Goal: Task Accomplishment & Management: Manage account settings

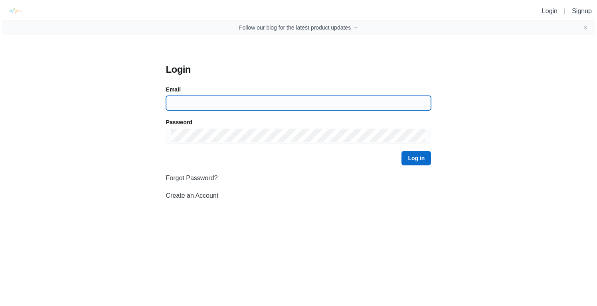
click at [199, 103] on input at bounding box center [299, 103] width 256 height 14
type input "[EMAIL_ADDRESS][DOMAIN_NAME]"
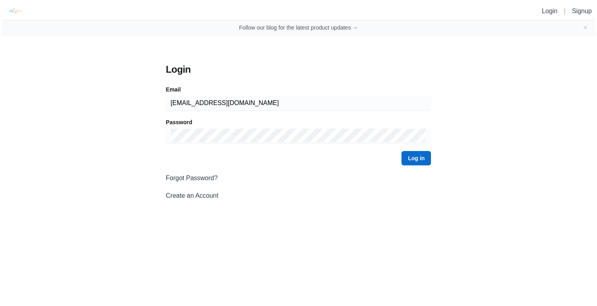
click at [409, 156] on button "Log in" at bounding box center [416, 158] width 30 height 14
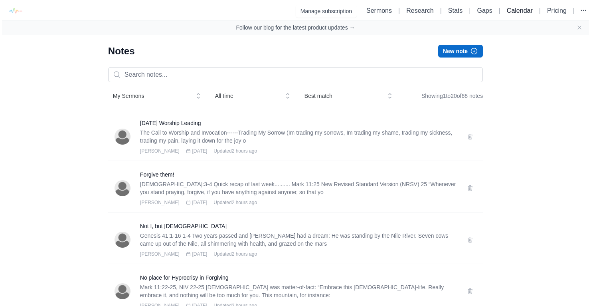
click at [517, 10] on link "Calendar" at bounding box center [520, 10] width 26 height 7
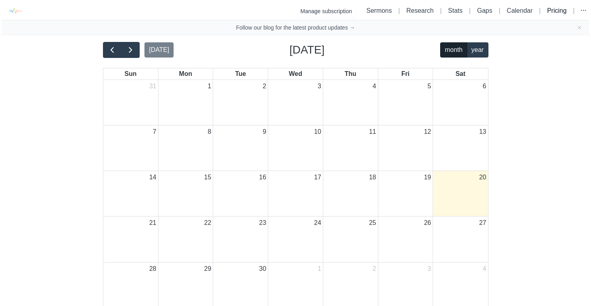
click at [563, 12] on link "Pricing" at bounding box center [557, 10] width 20 height 7
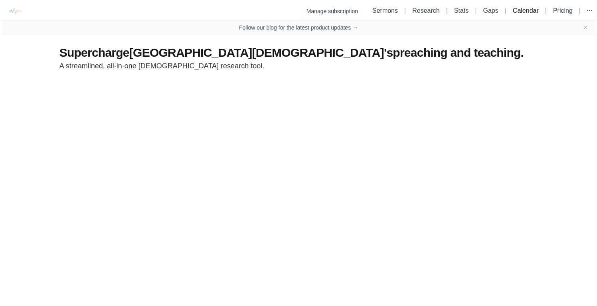
click at [520, 10] on link "Calendar" at bounding box center [526, 10] width 26 height 7
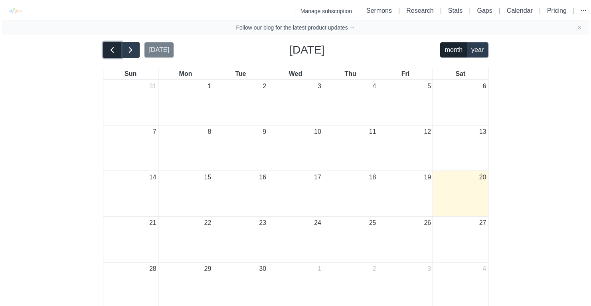
click at [105, 49] on button "button" at bounding box center [112, 50] width 19 height 16
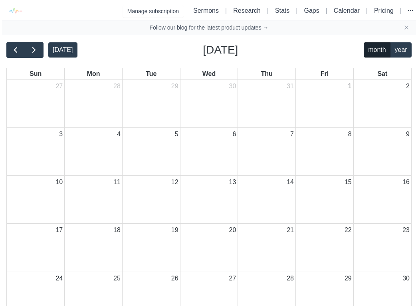
click at [217, 11] on li "Sermons" at bounding box center [206, 11] width 32 height 10
click at [212, 10] on link "Sermons" at bounding box center [206, 10] width 26 height 7
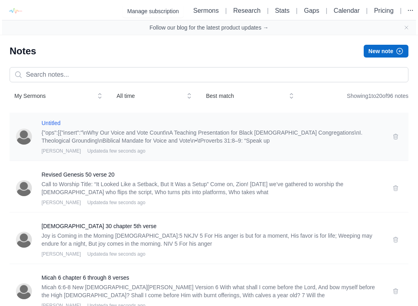
click at [59, 124] on h3 "Untitled" at bounding box center [211, 123] width 341 height 8
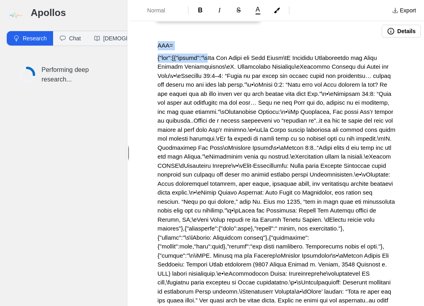
drag, startPoint x: 212, startPoint y: 59, endPoint x: 142, endPoint y: 46, distance: 71.3
click at [142, 46] on div "AAA= Research Brainstorm" at bounding box center [277, 283] width 294 height 485
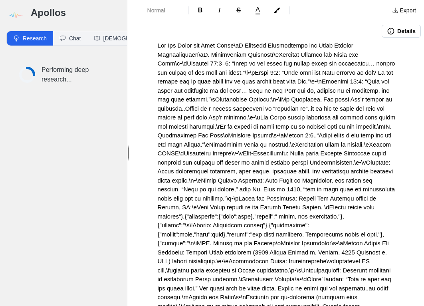
click at [248, 47] on span at bounding box center [278, 247] width 240 height 411
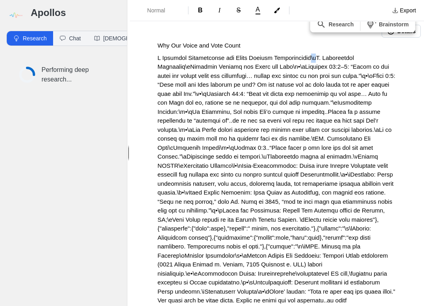
drag, startPoint x: 311, startPoint y: 57, endPoint x: 317, endPoint y: 57, distance: 6.4
click at [317, 57] on span at bounding box center [278, 259] width 240 height 411
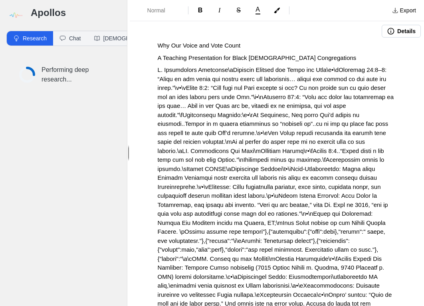
click at [224, 69] on span at bounding box center [278, 267] width 240 height 402
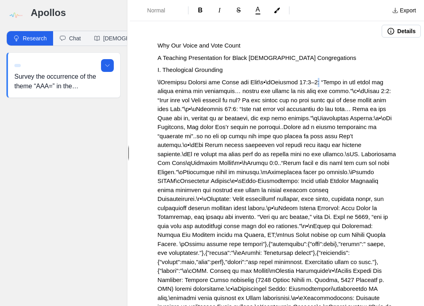
click at [316, 82] on span at bounding box center [278, 280] width 240 height 402
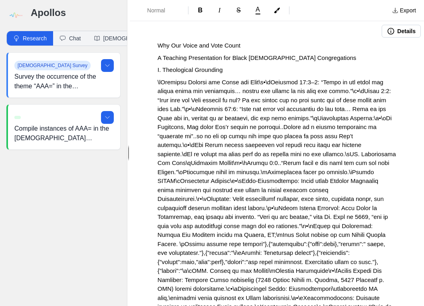
click at [314, 82] on span at bounding box center [278, 280] width 240 height 402
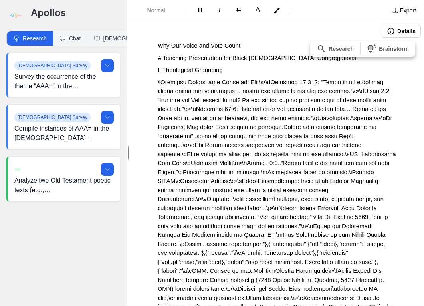
click at [314, 81] on span at bounding box center [278, 280] width 240 height 402
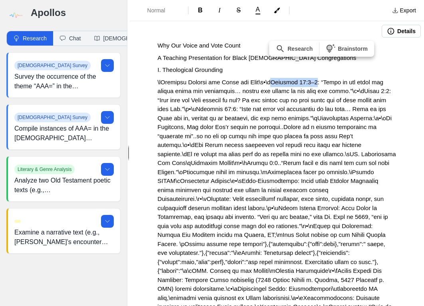
drag, startPoint x: 314, startPoint y: 81, endPoint x: 271, endPoint y: 80, distance: 43.1
click at [271, 80] on span at bounding box center [278, 280] width 240 height 402
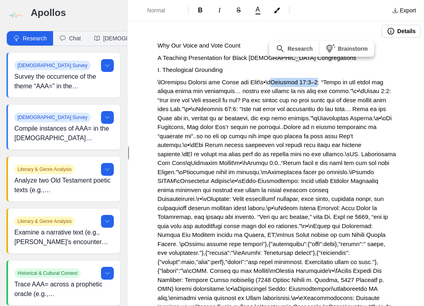
copy span "Proverbs 31:8–9"
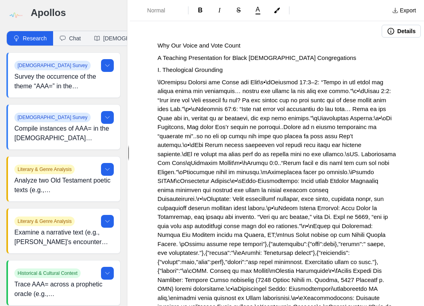
click at [241, 70] on p "I. Theological Grounding" at bounding box center [277, 69] width 238 height 9
click at [264, 49] on p "Why Our Voice and Vote Count" at bounding box center [277, 45] width 238 height 9
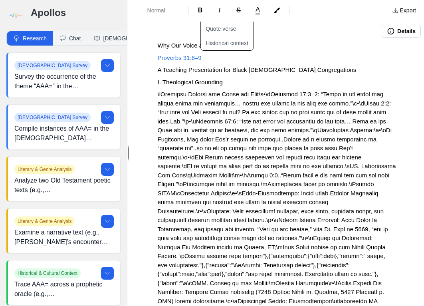
click at [391, 31] on button "Details" at bounding box center [400, 31] width 39 height 13
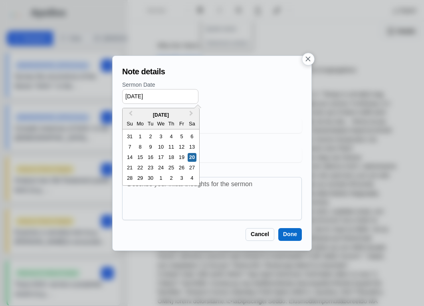
drag, startPoint x: 135, startPoint y: 95, endPoint x: 140, endPoint y: 95, distance: 5.6
click at [140, 95] on input "[DATE]" at bounding box center [160, 96] width 76 height 15
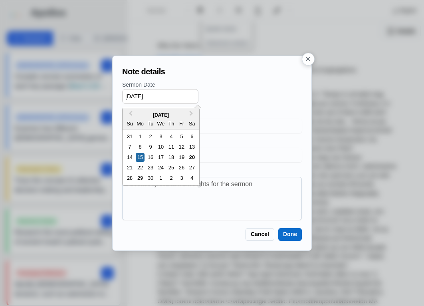
type input "09/15/2025"
click at [217, 81] on p "Sermon Date" at bounding box center [212, 85] width 180 height 8
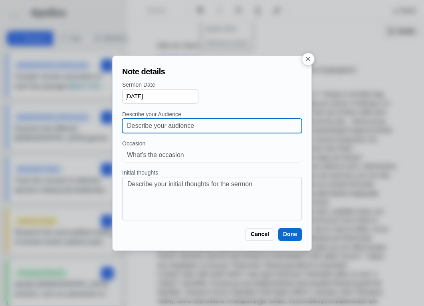
click at [193, 127] on input at bounding box center [212, 125] width 170 height 14
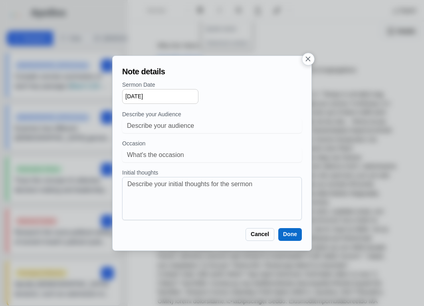
click at [284, 233] on button "Done" at bounding box center [290, 234] width 24 height 13
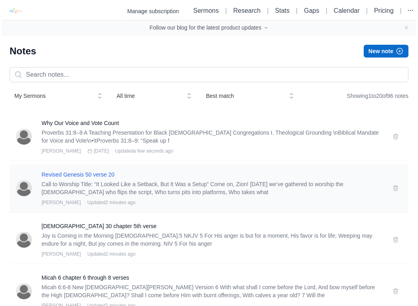
click at [93, 176] on h3 "Revised Genesis 50 verse 20" at bounding box center [211, 174] width 341 height 8
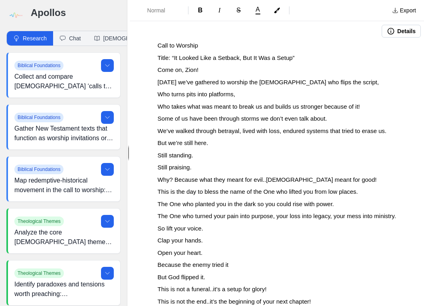
click at [293, 58] on span "Title: “It Looked Like a Setback, But It Was a Setup”" at bounding box center [226, 57] width 137 height 7
click at [294, 57] on span "Title: “It Looked Like a Setback, But It Was a Setup”" at bounding box center [226, 57] width 137 height 7
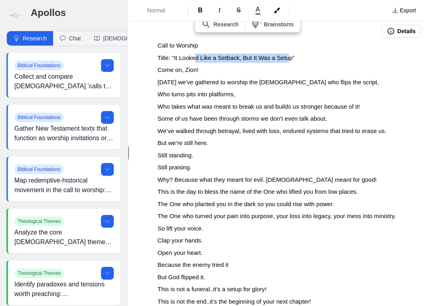
drag, startPoint x: 292, startPoint y: 57, endPoint x: 221, endPoint y: 60, distance: 71.5
click at [199, 61] on span "Title: “It Looked Like a Setback, But It Was a Setup”" at bounding box center [226, 57] width 137 height 7
drag, startPoint x: 294, startPoint y: 56, endPoint x: 175, endPoint y: 58, distance: 119.3
click at [175, 58] on span "Title: “It Looked Like a Setback, But It Was a Setup”" at bounding box center [226, 57] width 137 height 7
copy span "It Looked Like a Setback, But It Was a Setup"
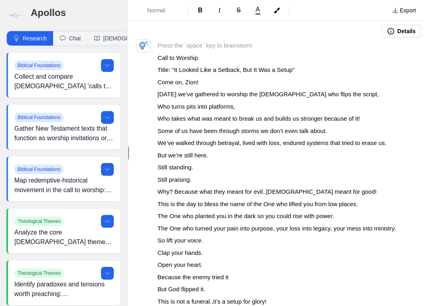
paste div
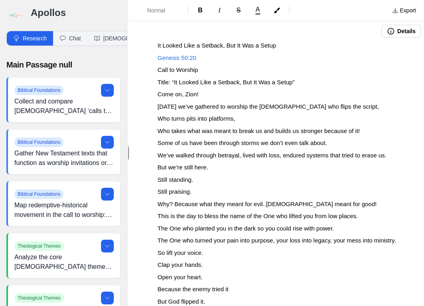
click at [184, 183] on span "Still standing." at bounding box center [176, 179] width 36 height 7
click at [387, 30] on icon "button" at bounding box center [390, 31] width 7 height 7
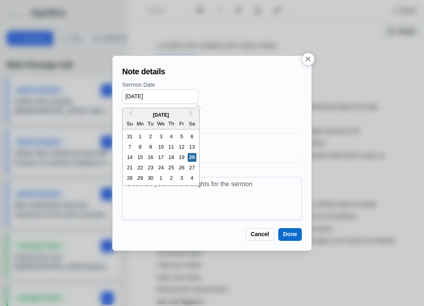
click at [131, 97] on input "[DATE]" at bounding box center [160, 96] width 76 height 15
drag, startPoint x: 135, startPoint y: 97, endPoint x: 140, endPoint y: 97, distance: 5.6
click at [140, 97] on input "05/20/2025" at bounding box center [160, 96] width 76 height 15
type input "05/18/2025"
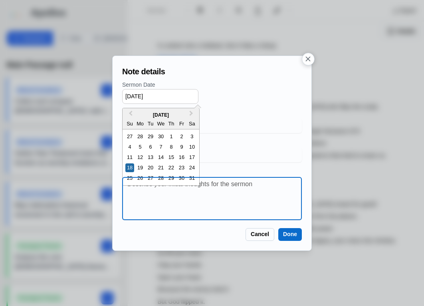
click at [230, 207] on textarea at bounding box center [214, 198] width 174 height 38
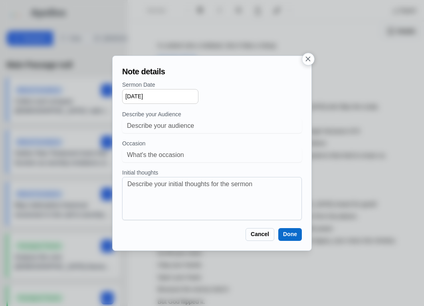
click at [294, 239] on button "Done" at bounding box center [290, 234] width 24 height 13
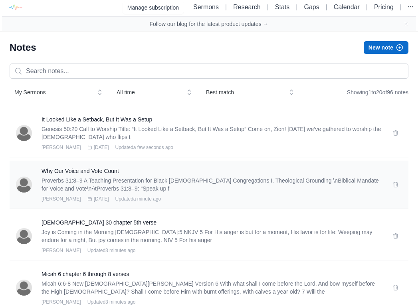
scroll to position [4, 0]
click at [79, 224] on h3 "Psalm 30 chapter 5th verse" at bounding box center [211, 222] width 341 height 8
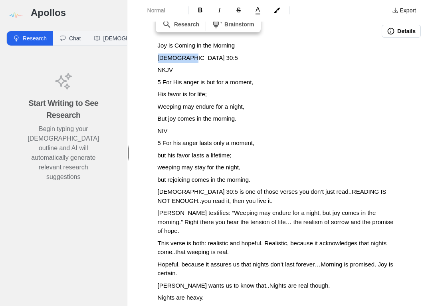
drag, startPoint x: 192, startPoint y: 55, endPoint x: 129, endPoint y: 56, distance: 62.6
click at [194, 55] on p "Psalm 30:5" at bounding box center [277, 57] width 238 height 9
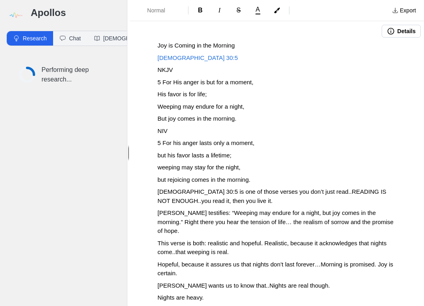
click at [219, 73] on p "NKJV" at bounding box center [277, 69] width 238 height 9
click at [387, 28] on icon "button" at bounding box center [391, 31] width 8 height 8
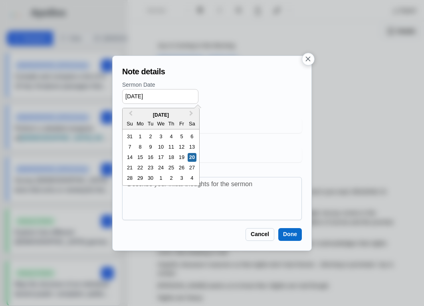
drag, startPoint x: 139, startPoint y: 97, endPoint x: 134, endPoint y: 96, distance: 5.2
click at [134, 96] on input "[DATE]" at bounding box center [160, 96] width 76 height 15
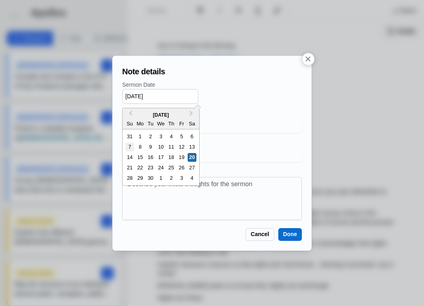
click at [129, 146] on div "7" at bounding box center [129, 146] width 9 height 9
type input "09/07/2025"
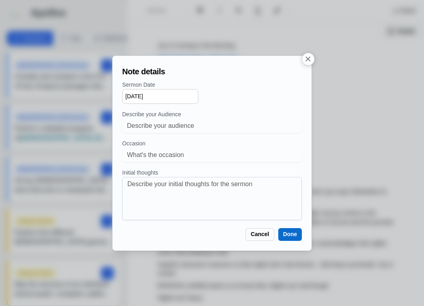
click at [288, 237] on button "Done" at bounding box center [290, 234] width 24 height 13
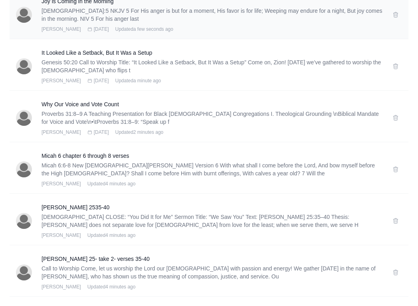
scroll to position [190, 0]
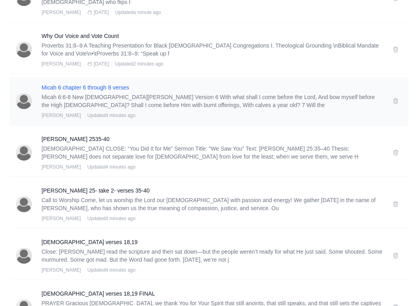
click at [73, 89] on h3 "Micah 6 chapter 6 through 8 verses" at bounding box center [211, 87] width 341 height 8
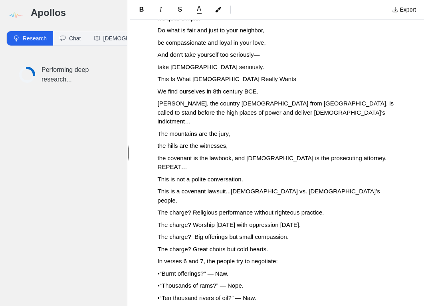
scroll to position [355, 0]
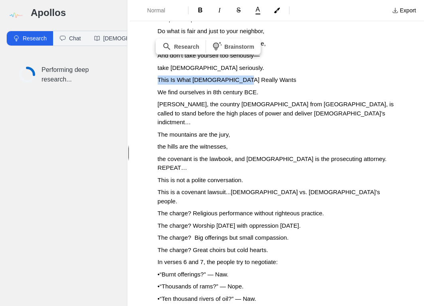
drag, startPoint x: 243, startPoint y: 77, endPoint x: 152, endPoint y: 83, distance: 91.1
copy span "This Is What [DEMOGRAPHIC_DATA] Really Wants"
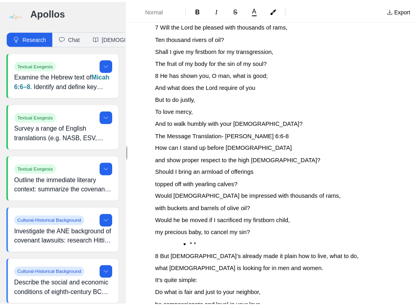
scroll to position [0, 0]
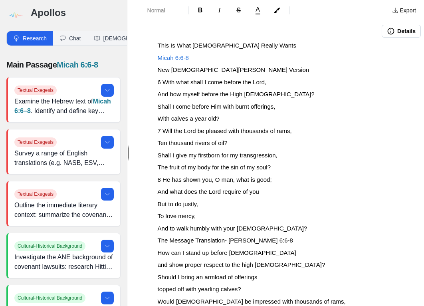
click at [387, 32] on icon "button" at bounding box center [391, 31] width 8 height 8
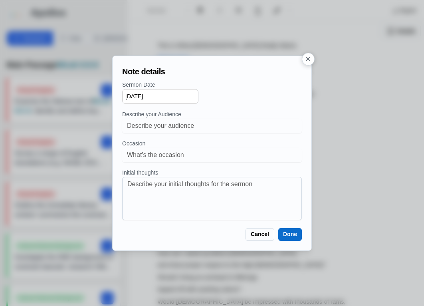
click at [128, 95] on input "[DATE]" at bounding box center [160, 96] width 76 height 15
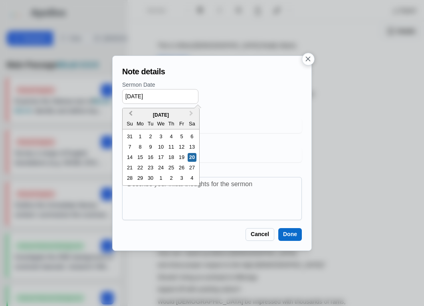
click at [130, 114] on span "Previous Month" at bounding box center [130, 115] width 0 height 12
click at [130, 168] on div "17" at bounding box center [129, 167] width 9 height 9
type input "08/17/2025"
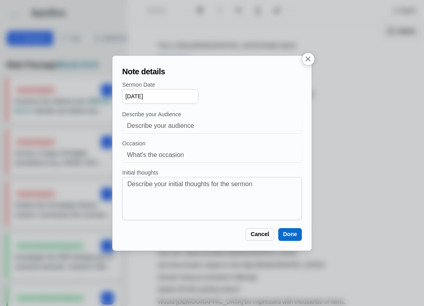
click at [289, 235] on button "Done" at bounding box center [290, 234] width 24 height 13
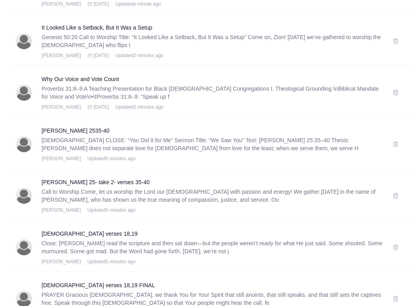
scroll to position [200, 0]
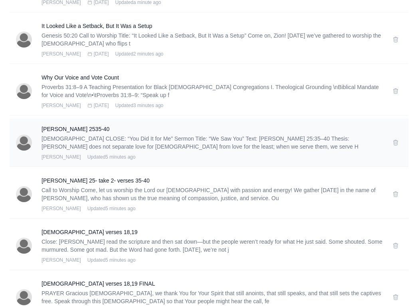
click at [54, 124] on div "Matthew 2535-40 PENTECOSTAL CLOSE: “You Did It for Me” Sermon Title: “We Saw Yo…" at bounding box center [209, 142] width 399 height 48
click at [59, 132] on h3 "Matthew 2535-40" at bounding box center [211, 129] width 341 height 8
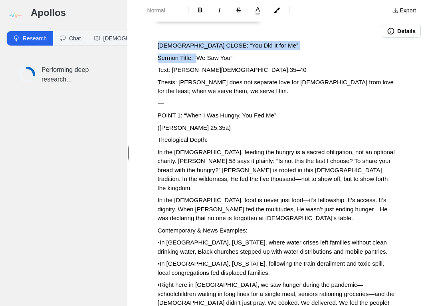
drag, startPoint x: 197, startPoint y: 58, endPoint x: 156, endPoint y: 41, distance: 45.3
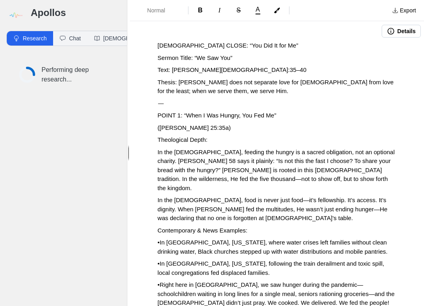
click at [223, 42] on span "PENTECOSTAL CLOSE: “You Did It for Me”" at bounding box center [228, 45] width 140 height 7
drag, startPoint x: 227, startPoint y: 44, endPoint x: 146, endPoint y: 48, distance: 80.7
click at [239, 46] on p "You Did It for Me”" at bounding box center [277, 45] width 238 height 9
drag, startPoint x: 172, startPoint y: 68, endPoint x: 155, endPoint y: 70, distance: 17.7
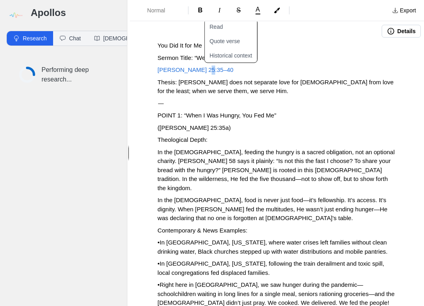
drag, startPoint x: 211, startPoint y: 69, endPoint x: 205, endPoint y: 69, distance: 5.2
click at [205, 69] on p "Matthew 25:35–40" at bounding box center [277, 69] width 238 height 9
click at [272, 67] on p "Matthew 25:35–40" at bounding box center [277, 69] width 238 height 9
click at [295, 37] on div "Details" at bounding box center [277, 32] width 294 height 20
click at [173, 54] on span "Sermon Title: “We Saw You”" at bounding box center [195, 57] width 75 height 7
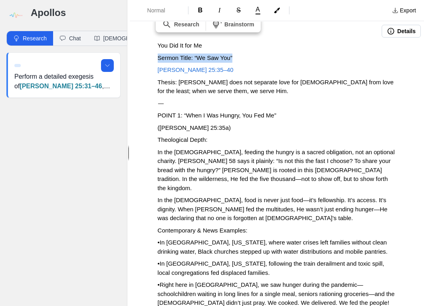
drag, startPoint x: 154, startPoint y: 57, endPoint x: 253, endPoint y: 58, distance: 99.3
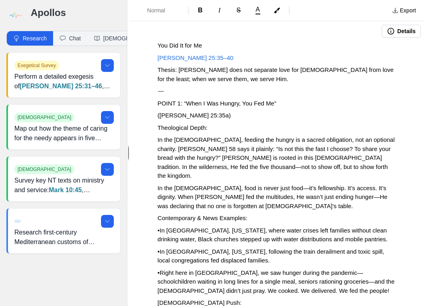
click at [202, 92] on p "⸻" at bounding box center [277, 91] width 238 height 9
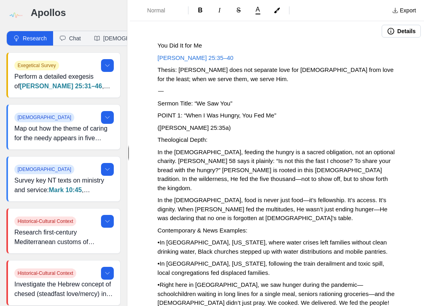
click at [398, 33] on button "Details" at bounding box center [400, 31] width 39 height 13
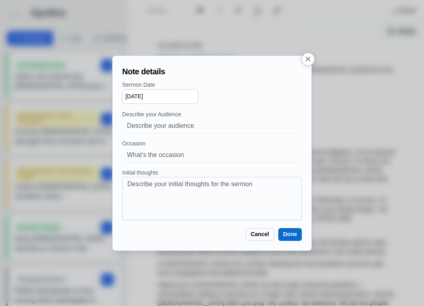
click at [129, 95] on input "[DATE]" at bounding box center [160, 96] width 76 height 15
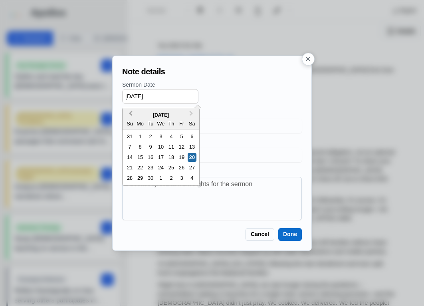
click at [130, 115] on span "Previous Month" at bounding box center [130, 115] width 0 height 12
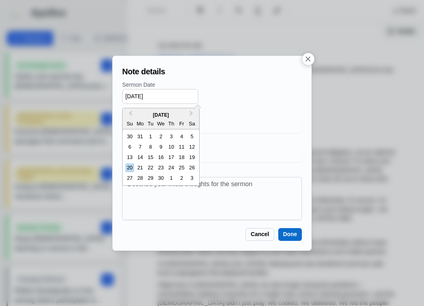
drag, startPoint x: 129, startPoint y: 178, endPoint x: 141, endPoint y: 183, distance: 13.0
click at [130, 178] on div "27" at bounding box center [129, 178] width 9 height 9
type input "04/27/2025"
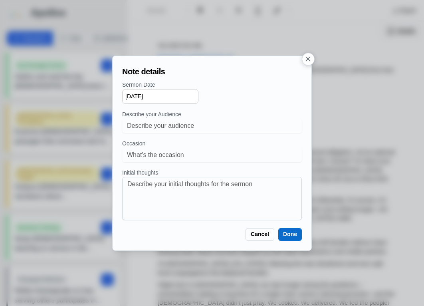
click at [286, 239] on button "Done" at bounding box center [290, 234] width 24 height 13
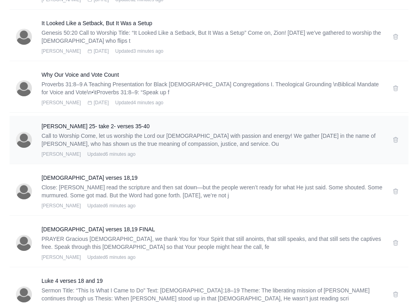
scroll to position [255, 0]
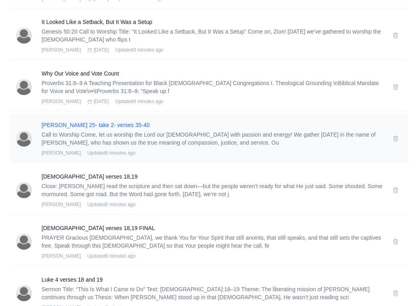
click at [103, 126] on h3 "Matthew 25- take 2- verses 35-40" at bounding box center [211, 125] width 341 height 8
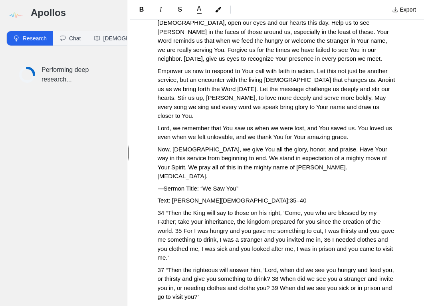
scroll to position [239, 0]
click at [238, 185] on span "⸻Sermon Title: “We Saw You”" at bounding box center [198, 188] width 81 height 7
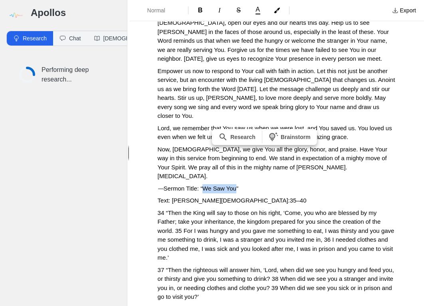
drag, startPoint x: 247, startPoint y: 170, endPoint x: 214, endPoint y: 170, distance: 32.3
click at [214, 185] on span "⸻Sermon Title: “We Saw You”" at bounding box center [198, 188] width 81 height 7
copy span "We Saw You"
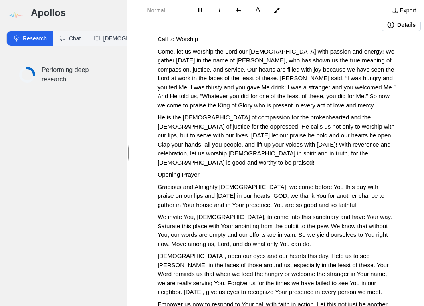
scroll to position [0, 0]
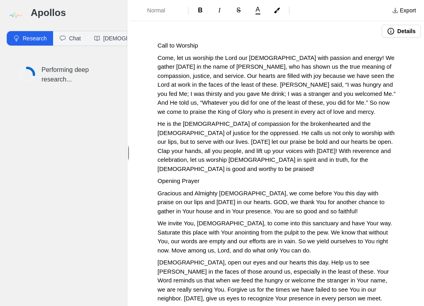
click at [158, 44] on span "Call to Worship" at bounding box center [178, 45] width 40 height 7
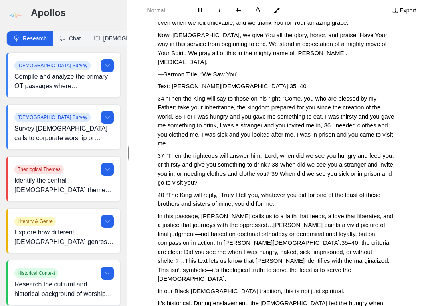
scroll to position [351, 0]
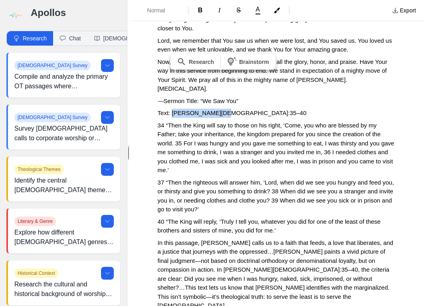
drag, startPoint x: 224, startPoint y: 95, endPoint x: 173, endPoint y: 94, distance: 51.5
click at [173, 109] on span "Text: Matthew 25:35–40" at bounding box center [232, 112] width 149 height 7
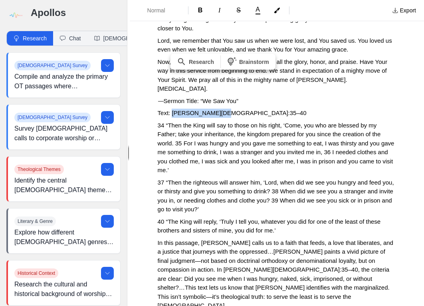
copy span "Matthew 25:35–40"
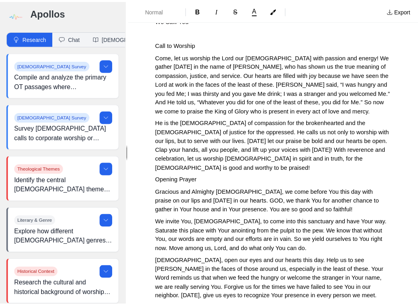
scroll to position [0, 0]
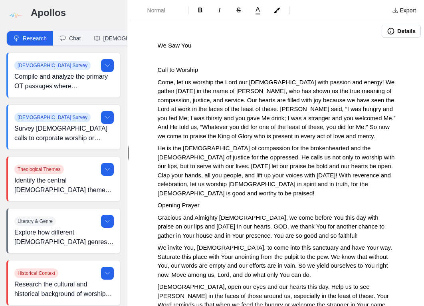
click at [177, 59] on p at bounding box center [277, 57] width 238 height 9
click at [387, 30] on icon "button" at bounding box center [390, 31] width 7 height 7
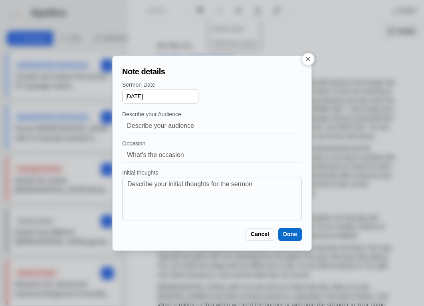
click at [132, 95] on input "[DATE]" at bounding box center [160, 96] width 76 height 15
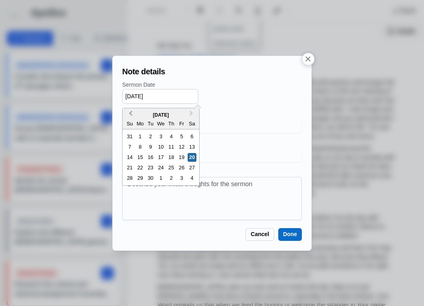
click at [130, 116] on span "Previous Month" at bounding box center [130, 115] width 0 height 12
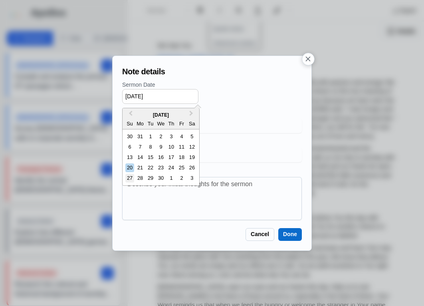
click at [128, 181] on div "27" at bounding box center [129, 178] width 9 height 9
type input "04/27/2025"
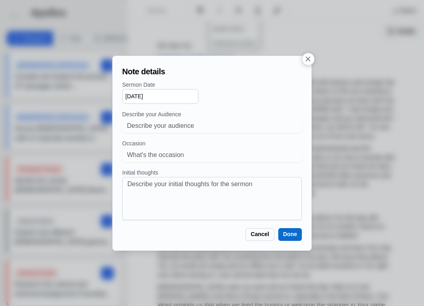
click at [286, 235] on button "Done" at bounding box center [290, 234] width 24 height 13
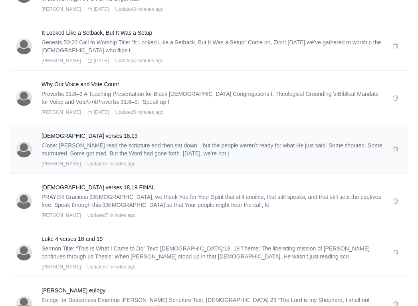
scroll to position [298, 0]
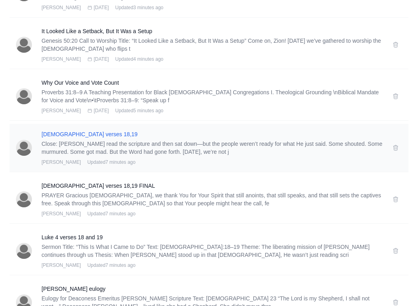
click at [64, 134] on h3 "Luke 4 verses 18,19" at bounding box center [211, 134] width 341 height 8
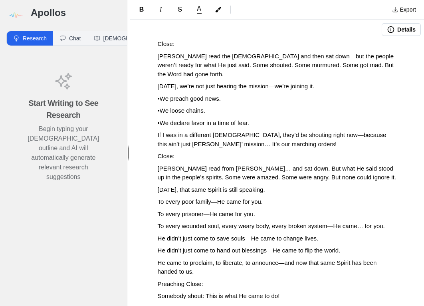
click at [395, 31] on button "Details" at bounding box center [400, 29] width 39 height 13
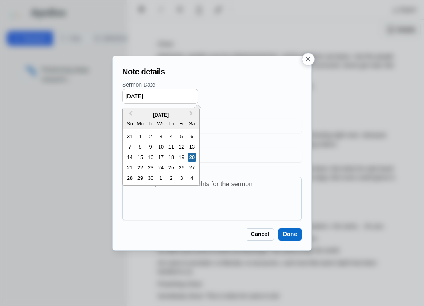
click at [132, 95] on input "[DATE]" at bounding box center [160, 96] width 76 height 15
click at [129, 115] on button "Previous Month" at bounding box center [129, 115] width 13 height 13
click at [130, 115] on span "Previous Month" at bounding box center [130, 115] width 0 height 12
click at [128, 180] on div "29" at bounding box center [129, 178] width 9 height 9
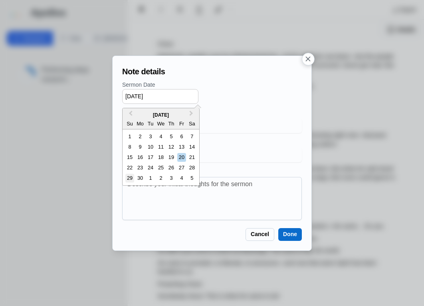
type input "06/29/2025"
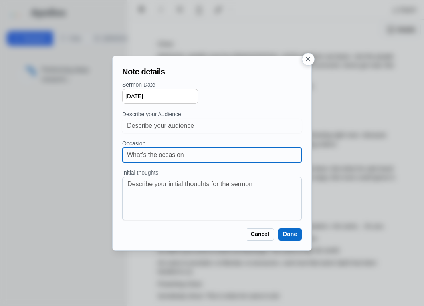
click at [129, 151] on input at bounding box center [212, 155] width 170 height 14
type input "Graduate Recognition & Scholarship"
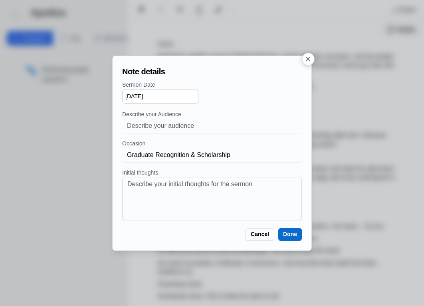
click at [286, 234] on button "Done" at bounding box center [290, 234] width 24 height 13
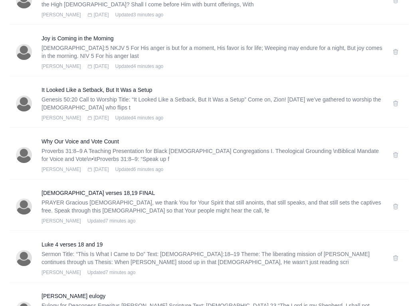
scroll to position [293, 0]
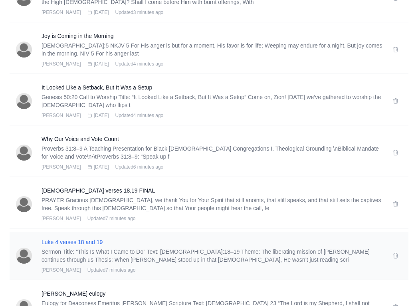
click at [70, 244] on h3 "Luke 4 verses 18 and 19" at bounding box center [211, 242] width 341 height 8
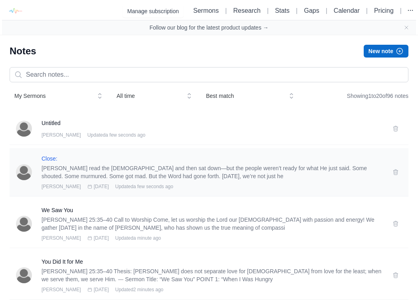
click at [55, 160] on h3 "Close:" at bounding box center [211, 158] width 341 height 8
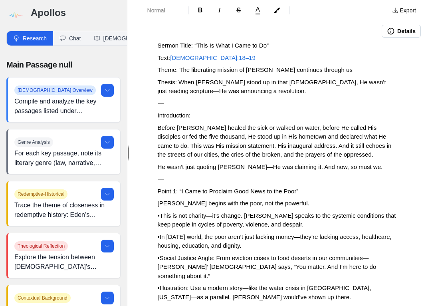
click at [197, 45] on span "Sermon Title: “This Is What I Came to Do”" at bounding box center [213, 45] width 111 height 7
drag, startPoint x: 198, startPoint y: 45, endPoint x: 153, endPoint y: 44, distance: 44.7
click at [260, 43] on p "This Is What I Came to Do”" at bounding box center [277, 45] width 238 height 9
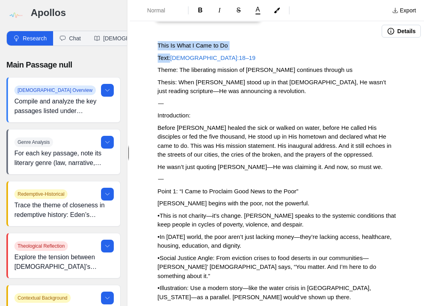
drag, startPoint x: 171, startPoint y: 58, endPoint x: 150, endPoint y: 57, distance: 21.2
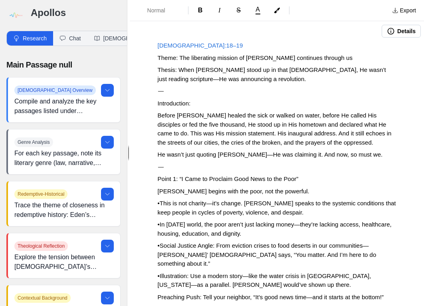
click at [256, 71] on span "Thesis: When Jesus stood up in that synagogue, He wasn’t just reading scripture…" at bounding box center [273, 74] width 230 height 16
click at [400, 32] on button "Details" at bounding box center [400, 31] width 39 height 13
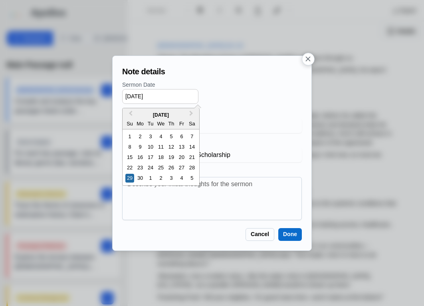
click at [138, 96] on input "06/29/2025" at bounding box center [160, 96] width 76 height 15
click at [129, 117] on button "Previous Month" at bounding box center [129, 115] width 13 height 13
click at [129, 178] on div "25" at bounding box center [129, 178] width 9 height 9
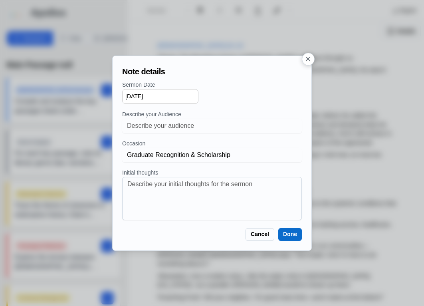
click at [130, 99] on input "05/25/2025" at bounding box center [160, 96] width 76 height 15
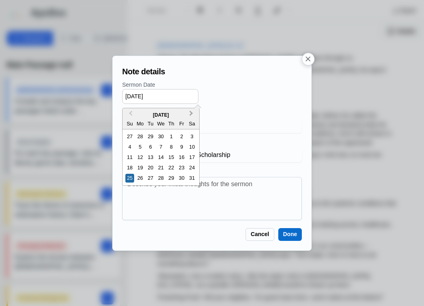
click at [191, 116] on span "Next Month" at bounding box center [191, 115] width 0 height 12
click at [132, 178] on div "29" at bounding box center [129, 178] width 9 height 9
type input "06/29/2025"
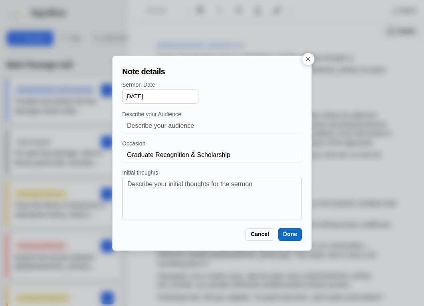
click at [292, 233] on button "Done" at bounding box center [290, 234] width 24 height 13
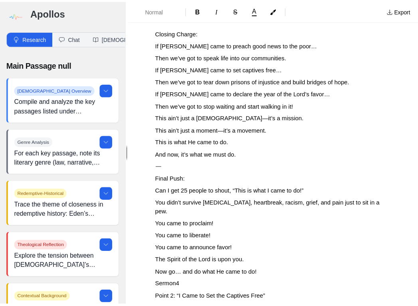
scroll to position [1011, 0]
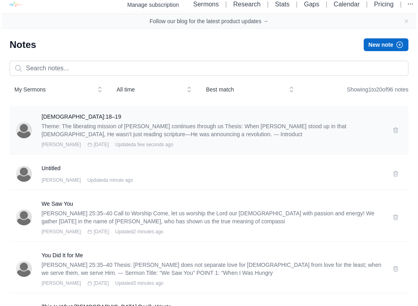
scroll to position [52, 0]
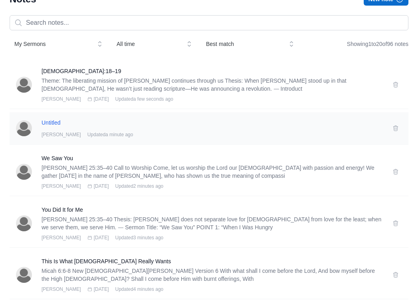
click at [57, 120] on h3 "Untitled" at bounding box center [211, 122] width 341 height 8
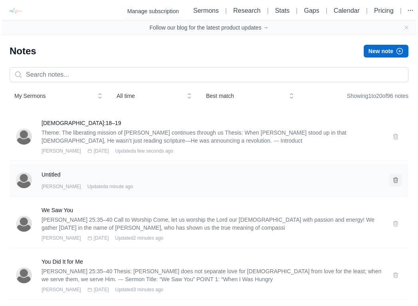
click at [398, 180] on button at bounding box center [395, 180] width 13 height 13
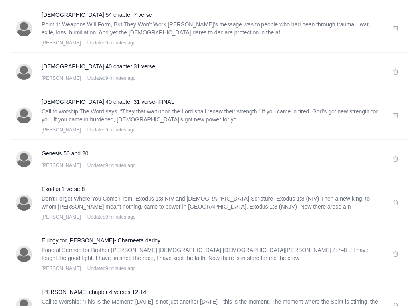
scroll to position [838, 0]
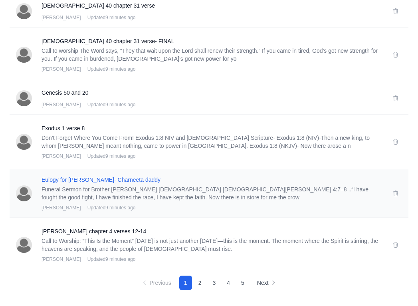
click at [83, 179] on h3 "Eulogy for Charles Best- Charneeta daddy" at bounding box center [211, 180] width 341 height 8
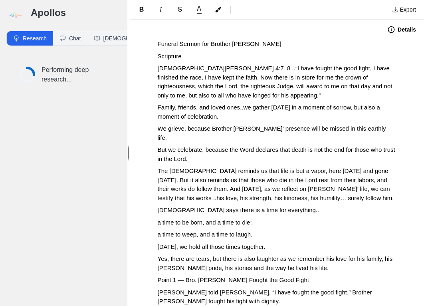
click at [394, 30] on button "Details" at bounding box center [401, 29] width 38 height 13
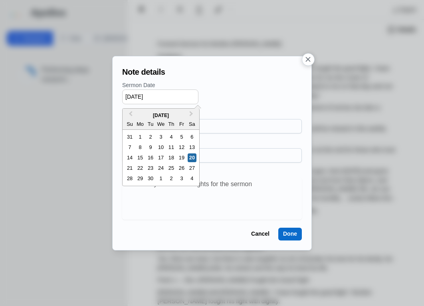
click at [139, 95] on input "[DATE]" at bounding box center [160, 96] width 76 height 15
click at [148, 146] on div "9" at bounding box center [150, 147] width 9 height 9
type input "09/09/2025"
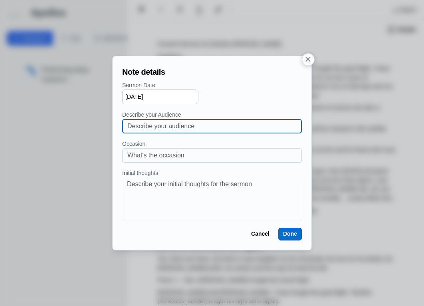
click at [170, 121] on input at bounding box center [211, 126] width 169 height 14
type input "Best Family"
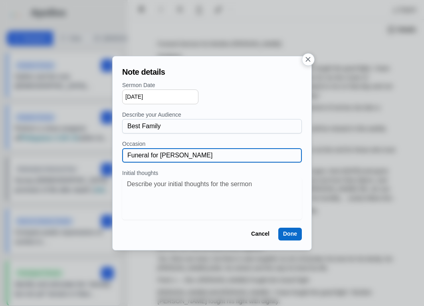
type input "Funeral for Charles Best"
click at [295, 237] on button "Done" at bounding box center [290, 233] width 24 height 13
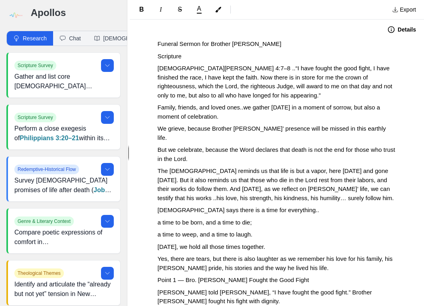
click at [414, 29] on button "Details" at bounding box center [401, 29] width 38 height 13
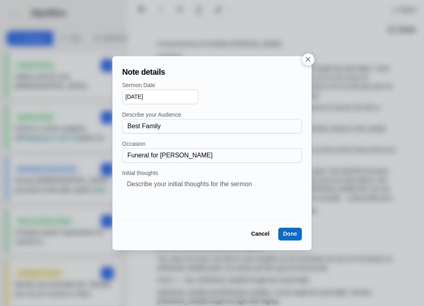
click at [256, 231] on button "Cancel" at bounding box center [260, 233] width 28 height 13
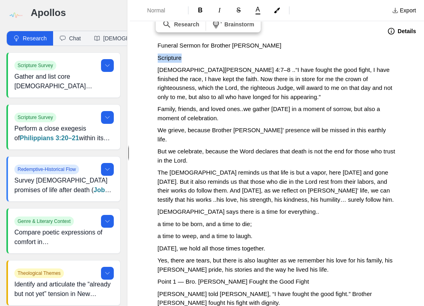
drag, startPoint x: 186, startPoint y: 59, endPoint x: 155, endPoint y: 61, distance: 31.6
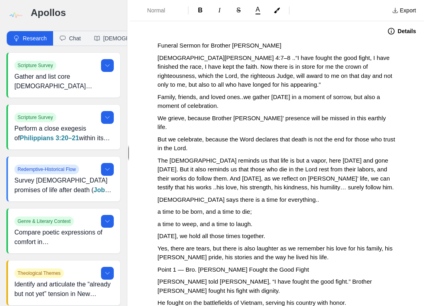
click at [204, 59] on span "2 Timothy 4:7–8 ..“I have fought the good fight, I have finished the race, I ha…" at bounding box center [276, 71] width 236 height 34
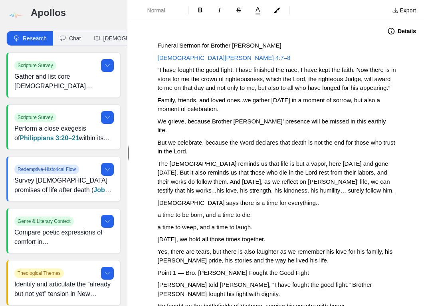
click at [208, 43] on span "Funeral Sermon for Brother Charles Frank Best, Jr." at bounding box center [220, 45] width 124 height 7
click at [194, 46] on span "Funeral Sermon for Brother Charles Frank Best, Jr." at bounding box center [220, 45] width 124 height 7
drag, startPoint x: 200, startPoint y: 46, endPoint x: 143, endPoint y: 47, distance: 57.0
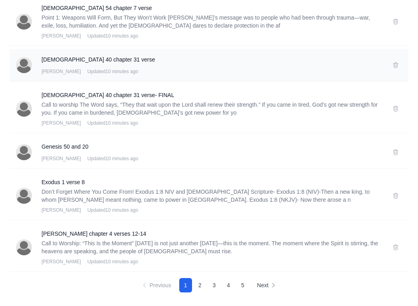
scroll to position [838, 0]
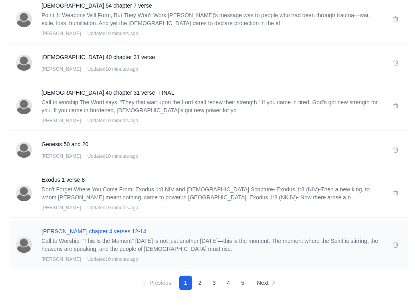
click at [86, 232] on h3 "Esther chapter 4 verses 12-14" at bounding box center [211, 231] width 341 height 8
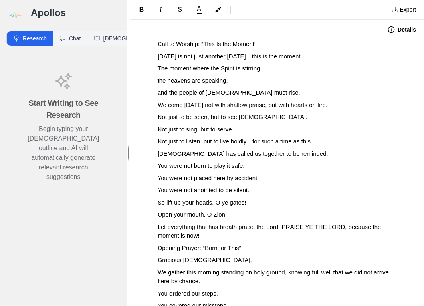
click at [397, 28] on button "Details" at bounding box center [401, 29] width 38 height 13
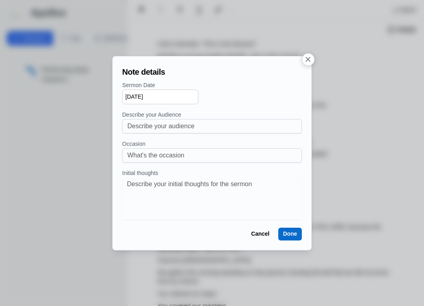
click at [133, 97] on input "[DATE]" at bounding box center [160, 96] width 76 height 15
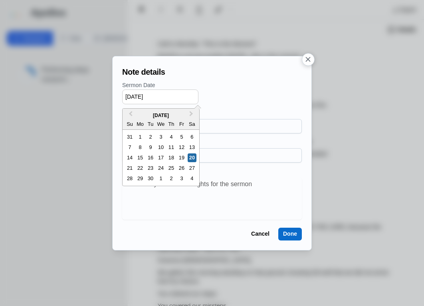
click at [128, 97] on input "[DATE]" at bounding box center [160, 96] width 76 height 15
drag, startPoint x: 135, startPoint y: 96, endPoint x: 137, endPoint y: 103, distance: 7.9
click at [138, 95] on input "05/20/2025" at bounding box center [160, 96] width 76 height 15
click at [130, 157] on div "11" at bounding box center [129, 157] width 9 height 9
type input "05/11/2025"
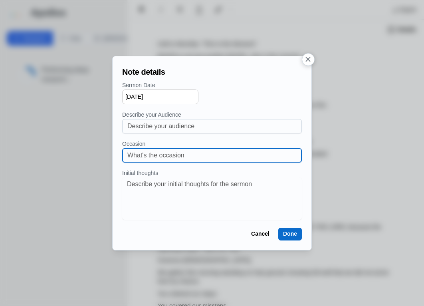
click at [144, 156] on input at bounding box center [211, 155] width 169 height 14
type input "<"
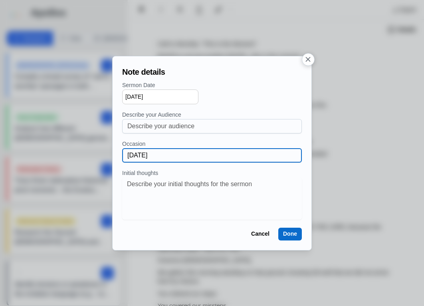
type input "Mother's Day"
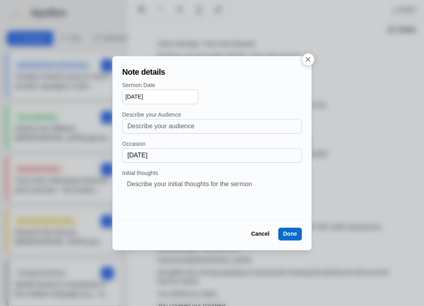
click at [286, 237] on button "Done" at bounding box center [290, 233] width 24 height 13
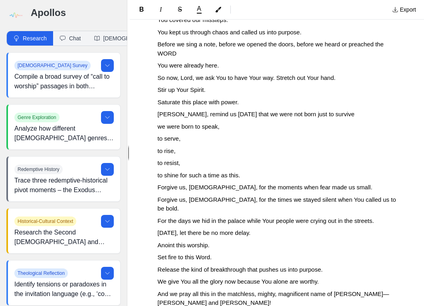
scroll to position [346, 0]
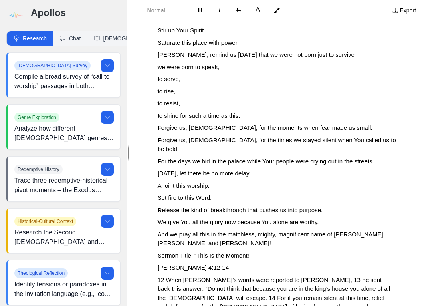
click at [249, 252] on span "Sermon Title: “This Is the Moment!" at bounding box center [203, 255] width 91 height 7
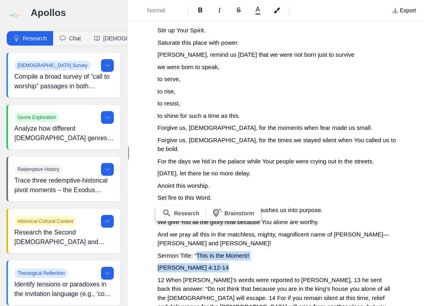
drag, startPoint x: 205, startPoint y: 262, endPoint x: 199, endPoint y: 246, distance: 17.4
copy div "This Is the Moment! Esther 4:12-14"
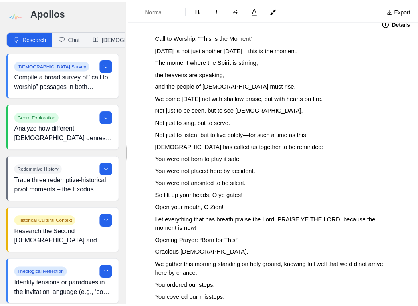
scroll to position [0, 0]
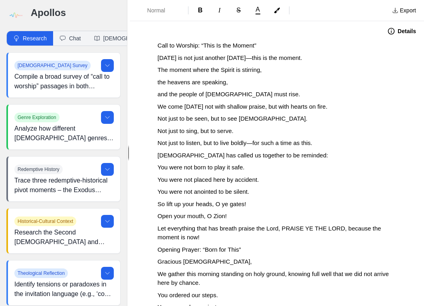
click at [158, 45] on span "Call to Worship: “This Is the Moment”" at bounding box center [207, 45] width 99 height 7
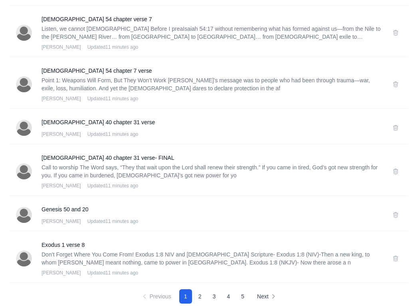
scroll to position [838, 0]
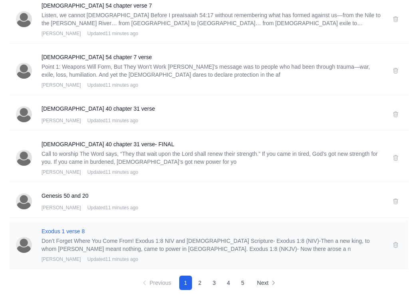
click at [50, 228] on h3 "Exodus 1 verse 8" at bounding box center [211, 231] width 341 height 8
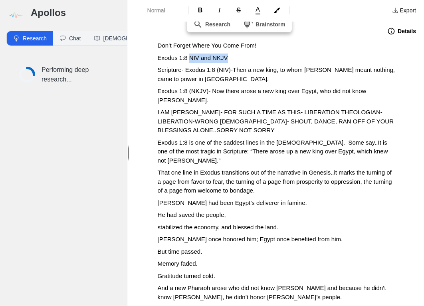
drag, startPoint x: 189, startPoint y: 56, endPoint x: 229, endPoint y: 58, distance: 40.3
click at [229, 58] on p "Exodus 1:8 NIV and NKJV" at bounding box center [277, 57] width 238 height 9
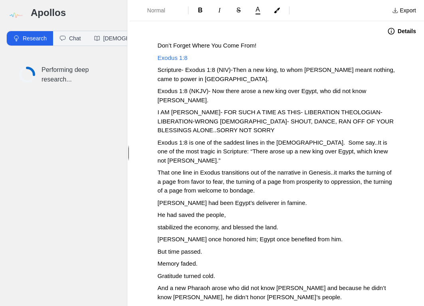
click at [387, 32] on icon "button" at bounding box center [391, 31] width 8 height 8
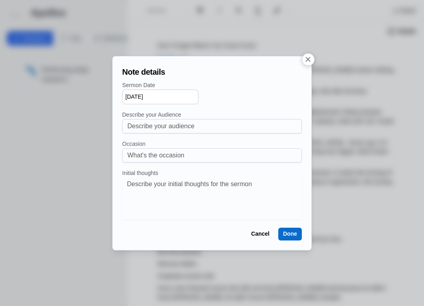
click at [137, 95] on input "[DATE]" at bounding box center [160, 96] width 76 height 15
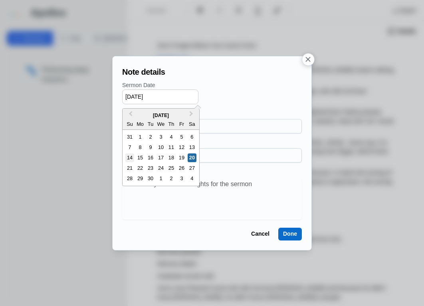
click at [130, 156] on div "14" at bounding box center [129, 157] width 9 height 9
type input "09/14/2025"
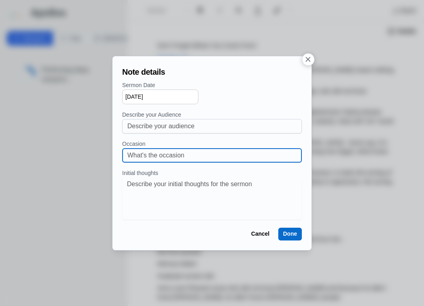
click at [153, 156] on input at bounding box center [211, 155] width 169 height 14
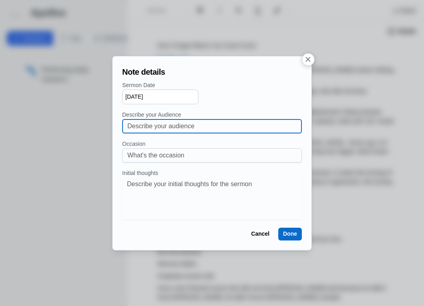
click at [144, 120] on input at bounding box center [211, 126] width 169 height 14
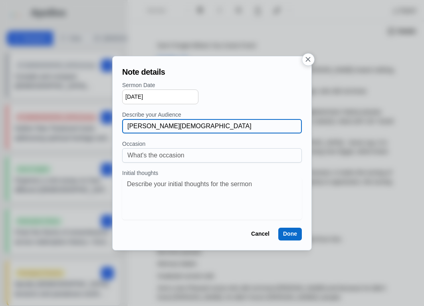
type input "Mosby Memorial Baptist Church"
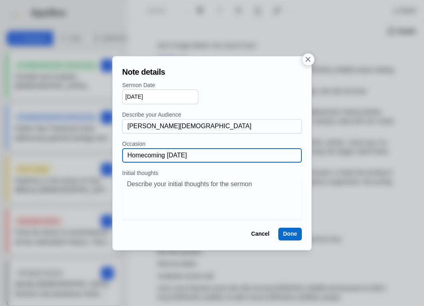
type input "Homecoming Sunday"
click at [285, 235] on button "Done" at bounding box center [290, 233] width 24 height 13
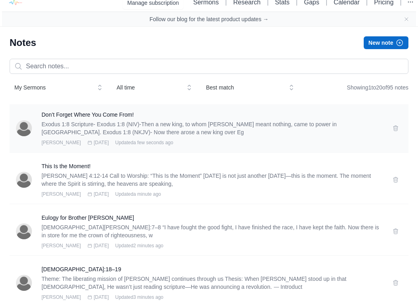
scroll to position [11, 0]
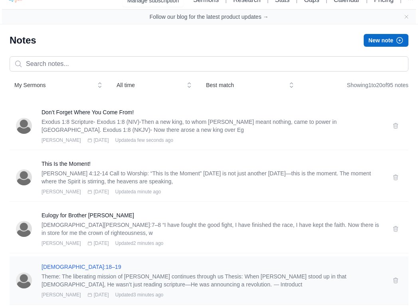
click at [63, 265] on h3 "Luke 4:18–19" at bounding box center [211, 266] width 341 height 8
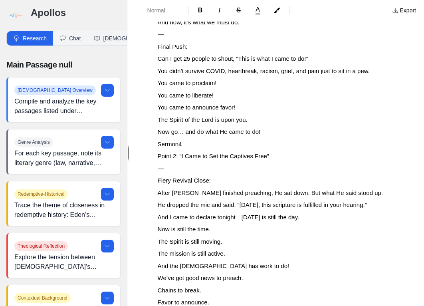
scroll to position [1282, 0]
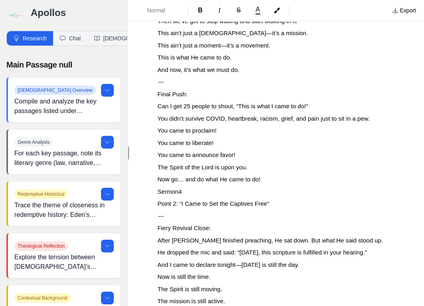
click at [193, 143] on span "You came to liberate!" at bounding box center [186, 142] width 56 height 7
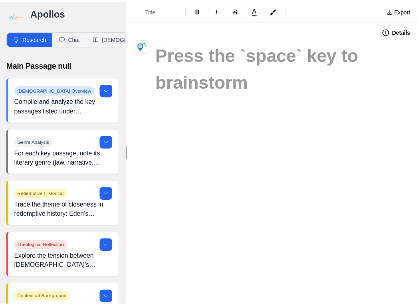
scroll to position [0, 0]
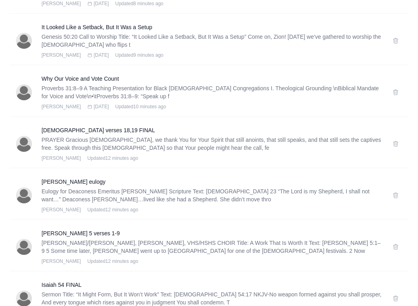
scroll to position [499, 0]
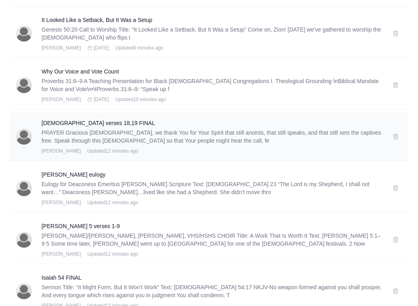
click at [223, 144] on p "PRAYER Gracious God, we thank You for Your Spirit that still anoints, that stil…" at bounding box center [211, 136] width 341 height 16
click at [199, 132] on p "PRAYER Gracious God, we thank You for Your Spirit that still anoints, that stil…" at bounding box center [211, 136] width 341 height 16
click at [98, 116] on div "Luke 4 verses 18,19 FINAL PRAYER Gracious God, we thank You for Your Spirit tha…" at bounding box center [209, 136] width 399 height 48
click at [98, 120] on h3 "Luke 4 verses 18,19 FINAL" at bounding box center [211, 123] width 341 height 8
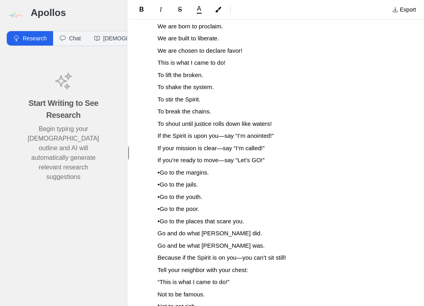
scroll to position [4506, 0]
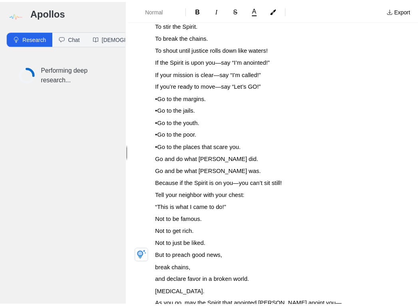
scroll to position [6307, 0]
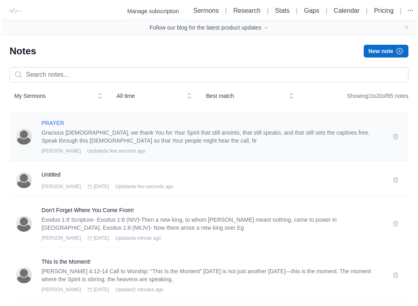
click at [51, 119] on h3 "PRAYER" at bounding box center [211, 123] width 341 height 8
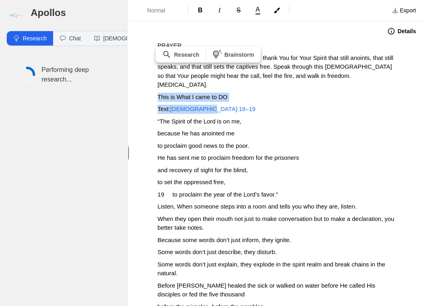
drag, startPoint x: 213, startPoint y: 101, endPoint x: 158, endPoint y: 90, distance: 56.3
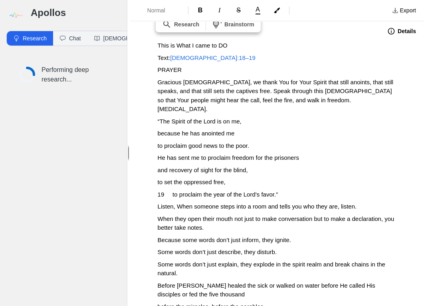
drag, startPoint x: 172, startPoint y: 58, endPoint x: 152, endPoint y: 59, distance: 20.8
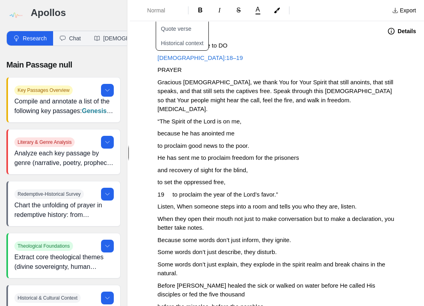
click at [387, 31] on icon "button" at bounding box center [391, 31] width 8 height 8
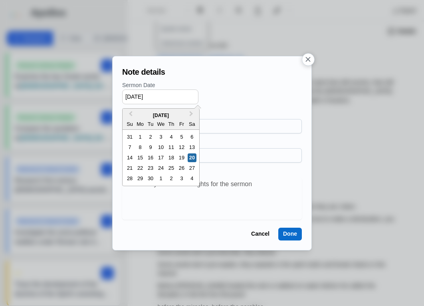
click at [152, 97] on input "[DATE]" at bounding box center [160, 96] width 76 height 15
click at [130, 115] on span "Previous Month" at bounding box center [130, 115] width 0 height 12
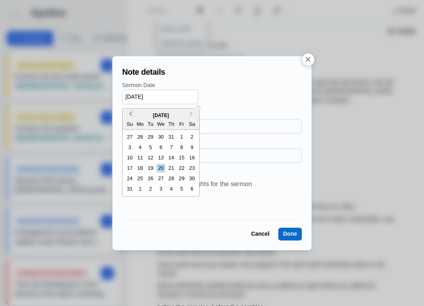
click at [130, 112] on span "Previous Month" at bounding box center [130, 115] width 0 height 12
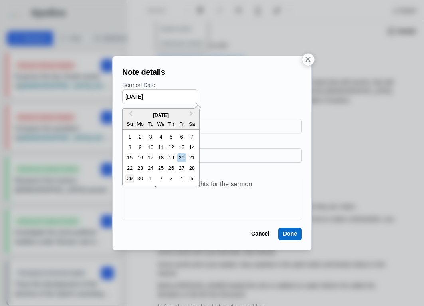
click at [130, 178] on div "29" at bounding box center [129, 178] width 9 height 9
type input "06/29/2025"
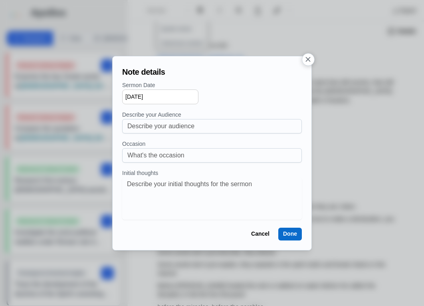
click at [287, 240] on button "Done" at bounding box center [290, 233] width 24 height 13
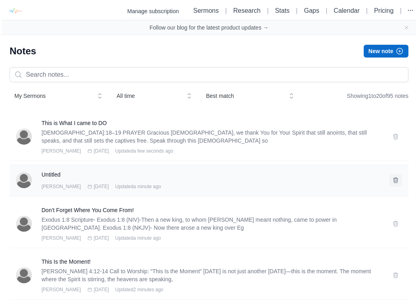
click at [396, 177] on icon at bounding box center [395, 180] width 6 height 6
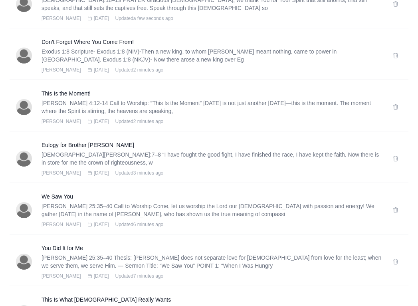
scroll to position [129, 0]
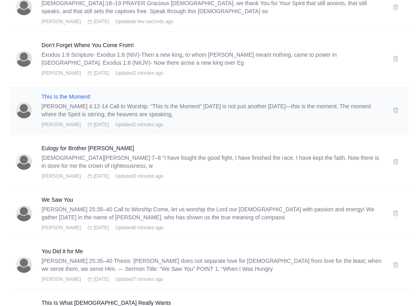
click at [81, 97] on h3 "This Is the Moment!" at bounding box center [211, 97] width 341 height 8
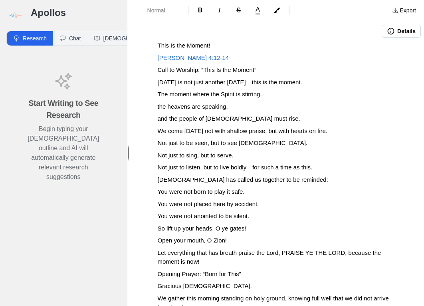
click at [401, 31] on button "Details" at bounding box center [400, 31] width 39 height 13
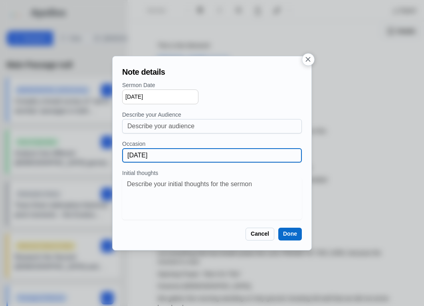
drag, startPoint x: 173, startPoint y: 155, endPoint x: 86, endPoint y: 145, distance: 87.5
click at [86, 145] on div "Note details Sermon Date 05/11/2025 Describe your Audience Occasion Mother's Da…" at bounding box center [212, 153] width 424 height 306
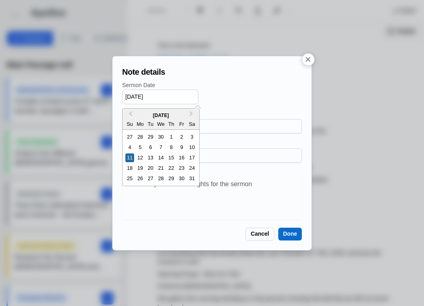
click at [138, 95] on input "05/11/2025" at bounding box center [160, 96] width 76 height 15
click at [157, 146] on div "7" at bounding box center [160, 147] width 9 height 9
type input "05/07/2025"
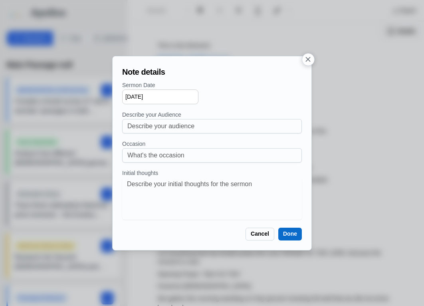
click at [288, 239] on button "Done" at bounding box center [290, 233] width 24 height 13
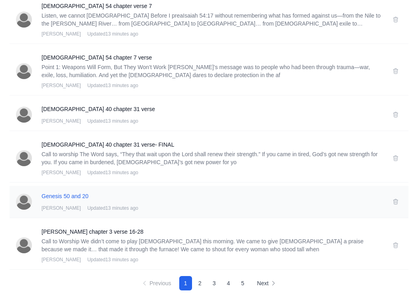
scroll to position [838, 0]
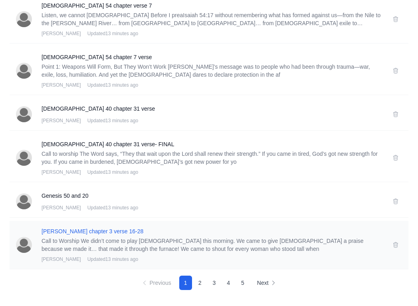
click at [92, 231] on h3 "Daniel chapter 3 verse 16-28" at bounding box center [211, 231] width 341 height 8
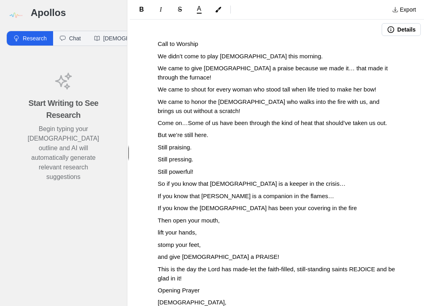
click at [387, 26] on icon "button" at bounding box center [391, 30] width 8 height 8
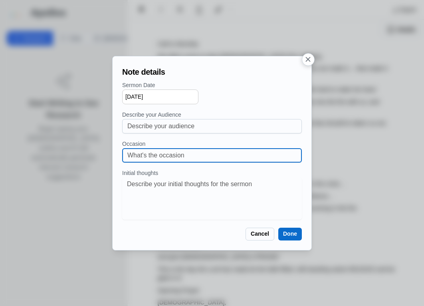
click at [184, 152] on input at bounding box center [211, 155] width 169 height 14
paste input "Mother's Day"
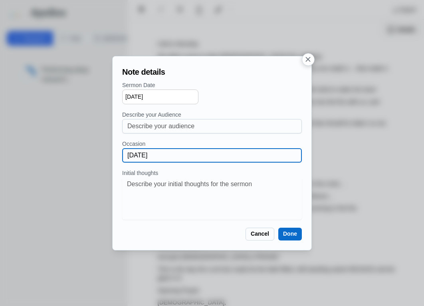
type input "Mother's Day"
click at [138, 101] on input "[DATE]" at bounding box center [160, 96] width 76 height 15
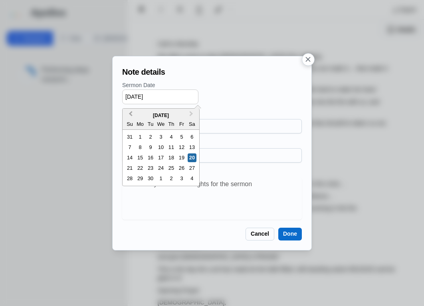
click at [130, 116] on span "Previous Month" at bounding box center [130, 115] width 0 height 12
click at [133, 154] on div "11" at bounding box center [129, 157] width 9 height 9
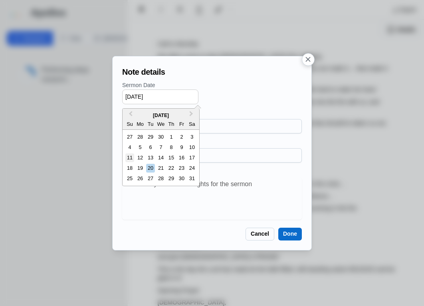
type input "05/11/2025"
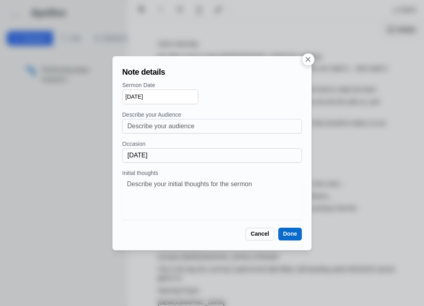
click at [286, 234] on button "Done" at bounding box center [290, 233] width 24 height 13
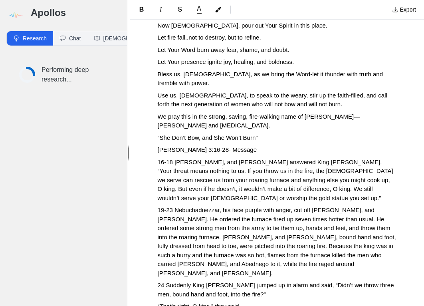
scroll to position [379, 0]
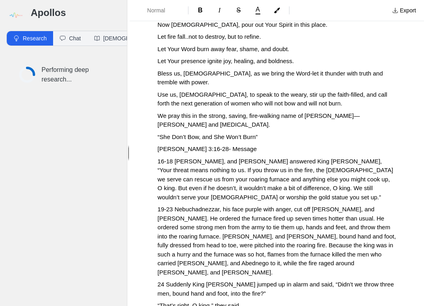
click at [245, 133] on span "“She Don’t Bow, and She Won’t Burn”" at bounding box center [208, 136] width 100 height 7
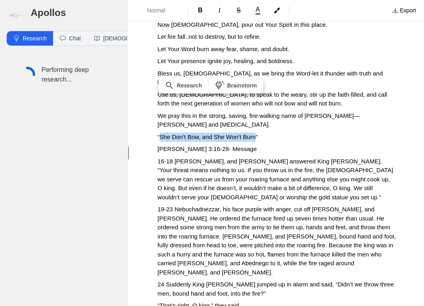
drag, startPoint x: 256, startPoint y: 118, endPoint x: 161, endPoint y: 117, distance: 95.3
click at [161, 133] on span "“She Don’t Bow, and She Won’t Burn”" at bounding box center [208, 136] width 100 height 7
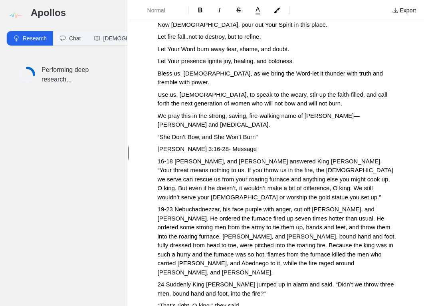
click at [197, 145] on span "Daniel 3:16-28- Message" at bounding box center [207, 148] width 99 height 7
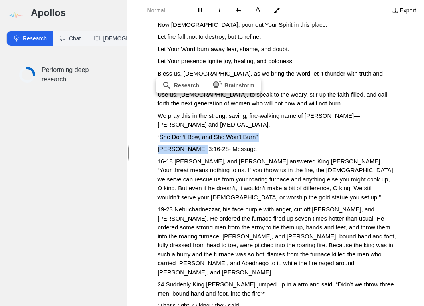
drag, startPoint x: 197, startPoint y: 130, endPoint x: 160, endPoint y: 118, distance: 39.1
copy div "She Don’t Bow, and She Won’t Burn” Daniel 3:16-28"
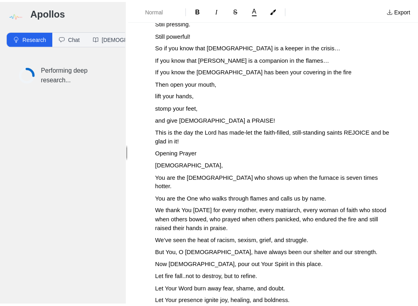
scroll to position [0, 0]
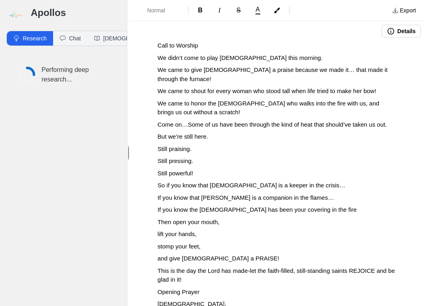
click at [158, 45] on span "Call to Worship" at bounding box center [178, 45] width 40 height 7
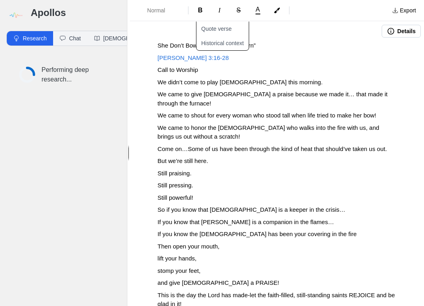
click at [249, 69] on p "Call to Worship" at bounding box center [277, 69] width 238 height 9
click at [269, 40] on div "Details" at bounding box center [277, 32] width 294 height 20
click at [264, 47] on p "She Don’t Bow, and She Won’t Burn”" at bounding box center [277, 45] width 238 height 9
click at [397, 31] on button "Details" at bounding box center [400, 31] width 39 height 13
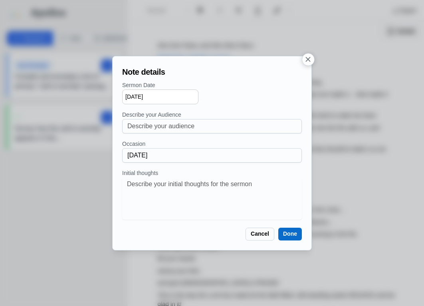
click at [289, 233] on button "Done" at bounding box center [290, 233] width 24 height 13
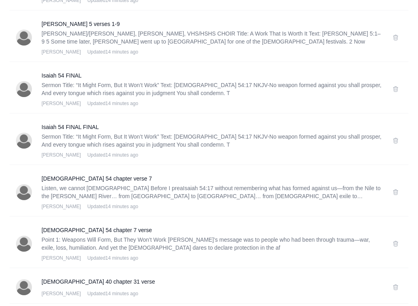
scroll to position [838, 0]
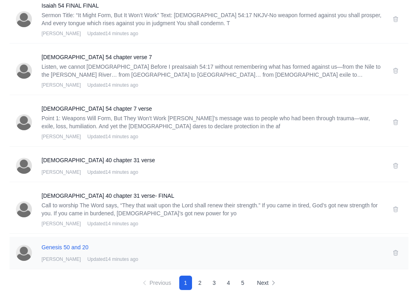
click at [78, 246] on h3 "Genesis 50 and 20" at bounding box center [211, 247] width 341 height 8
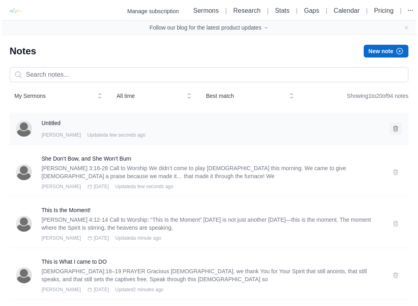
click at [393, 128] on icon at bounding box center [395, 128] width 6 height 6
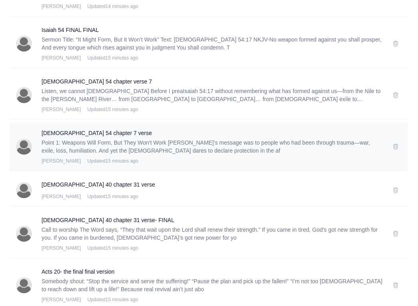
scroll to position [854, 0]
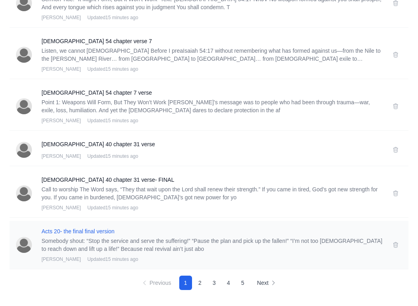
click at [105, 233] on h3 "Acts 20- the final final version" at bounding box center [211, 231] width 341 height 8
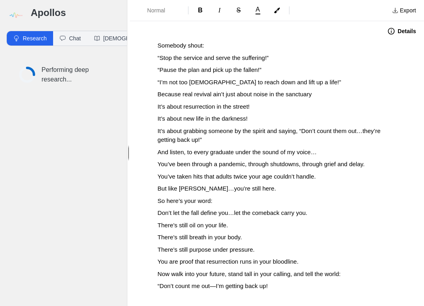
click at [302, 245] on p "There’s still purpose under pressure." at bounding box center [277, 249] width 238 height 9
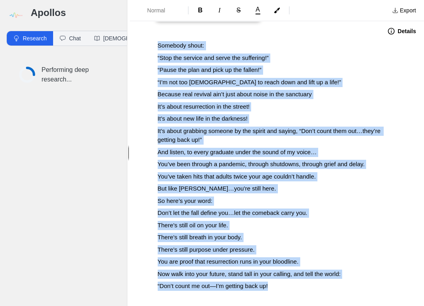
copy div "Somebody shout: “Stop the service and serve the suffering!” “Pause the plan and…"
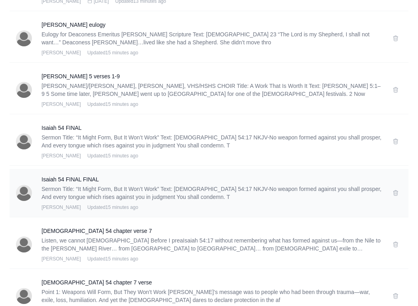
scroll to position [854, 0]
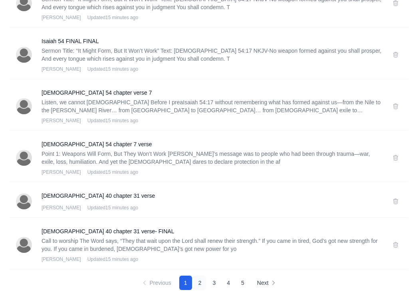
click at [197, 282] on button "2" at bounding box center [199, 282] width 13 height 14
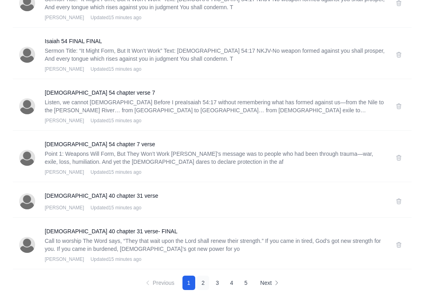
scroll to position [0, 0]
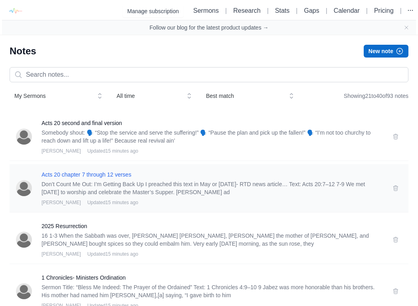
click at [82, 174] on h3 "Acts 20 chapter 7 through 12 verses" at bounding box center [211, 174] width 341 height 8
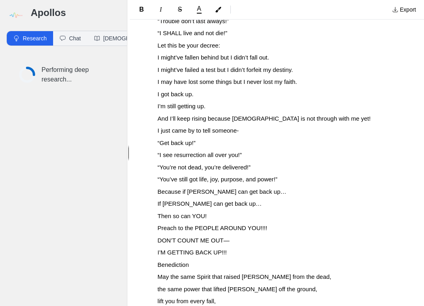
scroll to position [5049, 0]
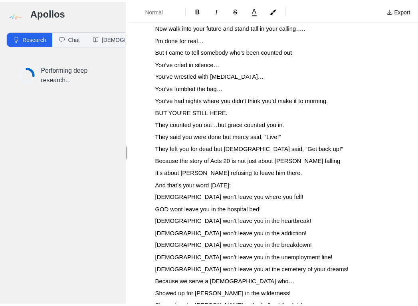
scroll to position [0, 0]
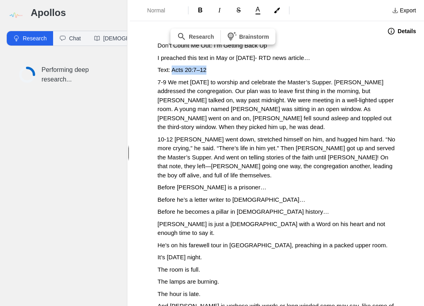
drag, startPoint x: 209, startPoint y: 71, endPoint x: 172, endPoint y: 69, distance: 37.2
click at [172, 68] on p "Text: Acts 20:7–12" at bounding box center [277, 69] width 238 height 9
copy span "Acts 20:7–12"
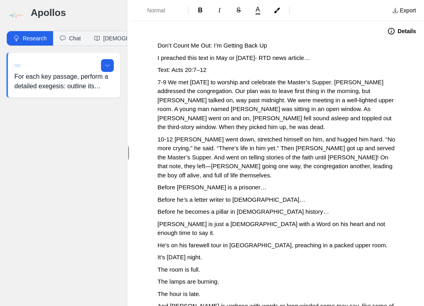
click at [296, 48] on p "Don’t Count Me Out: I’m Getting Back Up" at bounding box center [277, 45] width 238 height 9
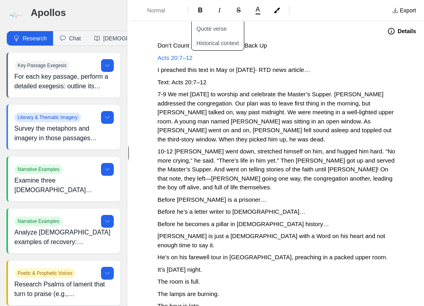
click at [392, 30] on button "Details" at bounding box center [401, 31] width 38 height 13
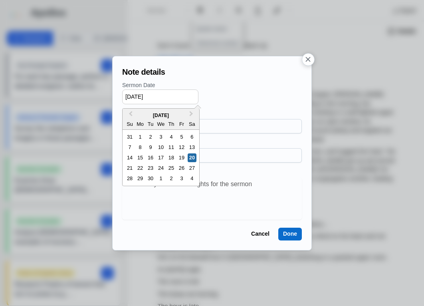
click at [135, 101] on input "[DATE]" at bounding box center [160, 96] width 76 height 15
click at [130, 113] on span "Previous Month" at bounding box center [130, 115] width 0 height 12
click at [127, 181] on div "29" at bounding box center [129, 178] width 9 height 9
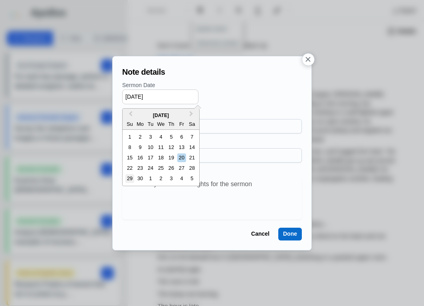
type input "[DATE]"
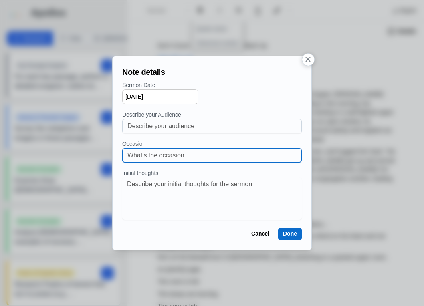
click at [154, 152] on input at bounding box center [211, 155] width 169 height 14
type input "Graduate & Scholarship Recognition"
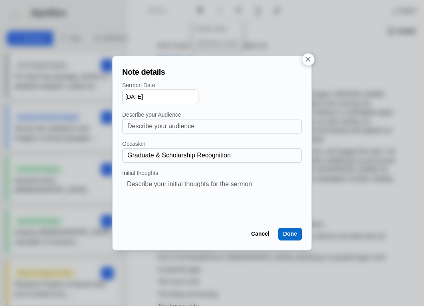
click at [287, 234] on button "Done" at bounding box center [290, 233] width 24 height 13
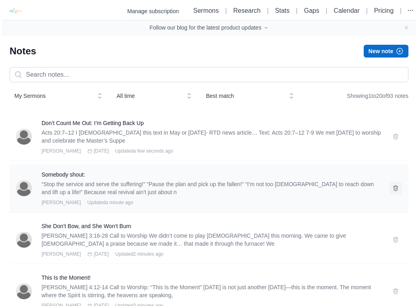
click at [395, 189] on icon at bounding box center [395, 187] width 4 height 5
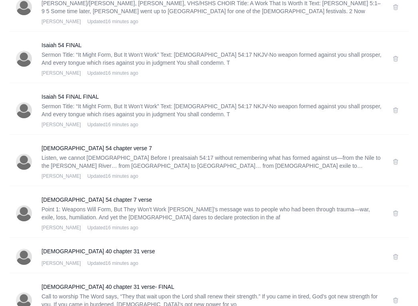
scroll to position [854, 0]
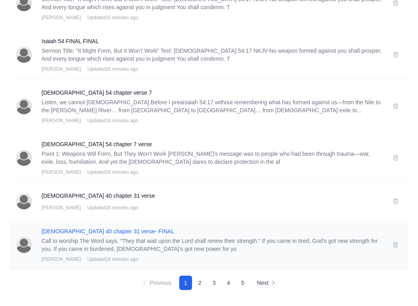
click at [75, 231] on h3 "[DEMOGRAPHIC_DATA] 40 chapter 31 verse- FINAL" at bounding box center [211, 231] width 341 height 8
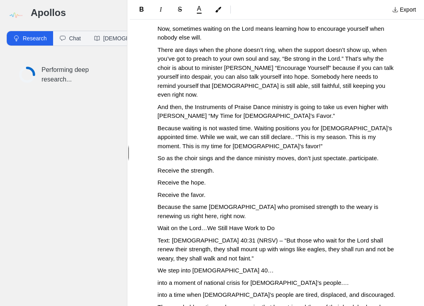
scroll to position [619, 0]
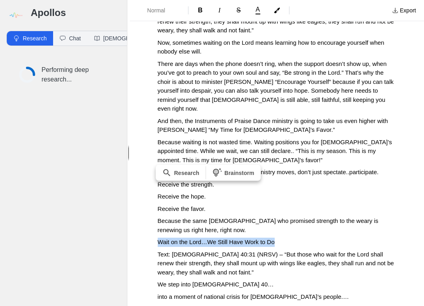
drag, startPoint x: 275, startPoint y: 204, endPoint x: 154, endPoint y: 206, distance: 121.7
drag, startPoint x: 205, startPoint y: 218, endPoint x: 154, endPoint y: 207, distance: 51.5
copy div "Wait on the Lord…We Still Have Work to Do Text: [DEMOGRAPHIC_DATA] 40:31"
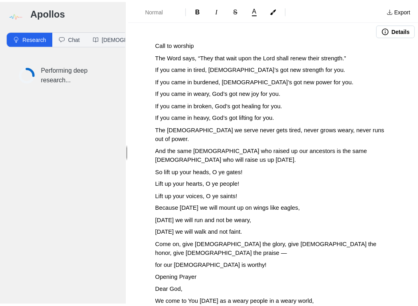
scroll to position [0, 0]
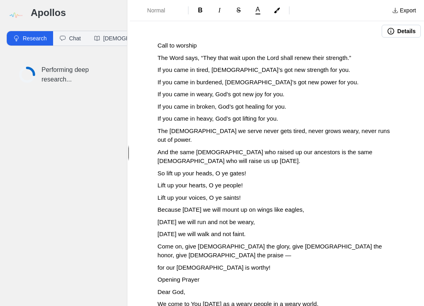
click at [158, 44] on span "Call to worship" at bounding box center [177, 45] width 39 height 7
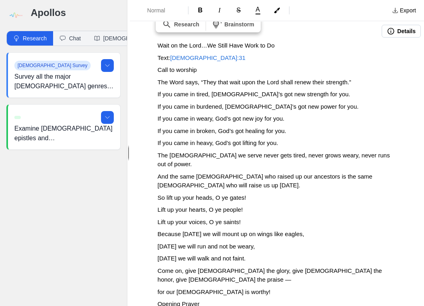
drag, startPoint x: 172, startPoint y: 58, endPoint x: 152, endPoint y: 59, distance: 19.6
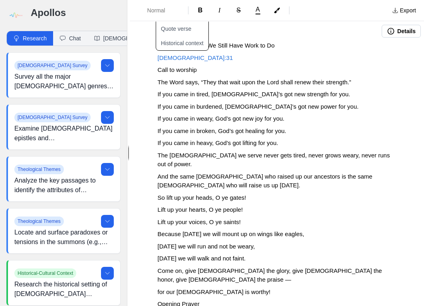
click at [387, 34] on icon "button" at bounding box center [390, 31] width 7 height 7
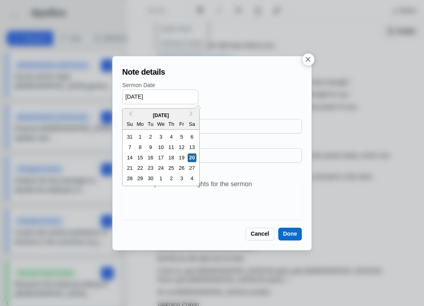
click at [136, 95] on input "[DATE]" at bounding box center [160, 96] width 76 height 15
click at [130, 111] on span "Previous Month" at bounding box center [130, 115] width 0 height 12
click at [128, 150] on div "3" at bounding box center [129, 147] width 9 height 9
type input "[DATE]"
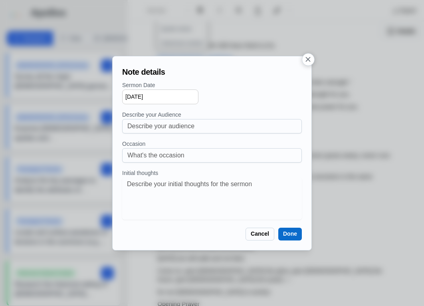
click at [297, 237] on button "Done" at bounding box center [290, 233] width 24 height 13
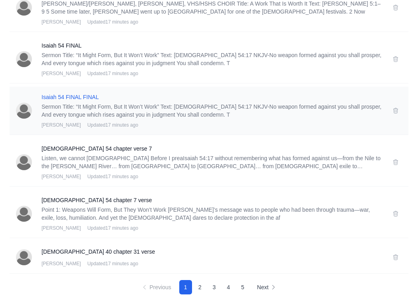
scroll to position [854, 0]
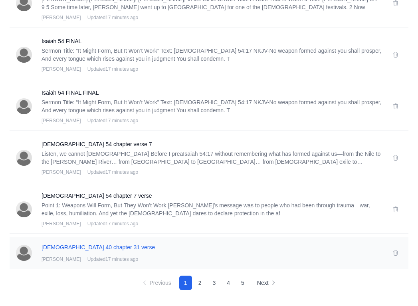
click at [67, 243] on h3 "[DEMOGRAPHIC_DATA] 40 chapter 31 verse" at bounding box center [211, 247] width 341 height 8
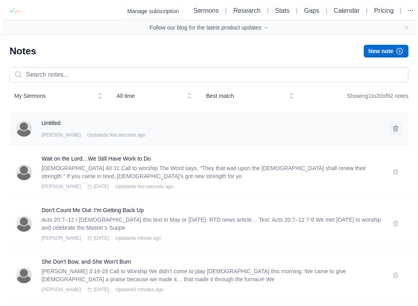
click at [393, 127] on icon at bounding box center [395, 128] width 6 height 6
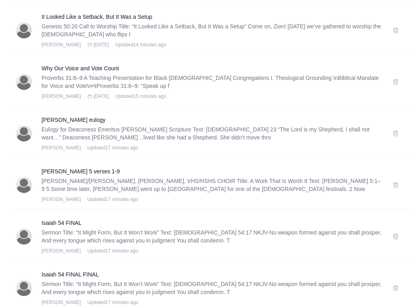
scroll to position [669, 0]
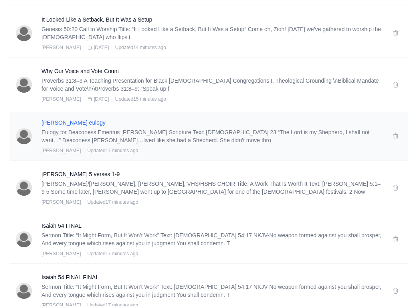
click at [85, 124] on h3 "[PERSON_NAME] eulogy" at bounding box center [211, 122] width 341 height 8
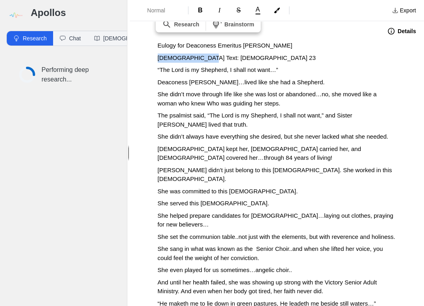
drag, startPoint x: 199, startPoint y: 56, endPoint x: 154, endPoint y: 60, distance: 45.7
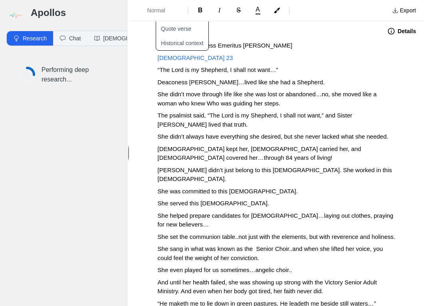
click at [395, 31] on button "Details" at bounding box center [401, 31] width 38 height 13
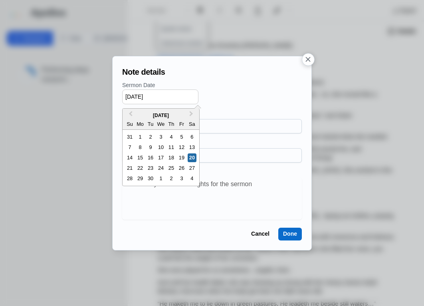
click at [158, 91] on input "[DATE]" at bounding box center [160, 96] width 76 height 15
click at [130, 113] on span "Previous Month" at bounding box center [130, 115] width 0 height 12
click at [191, 166] on div "26" at bounding box center [191, 168] width 9 height 9
type input "[DATE]"
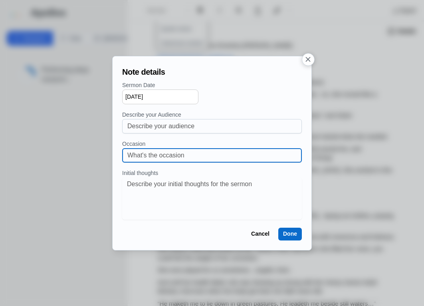
click at [195, 156] on input at bounding box center [211, 155] width 169 height 14
type input "F"
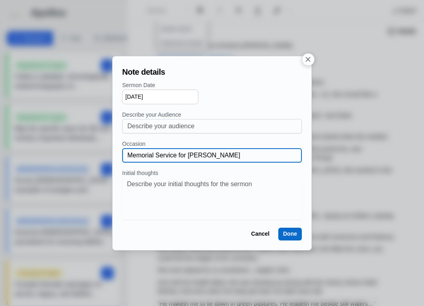
type input "Memorial Service for [PERSON_NAME]"
drag, startPoint x: 288, startPoint y: 242, endPoint x: 286, endPoint y: 234, distance: 8.1
click at [288, 242] on div "Note details Sermon Date Selected date: [DATE] [DATE] Describe your Audience Oc…" at bounding box center [212, 153] width 186 height 181
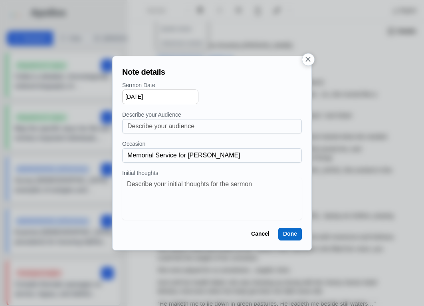
click at [286, 234] on button "Done" at bounding box center [290, 233] width 24 height 13
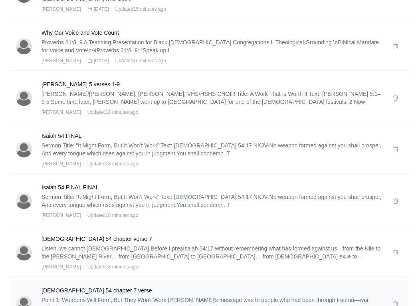
scroll to position [759, 0]
click at [82, 190] on h3 "Isaiah 54 FINAL FINAL" at bounding box center [211, 187] width 341 height 8
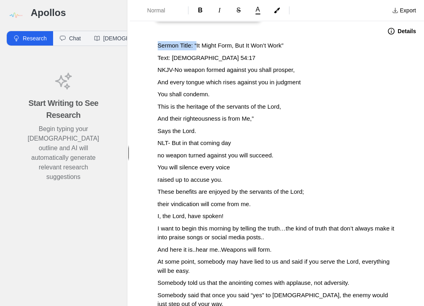
drag, startPoint x: 197, startPoint y: 43, endPoint x: 140, endPoint y: 43, distance: 57.8
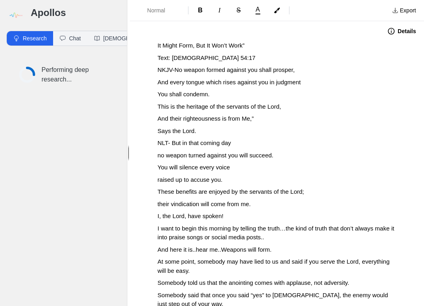
click at [249, 47] on p "It Might Form, But It Won’t Work”" at bounding box center [277, 45] width 238 height 9
drag, startPoint x: 172, startPoint y: 57, endPoint x: 157, endPoint y: 57, distance: 15.6
click at [400, 32] on button "Details" at bounding box center [401, 31] width 38 height 13
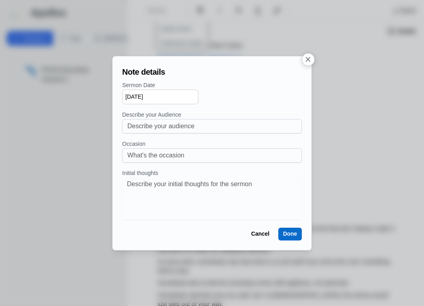
click at [147, 95] on input "[DATE]" at bounding box center [160, 96] width 76 height 15
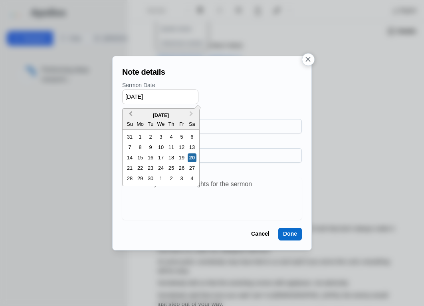
click at [127, 112] on button "Previous Month" at bounding box center [129, 115] width 13 height 13
click at [132, 147] on div "3" at bounding box center [129, 147] width 9 height 9
type input "08/03/2025"
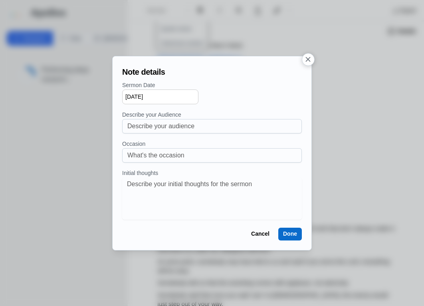
click at [285, 236] on button "Done" at bounding box center [290, 233] width 24 height 13
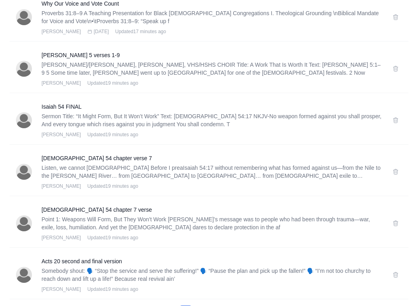
scroll to position [870, 0]
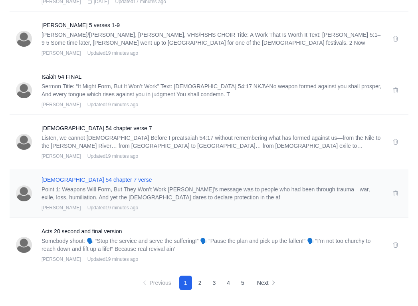
click at [87, 178] on h3 "Isaiah 54 chapter 7 verse" at bounding box center [211, 180] width 341 height 8
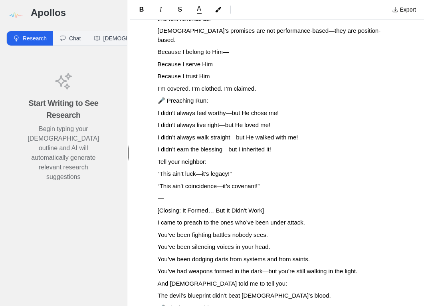
scroll to position [1095, 0]
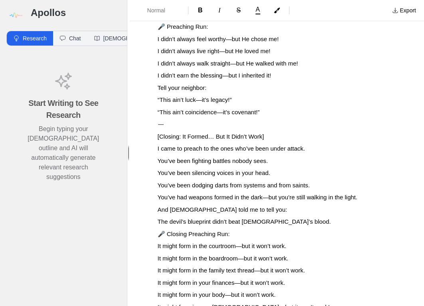
click at [170, 193] on span "You’ve had weapons formed in the dark—but you’re still walking in the light." at bounding box center [258, 196] width 200 height 7
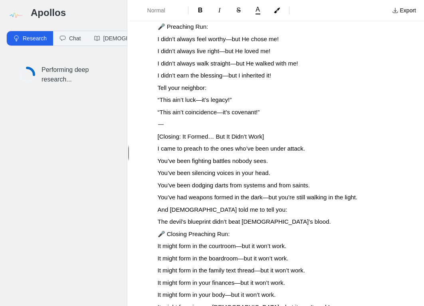
scroll to position [0, 0]
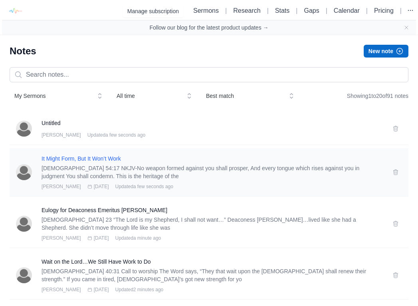
click at [102, 154] on h3 "It Might Form, But It Won’t Work" at bounding box center [211, 158] width 341 height 8
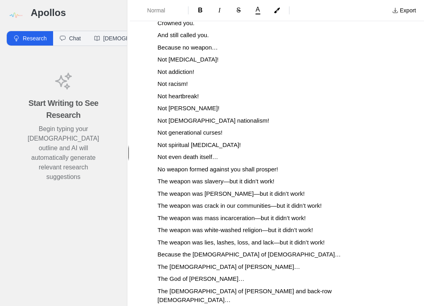
scroll to position [5812, 0]
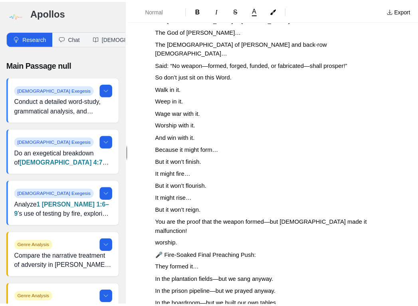
scroll to position [12179, 0]
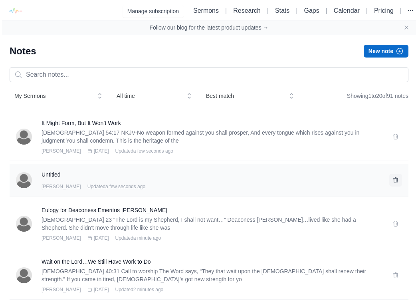
click at [397, 178] on icon at bounding box center [395, 180] width 6 height 6
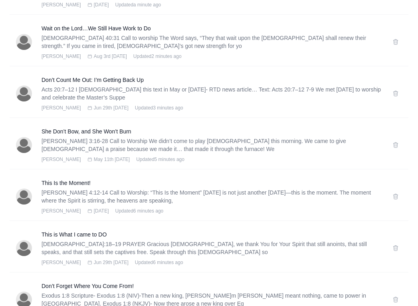
scroll to position [870, 0]
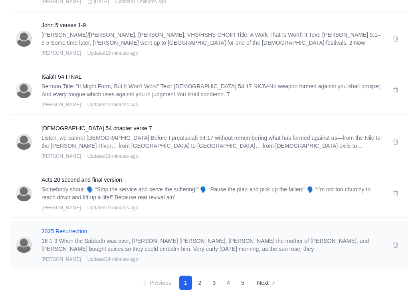
click at [81, 229] on h3 "2025 Resurrection" at bounding box center [211, 231] width 341 height 8
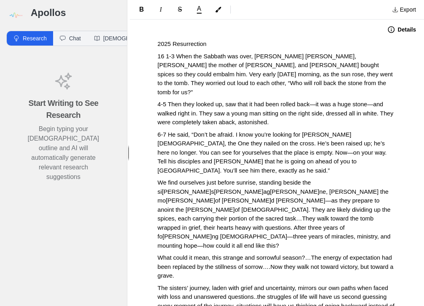
click at [404, 27] on button "Details" at bounding box center [401, 29] width 38 height 13
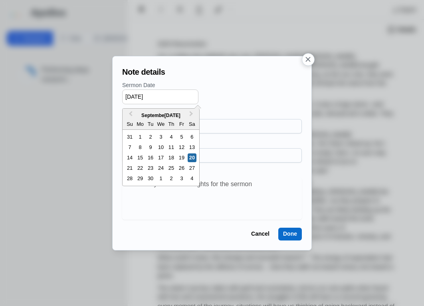
click at [134, 96] on input "[DATE]" at bounding box center [160, 96] width 76 height 15
click at [130, 113] on span "Previous Month" at bounding box center [130, 115] width 0 height 12
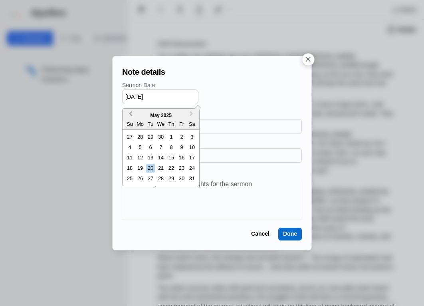
click at [130, 113] on span "Previous Month" at bounding box center [130, 115] width 0 height 12
click at [131, 165] on div "20" at bounding box center [129, 168] width 9 height 9
type input "[DATE]"
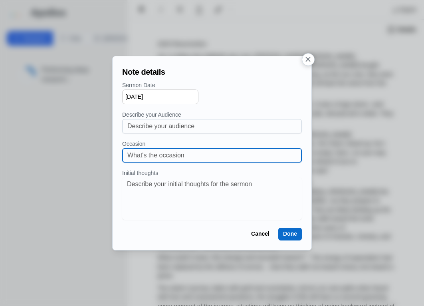
click at [135, 148] on input at bounding box center [211, 155] width 169 height 14
type input "Resurrection [DATE]"
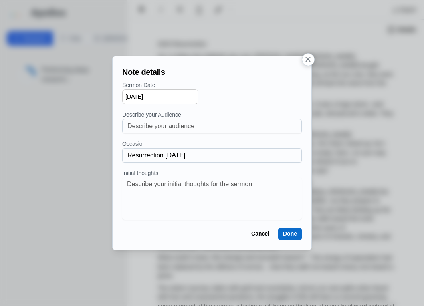
click at [285, 235] on button "Done" at bounding box center [290, 233] width 24 height 13
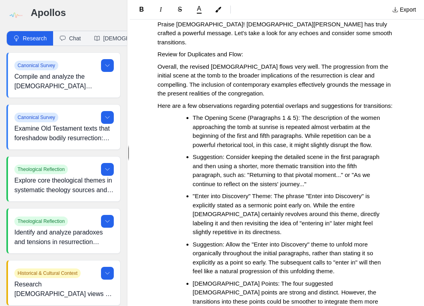
scroll to position [3828, 0]
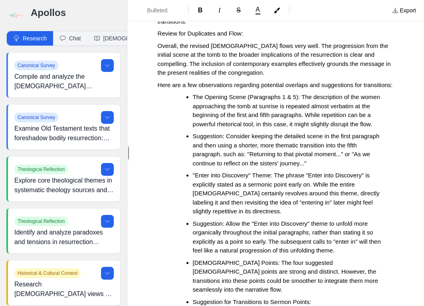
drag, startPoint x: 229, startPoint y: 195, endPoint x: 318, endPoint y: 198, distance: 89.4
drag, startPoint x: 319, startPoint y: 197, endPoint x: 227, endPoint y: 198, distance: 92.2
copy span "Faith That Moves Beyond Barriers"
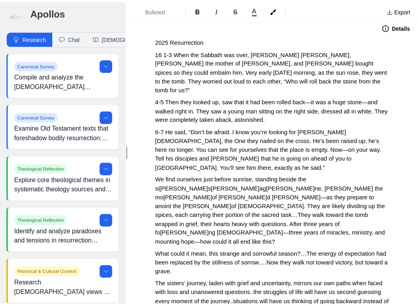
scroll to position [0, 0]
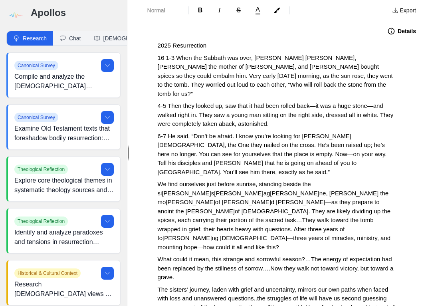
click at [159, 44] on span "2025 Resurrection" at bounding box center [182, 45] width 49 height 7
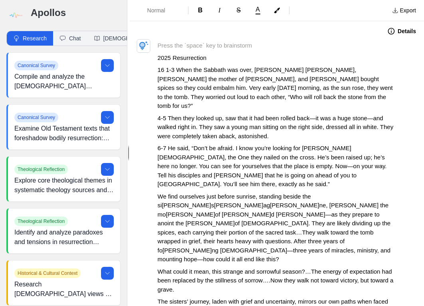
paste div
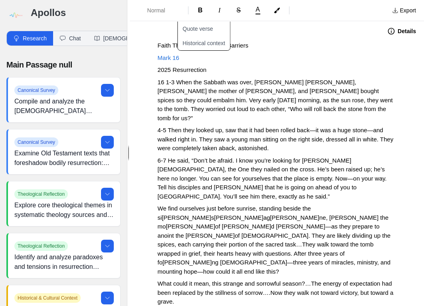
click at [218, 80] on span "16 1-3 When the Sabbath was over, [PERSON_NAME] [PERSON_NAME], [PERSON_NAME] th…" at bounding box center [276, 100] width 237 height 43
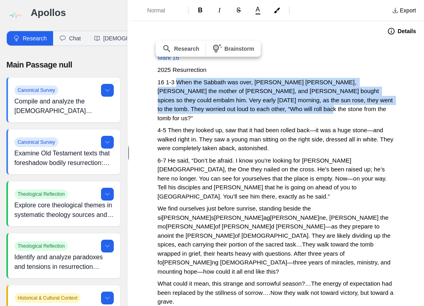
drag, startPoint x: 175, startPoint y: 79, endPoint x: 288, endPoint y: 108, distance: 116.1
click at [288, 108] on p "16 1-3 When the Sabbath was over, [PERSON_NAME] [PERSON_NAME], [PERSON_NAME] th…" at bounding box center [277, 100] width 238 height 45
copy span "When the Sabbath was over, [PERSON_NAME] [PERSON_NAME], [PERSON_NAME] the mothe…"
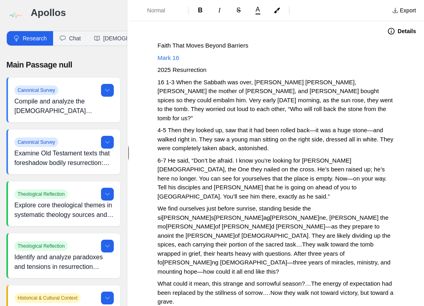
click at [166, 94] on p "16 1-3 When the Sabbath was over, [PERSON_NAME] [PERSON_NAME], [PERSON_NAME] th…" at bounding box center [277, 100] width 238 height 45
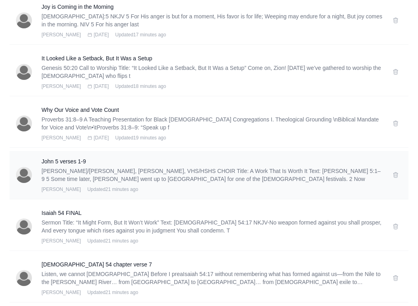
scroll to position [870, 0]
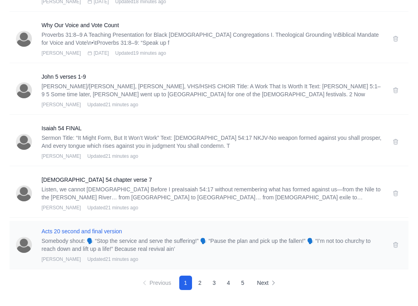
click at [66, 231] on h3 "Acts 20 second and final version" at bounding box center [211, 231] width 341 height 8
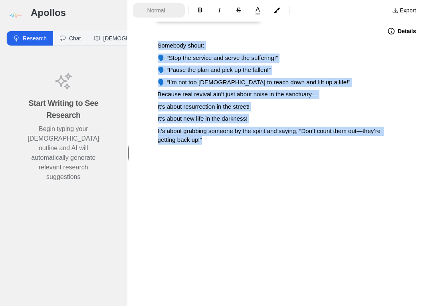
drag, startPoint x: 242, startPoint y: 141, endPoint x: 146, endPoint y: 4, distance: 166.4
click at [146, 4] on div "Normal B I S A Export Details Somebody shout: 🗣️ “Stop the service and serve th…" at bounding box center [277, 153] width 294 height 306
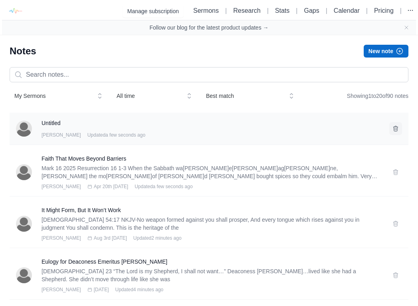
click at [396, 130] on icon at bounding box center [395, 128] width 6 height 6
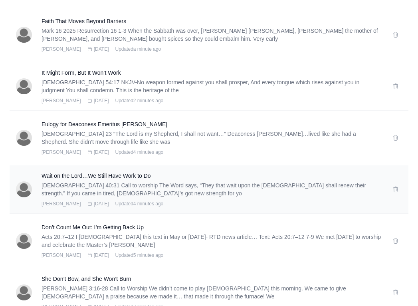
scroll to position [102, 0]
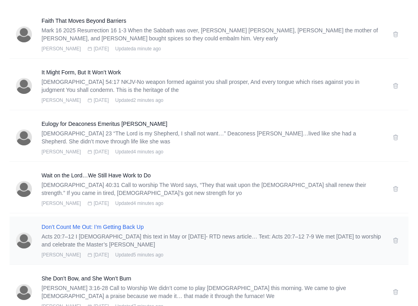
click at [136, 227] on h3 "Don’t Count Me Out: I’m Getting Back Up" at bounding box center [211, 227] width 341 height 8
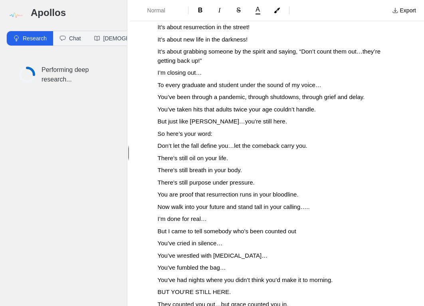
scroll to position [5315, 0]
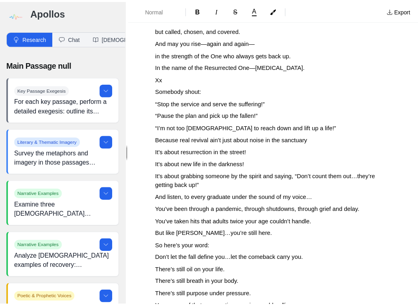
scroll to position [5360, 0]
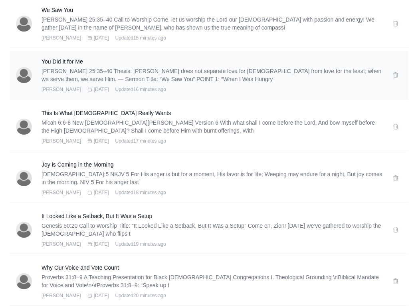
scroll to position [870, 0]
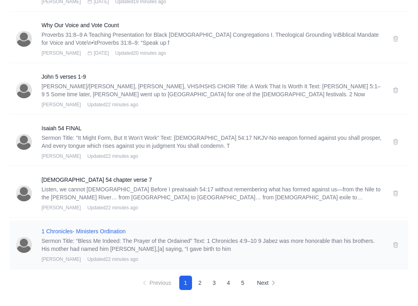
click at [97, 231] on h3 "1 Chronicles- Ministers Ordination" at bounding box center [211, 231] width 341 height 8
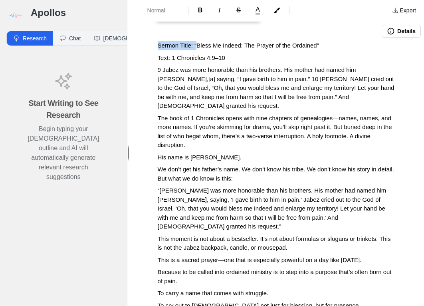
drag, startPoint x: 197, startPoint y: 43, endPoint x: 145, endPoint y: 45, distance: 52.7
click at [310, 43] on p "Bless Me Indeed: The Prayer of the Ordained”" at bounding box center [277, 45] width 238 height 9
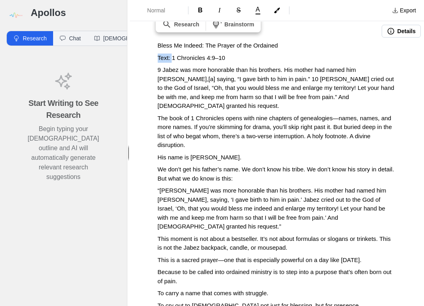
drag, startPoint x: 172, startPoint y: 57, endPoint x: 155, endPoint y: 57, distance: 16.8
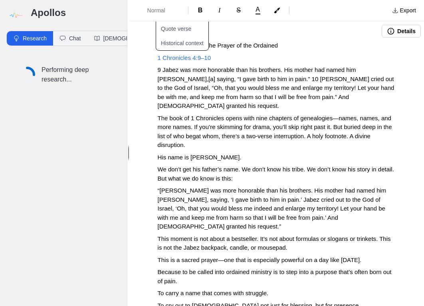
click at [389, 30] on button "Details" at bounding box center [400, 31] width 39 height 13
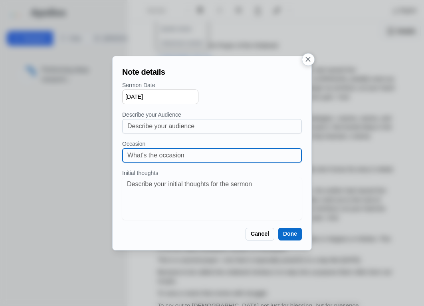
click at [176, 150] on input at bounding box center [211, 155] width 169 height 14
type input "Ordination Service"
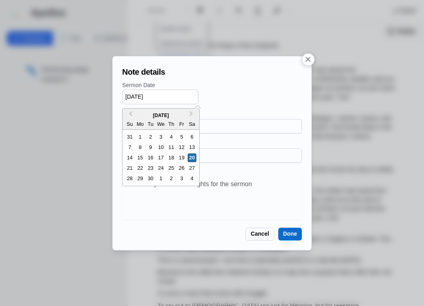
click at [162, 96] on input "[DATE]" at bounding box center [160, 96] width 76 height 15
click at [128, 113] on button "Previous Month" at bounding box center [129, 115] width 13 height 13
click at [130, 113] on span "Previous Month" at bounding box center [130, 115] width 0 height 12
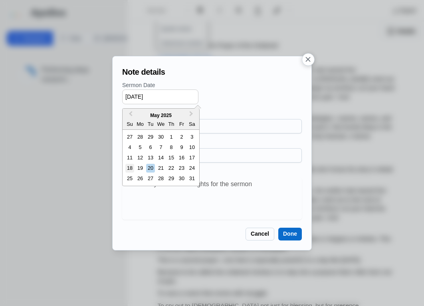
click at [128, 170] on div "18" at bounding box center [129, 168] width 9 height 9
type input "05/18/2025"
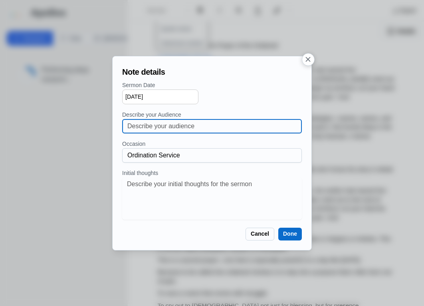
click at [155, 122] on input at bounding box center [211, 126] width 169 height 14
type input "N"
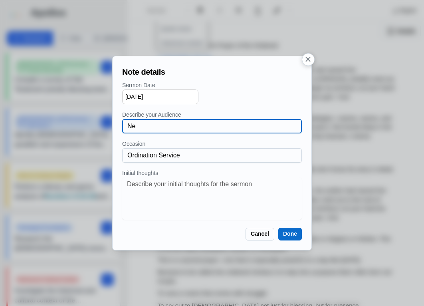
type input "N"
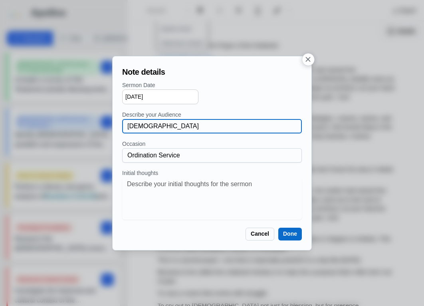
type input "The Light Community Church"
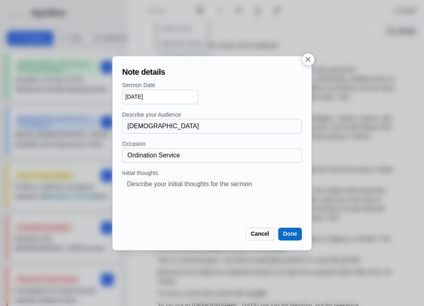
click at [293, 236] on button "Done" at bounding box center [290, 233] width 24 height 13
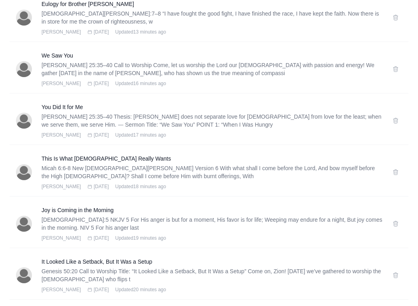
scroll to position [870, 0]
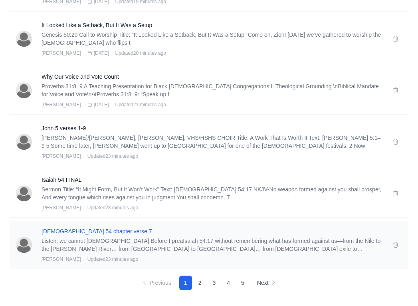
click at [64, 229] on h3 "Isaiah 54 chapter verse 7" at bounding box center [211, 231] width 341 height 8
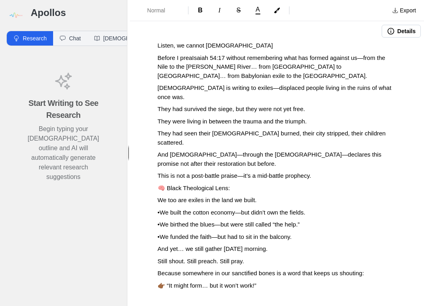
click at [176, 172] on span "This is not a post-battle praise—it’s a mid-battle prophecy." at bounding box center [235, 175] width 154 height 7
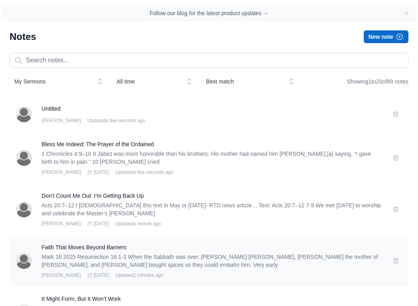
scroll to position [133, 0]
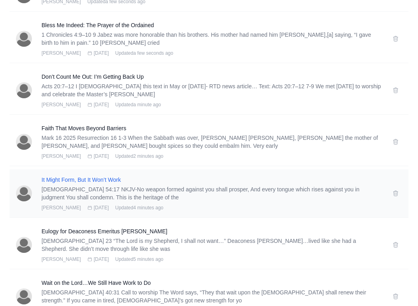
click at [79, 176] on h3 "It Might Form, But It Won’t Work" at bounding box center [211, 180] width 341 height 8
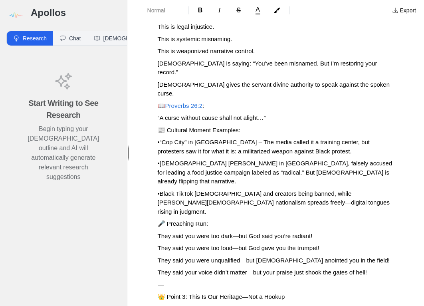
scroll to position [12240, 0]
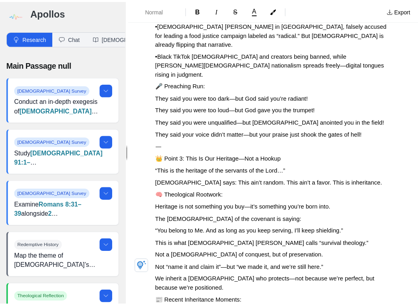
scroll to position [12425, 0]
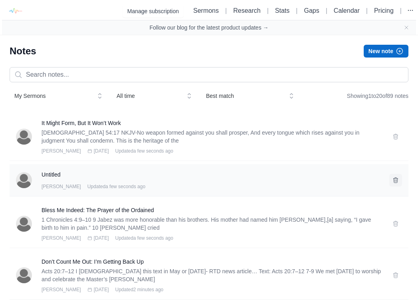
click at [396, 178] on icon at bounding box center [395, 180] width 6 height 6
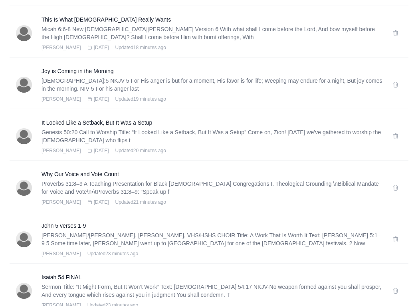
scroll to position [870, 0]
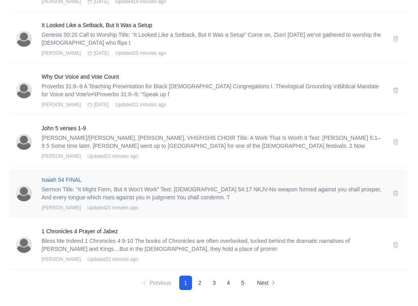
click at [54, 180] on h3 "Isaiah 54 FINAL" at bounding box center [211, 180] width 341 height 8
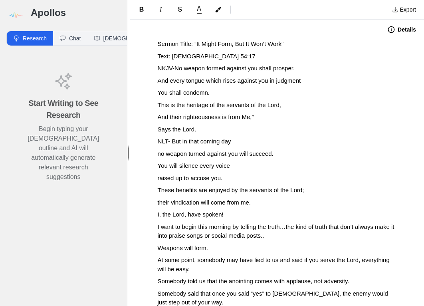
click at [236, 144] on p "NLT- But in that coming day" at bounding box center [277, 141] width 238 height 9
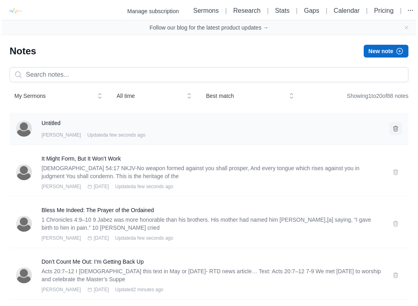
click at [396, 130] on icon at bounding box center [395, 128] width 4 height 5
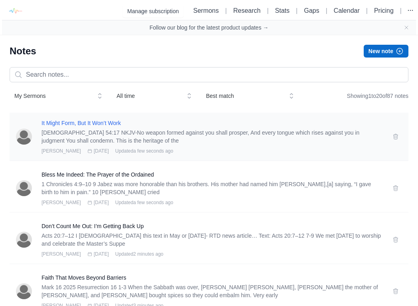
click at [93, 121] on h3 "It Might Form, But It Won’t Work" at bounding box center [211, 123] width 341 height 8
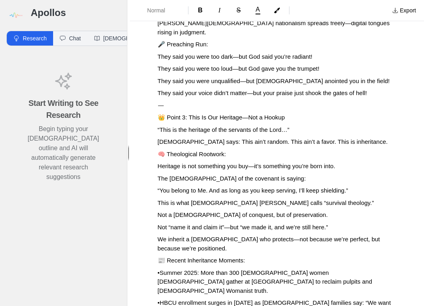
scroll to position [12486, 0]
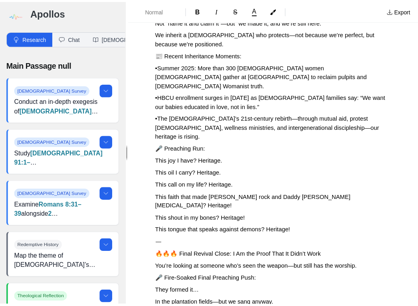
scroll to position [13439, 0]
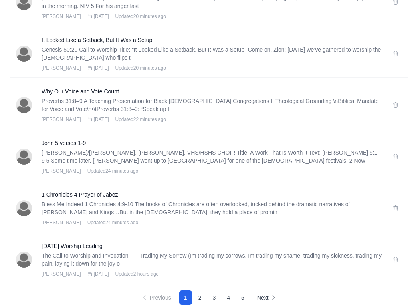
scroll to position [870, 0]
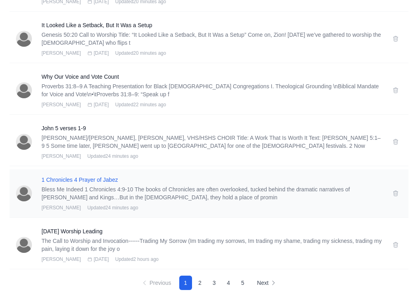
click at [64, 180] on h3 "1 Chronicles 4 Prayer of Jabez" at bounding box center [211, 180] width 341 height 8
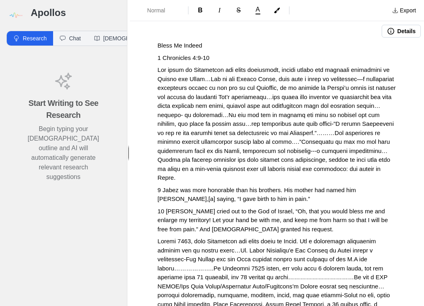
click at [204, 42] on p "Bless Me Indeed" at bounding box center [277, 45] width 238 height 9
click at [216, 56] on p "1 Chronicles 4:9-10" at bounding box center [277, 57] width 238 height 9
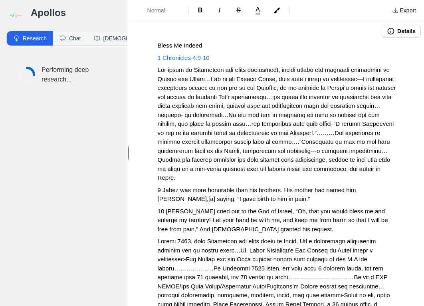
click at [397, 28] on button "Details" at bounding box center [400, 31] width 39 height 13
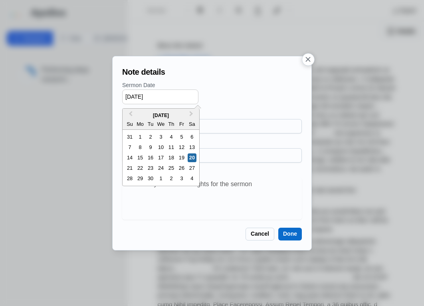
click at [138, 93] on input "[DATE]" at bounding box center [160, 96] width 76 height 15
click at [126, 114] on button "Previous Month" at bounding box center [129, 115] width 13 height 13
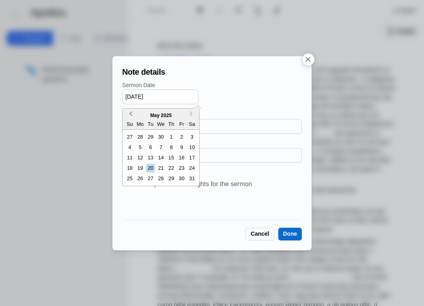
click at [126, 114] on button "Previous Month" at bounding box center [129, 115] width 13 height 13
click at [130, 149] on div "6" at bounding box center [129, 147] width 9 height 9
type input "[DATE]"
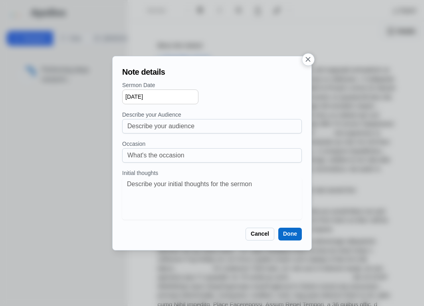
click at [295, 235] on button "Done" at bounding box center [290, 233] width 24 height 13
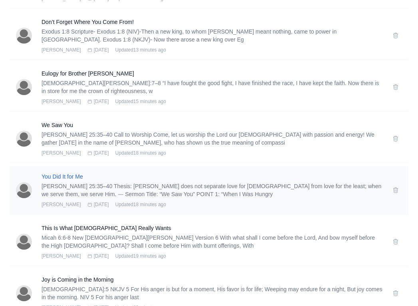
scroll to position [870, 0]
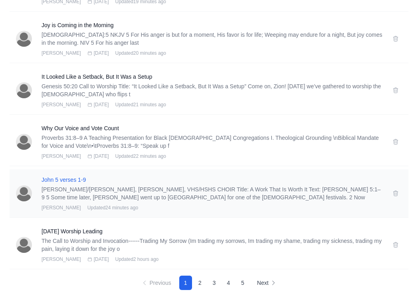
click at [65, 178] on h3 "John 5 verses 1-9" at bounding box center [211, 180] width 341 height 8
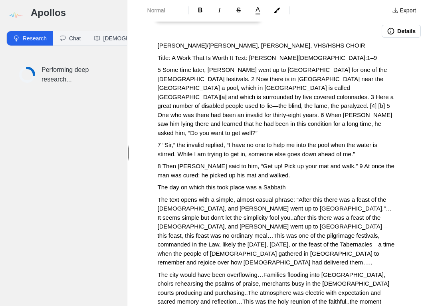
drag, startPoint x: 365, startPoint y: 43, endPoint x: 136, endPoint y: 42, distance: 229.0
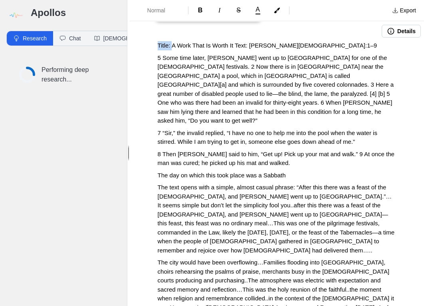
drag, startPoint x: 173, startPoint y: 43, endPoint x: 142, endPoint y: 44, distance: 31.1
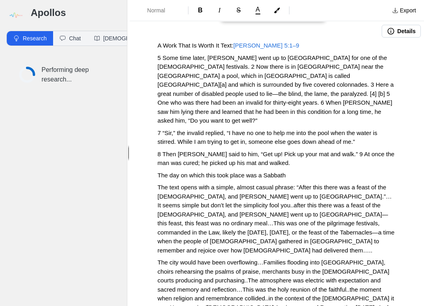
drag, startPoint x: 237, startPoint y: 45, endPoint x: 222, endPoint y: 45, distance: 14.8
click at [222, 45] on p "A Work That Is Worth It Text: [PERSON_NAME][DEMOGRAPHIC_DATA]:1–9" at bounding box center [277, 45] width 238 height 9
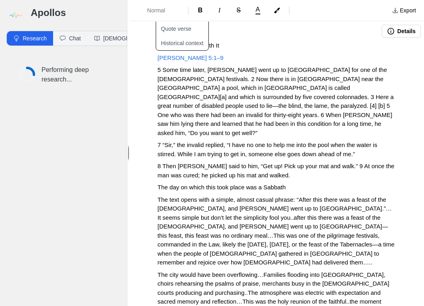
click at [406, 28] on button "Details" at bounding box center [400, 31] width 39 height 13
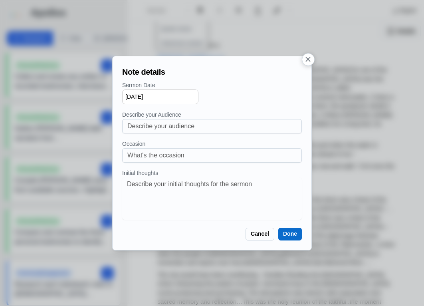
click at [262, 233] on button "Cancel" at bounding box center [259, 233] width 29 height 13
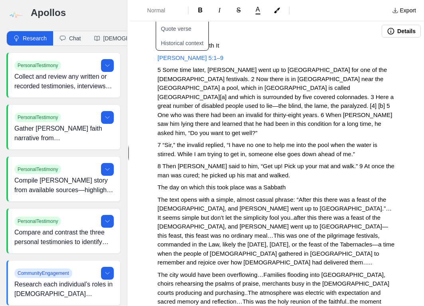
click at [391, 30] on button "Details" at bounding box center [400, 31] width 39 height 13
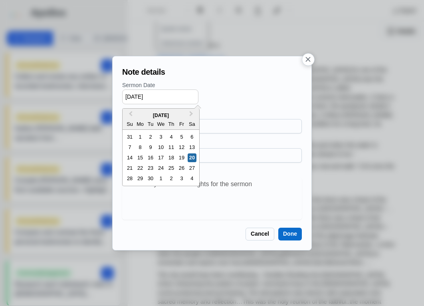
click at [130, 93] on input "[DATE]" at bounding box center [160, 96] width 76 height 15
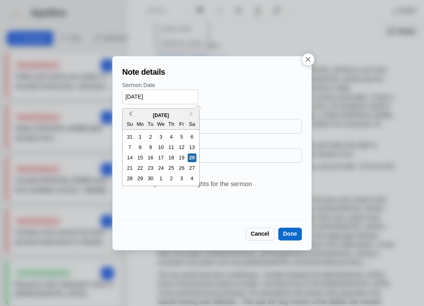
click at [130, 112] on span "Previous Month" at bounding box center [130, 115] width 0 height 12
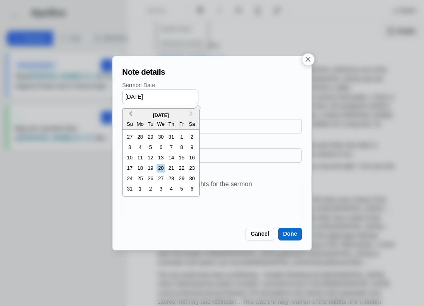
click at [130, 112] on span "Previous Month" at bounding box center [130, 115] width 0 height 12
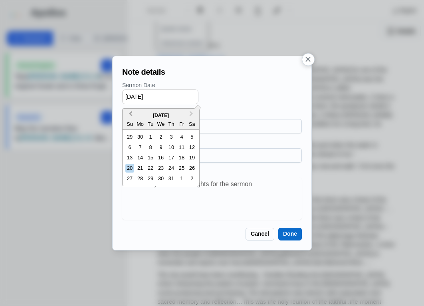
click at [130, 112] on span "Previous Month" at bounding box center [130, 115] width 0 height 12
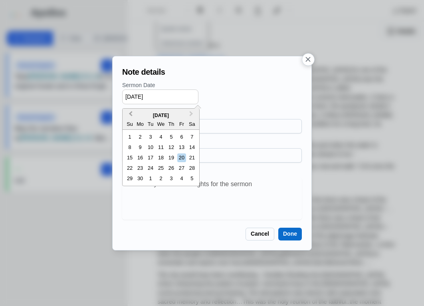
click at [130, 112] on span "Previous Month" at bounding box center [130, 115] width 0 height 12
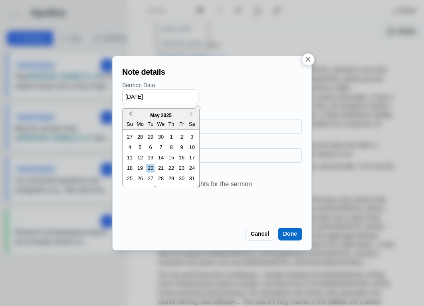
click at [130, 112] on span "Previous Month" at bounding box center [130, 115] width 0 height 12
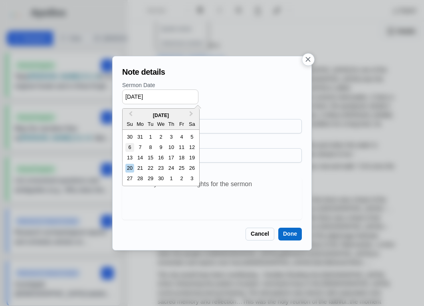
click at [131, 147] on div "6" at bounding box center [129, 147] width 9 height 9
type input "[DATE]"
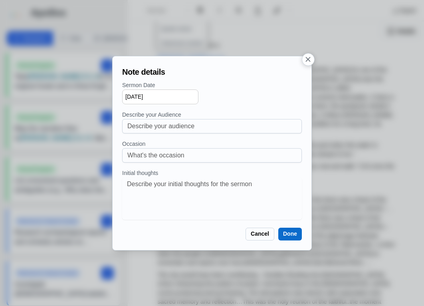
click at [288, 233] on button "Done" at bounding box center [290, 233] width 24 height 13
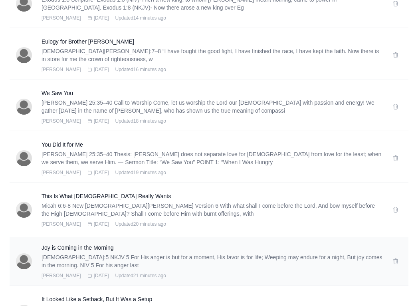
scroll to position [870, 0]
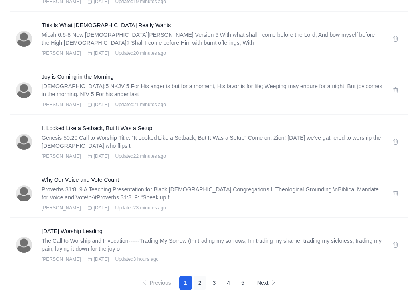
click at [201, 282] on button "2" at bounding box center [199, 282] width 13 height 14
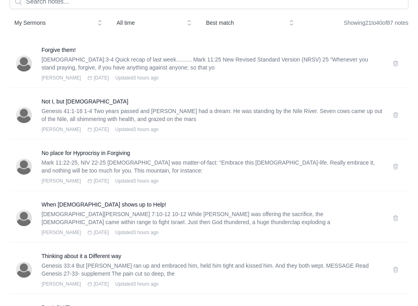
scroll to position [0, 0]
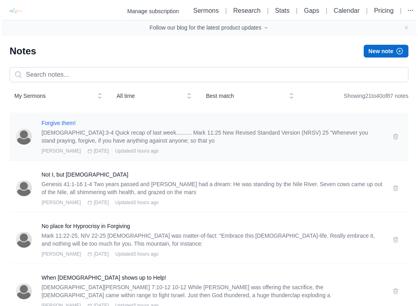
click at [59, 119] on h3 "Forgive them!" at bounding box center [211, 123] width 341 height 8
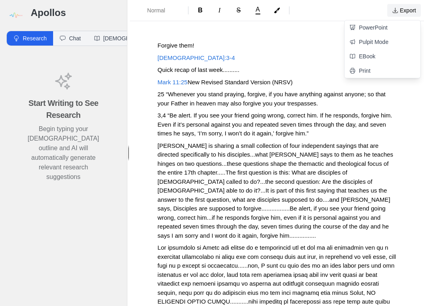
click at [403, 14] on button "Export" at bounding box center [404, 10] width 34 height 13
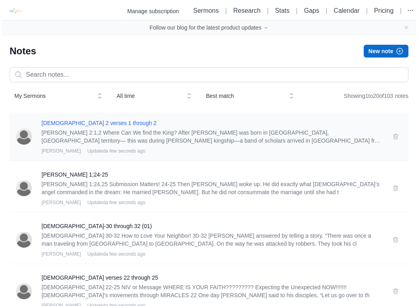
click at [100, 120] on h3 "[DEMOGRAPHIC_DATA] 2 verses 1 through 2" at bounding box center [211, 123] width 341 height 8
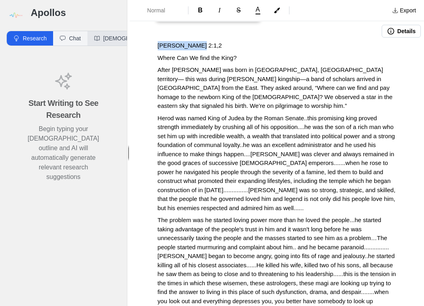
drag, startPoint x: 201, startPoint y: 44, endPoint x: 119, endPoint y: 39, distance: 82.3
click at [126, 37] on div "Apollos Research Chat [DEMOGRAPHIC_DATA] Start Writing to See Research Begin ty…" at bounding box center [212, 153] width 424 height 306
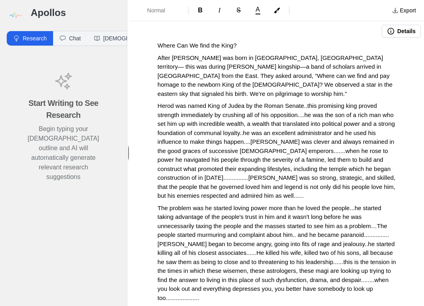
click at [254, 41] on p "Where Can We find the King?" at bounding box center [277, 45] width 238 height 9
click at [249, 47] on p "Where Can We find the King?" at bounding box center [277, 45] width 238 height 9
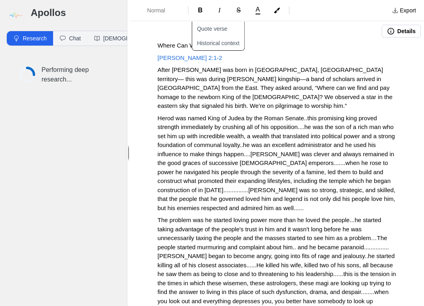
click at [387, 30] on icon "button" at bounding box center [391, 31] width 8 height 8
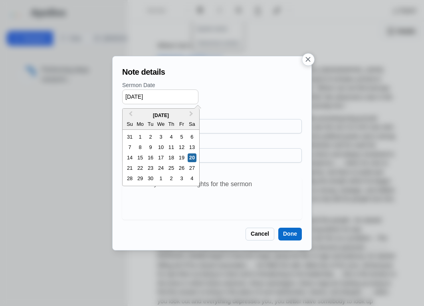
click at [139, 98] on input "[DATE]" at bounding box center [160, 96] width 76 height 15
drag, startPoint x: 131, startPoint y: 96, endPoint x: 118, endPoint y: 95, distance: 12.8
click at [118, 95] on div "Note details Sermon Date [DATE] Previous Month Next Month [DATE] Su Mo Tu We Th…" at bounding box center [211, 153] width 199 height 194
click at [135, 97] on input "[DATE]" at bounding box center [160, 96] width 76 height 15
click at [157, 95] on input "[DATE]" at bounding box center [160, 96] width 76 height 15
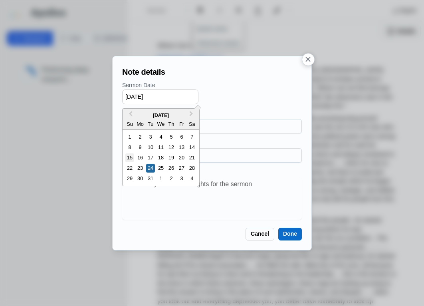
click at [130, 158] on div "15" at bounding box center [129, 157] width 9 height 9
type input "[DATE]"
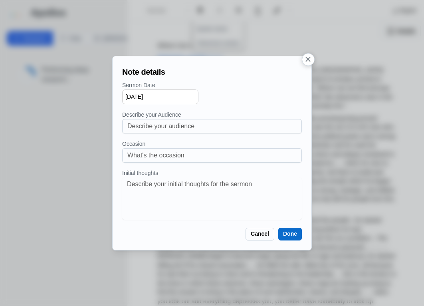
click at [290, 225] on div "Note details Sermon Date Selected date: [DATE] [DATE] Describe your Audience Oc…" at bounding box center [212, 153] width 186 height 181
click at [289, 231] on button "Done" at bounding box center [290, 233] width 24 height 13
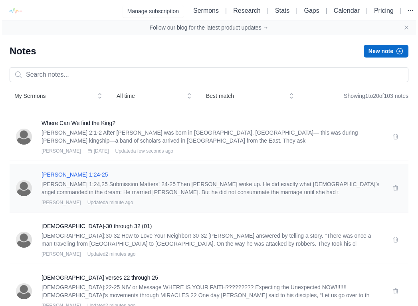
click at [82, 174] on h3 "[PERSON_NAME] 1;24-25" at bounding box center [211, 174] width 341 height 8
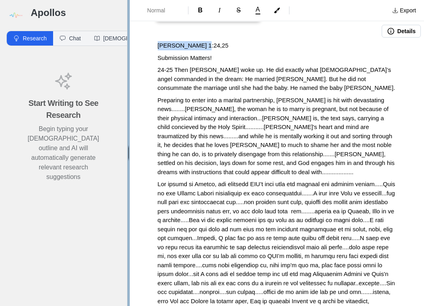
drag, startPoint x: 201, startPoint y: 45, endPoint x: 129, endPoint y: 46, distance: 72.6
click at [129, 46] on div "Apollos Research Chat [DEMOGRAPHIC_DATA] Start Writing to See Research Begin ty…" at bounding box center [212, 153] width 424 height 306
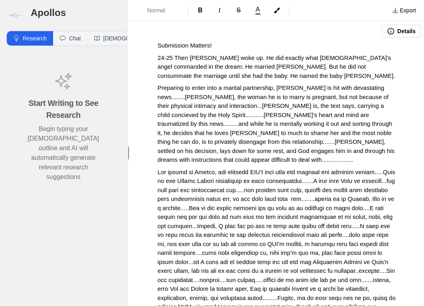
click at [230, 45] on p "Submission Matters!" at bounding box center [277, 45] width 238 height 9
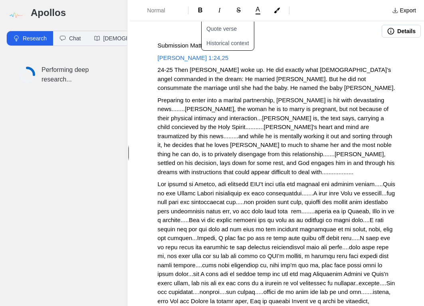
click at [195, 57] on span "[PERSON_NAME] 1:24,25" at bounding box center [193, 57] width 71 height 7
click at [410, 24] on div "Details" at bounding box center [277, 32] width 294 height 20
click at [406, 28] on button "Details" at bounding box center [400, 31] width 39 height 13
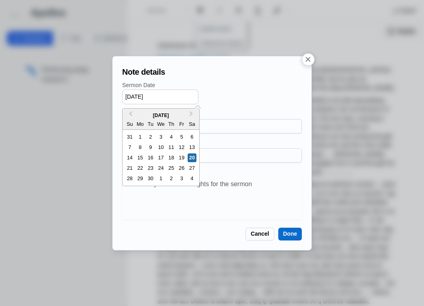
click at [143, 93] on input "[DATE]" at bounding box center [160, 96] width 76 height 15
drag, startPoint x: 131, startPoint y: 97, endPoint x: 114, endPoint y: 95, distance: 17.7
click at [114, 95] on div "Note details Sermon Date [DATE] Previous Month Next Month [DATE] Su Mo Tu We Th…" at bounding box center [211, 153] width 199 height 194
click at [137, 96] on input "[DATE]" at bounding box center [160, 96] width 76 height 15
click at [139, 96] on input "[DATE]" at bounding box center [160, 96] width 76 height 15
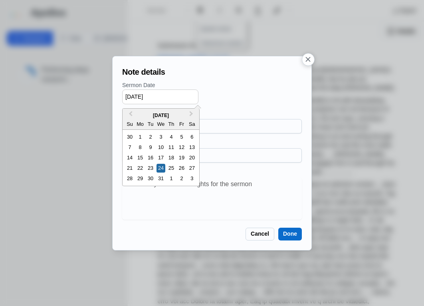
drag, startPoint x: 151, startPoint y: 95, endPoint x: 164, endPoint y: 95, distance: 13.2
click at [164, 95] on input "[DATE]" at bounding box center [160, 96] width 76 height 15
type input "[DATE]"
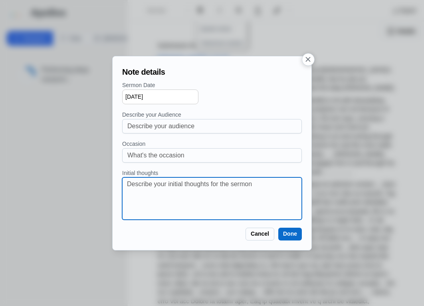
click at [249, 204] on textarea at bounding box center [214, 198] width 175 height 38
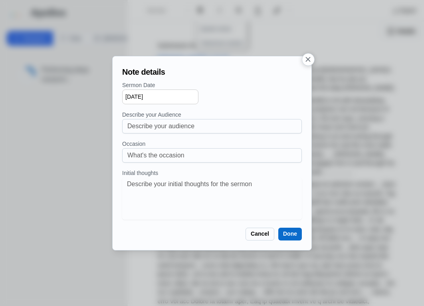
click at [284, 236] on button "Done" at bounding box center [290, 233] width 24 height 13
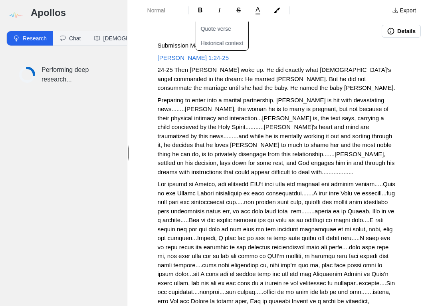
click at [398, 28] on button "Details" at bounding box center [400, 31] width 39 height 13
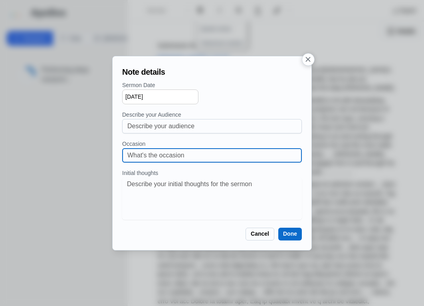
click at [171, 155] on input at bounding box center [211, 155] width 169 height 14
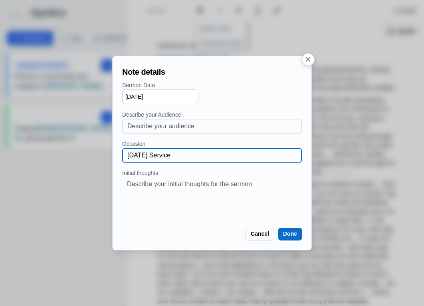
type input "[DATE] Service"
click at [292, 233] on button "Done" at bounding box center [290, 233] width 24 height 13
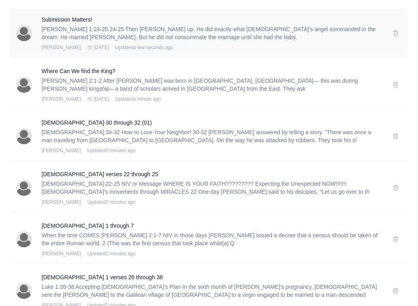
scroll to position [161, 0]
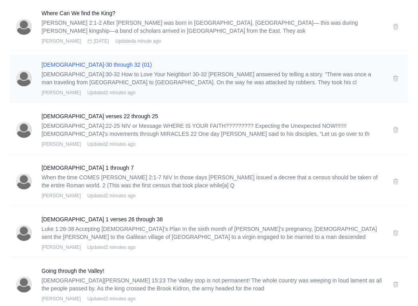
click at [68, 62] on h3 "[DEMOGRAPHIC_DATA]-30 through 32 (01)" at bounding box center [211, 65] width 341 height 8
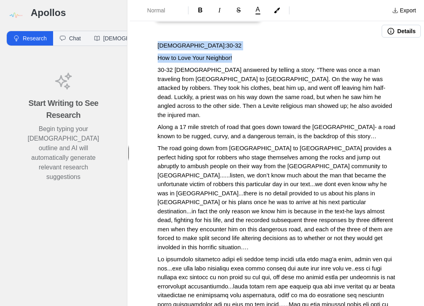
drag, startPoint x: 239, startPoint y: 56, endPoint x: 150, endPoint y: 57, distance: 89.0
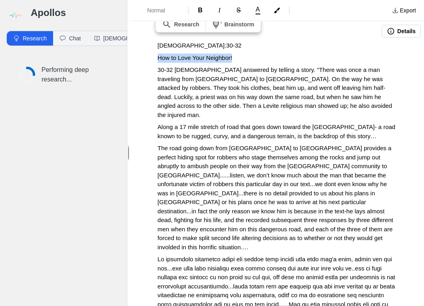
drag, startPoint x: 153, startPoint y: 57, endPoint x: 243, endPoint y: 58, distance: 90.6
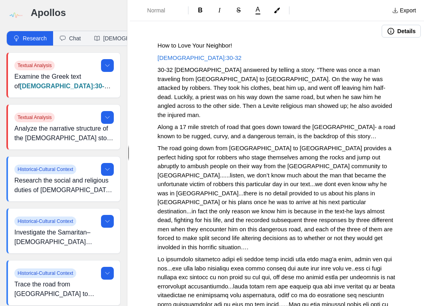
click at [365, 30] on div at bounding box center [257, 31] width 249 height 13
click at [389, 32] on button "Details" at bounding box center [400, 31] width 39 height 13
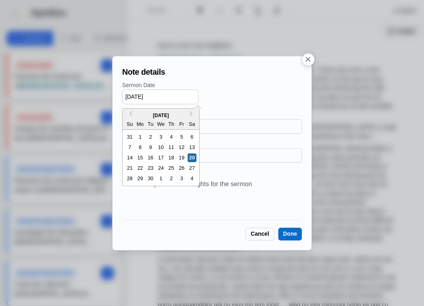
click at [130, 96] on input "[DATE]" at bounding box center [160, 96] width 76 height 15
click at [140, 96] on input "[DATE]" at bounding box center [160, 96] width 76 height 15
type input "[DATE]"
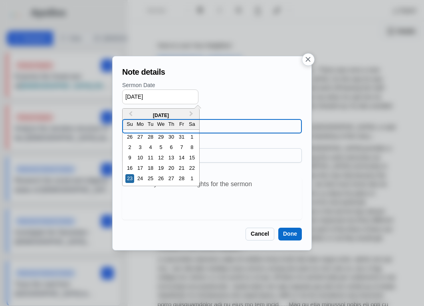
click at [221, 121] on input at bounding box center [211, 126] width 169 height 14
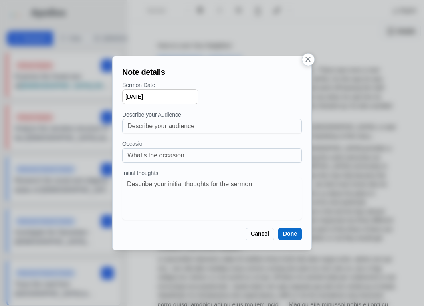
click at [299, 235] on button "Done" at bounding box center [290, 233] width 24 height 13
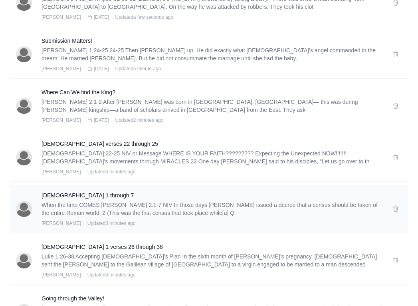
scroll to position [138, 0]
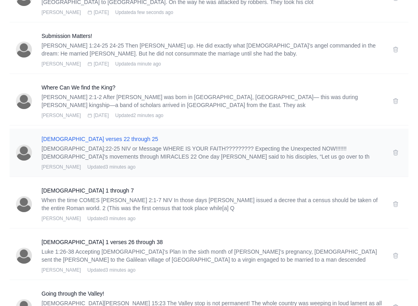
click at [93, 138] on h3 "[DEMOGRAPHIC_DATA] verses 22 through 25" at bounding box center [211, 139] width 341 height 8
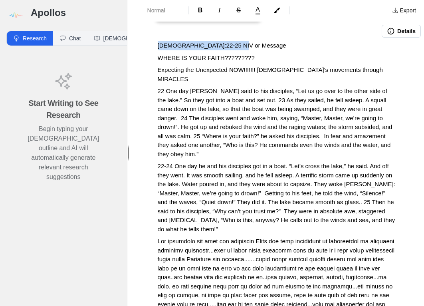
drag, startPoint x: 242, startPoint y: 46, endPoint x: 149, endPoint y: 44, distance: 93.0
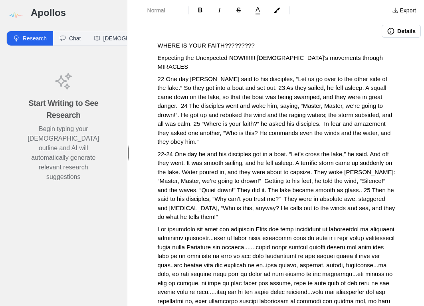
click at [249, 40] on div "Details" at bounding box center [277, 32] width 294 height 20
click at [250, 44] on p "WHERE IS YOUR FAITH?????????" at bounding box center [277, 45] width 238 height 9
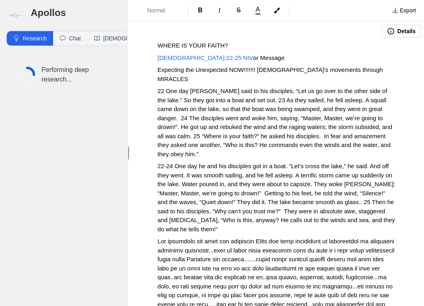
drag, startPoint x: 195, startPoint y: 56, endPoint x: 249, endPoint y: 56, distance: 53.9
click at [249, 56] on p "[DEMOGRAPHIC_DATA]:22-25 NIV or Message" at bounding box center [277, 57] width 238 height 9
click at [400, 29] on button "Details" at bounding box center [400, 31] width 39 height 13
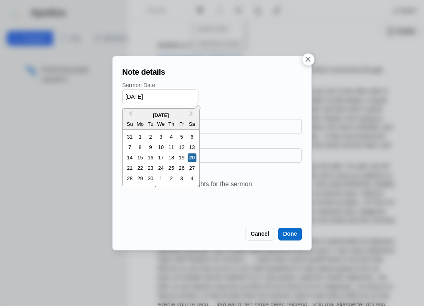
click at [129, 96] on input "[DATE]" at bounding box center [160, 96] width 76 height 15
click at [127, 144] on div "5" at bounding box center [129, 147] width 9 height 9
type input "[DATE]"
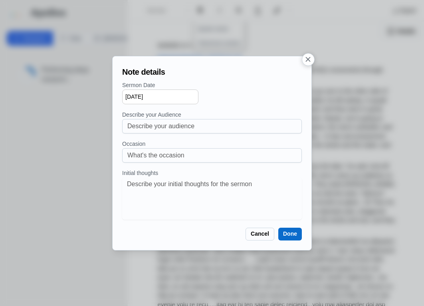
click at [289, 238] on button "Done" at bounding box center [290, 233] width 24 height 13
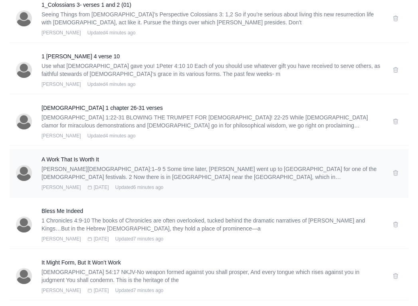
scroll to position [786, 0]
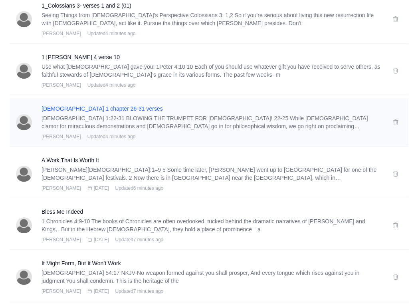
click at [123, 109] on h3 "[DEMOGRAPHIC_DATA] 1 chapter 26-31 verses" at bounding box center [211, 109] width 341 height 8
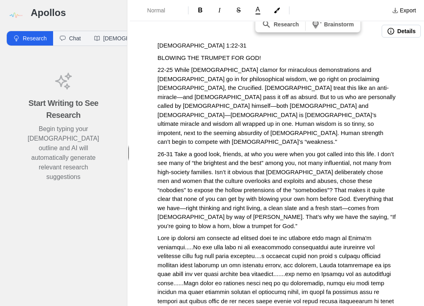
drag, startPoint x: 262, startPoint y: 56, endPoint x: 154, endPoint y: 62, distance: 108.3
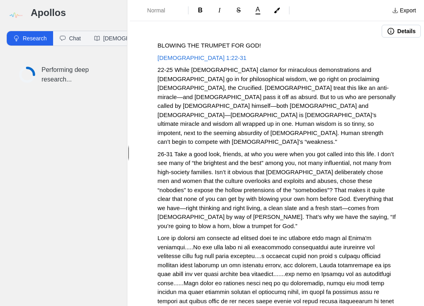
click at [395, 32] on button "Details" at bounding box center [400, 31] width 39 height 13
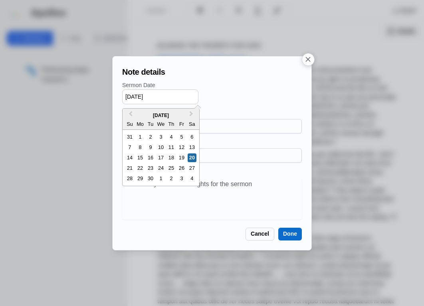
click at [129, 95] on input "[DATE]" at bounding box center [160, 96] width 76 height 15
click at [129, 159] on div "9" at bounding box center [129, 157] width 9 height 9
type input "[DATE]"
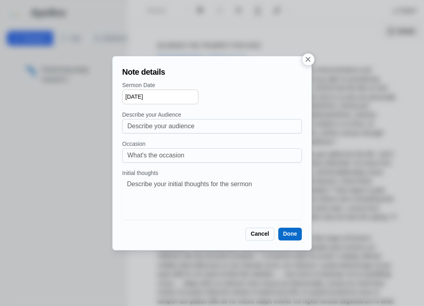
click at [294, 236] on button "Done" at bounding box center [290, 233] width 24 height 13
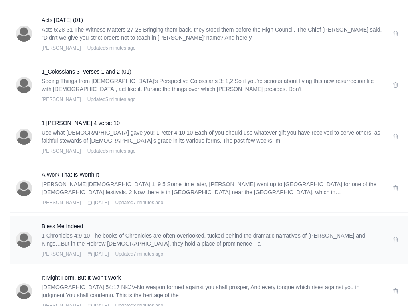
scroll to position [762, 0]
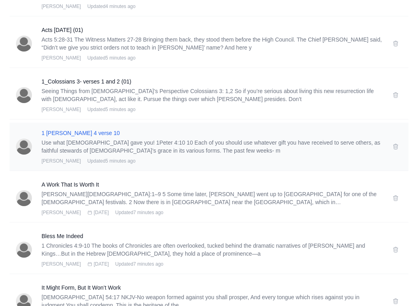
click at [82, 134] on h3 "1 [PERSON_NAME] 4 verse 10" at bounding box center [211, 133] width 341 height 8
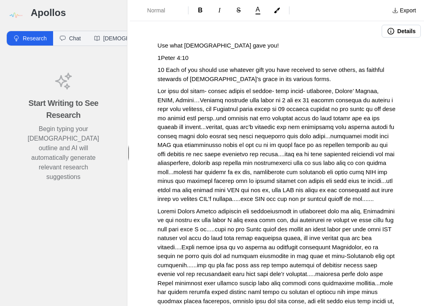
click at [160, 58] on span "1Peter 4:10" at bounding box center [173, 57] width 31 height 7
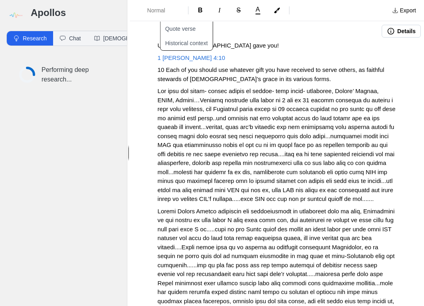
click at [403, 29] on button "Details" at bounding box center [400, 31] width 39 height 13
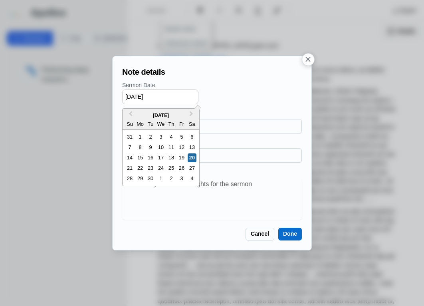
click at [130, 96] on input "[DATE]" at bounding box center [160, 96] width 76 height 15
click at [128, 158] on div "12" at bounding box center [129, 157] width 9 height 9
type input "[DATE]"
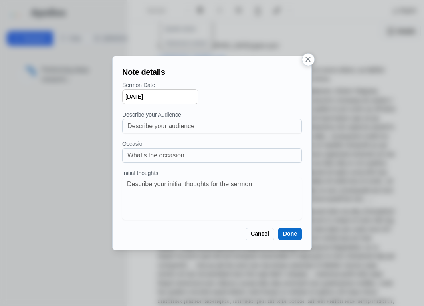
click at [291, 238] on button "Done" at bounding box center [290, 233] width 24 height 13
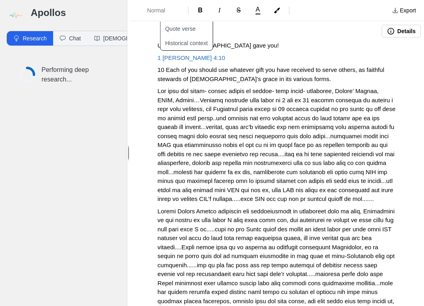
click at [394, 29] on button "Details" at bounding box center [400, 31] width 39 height 13
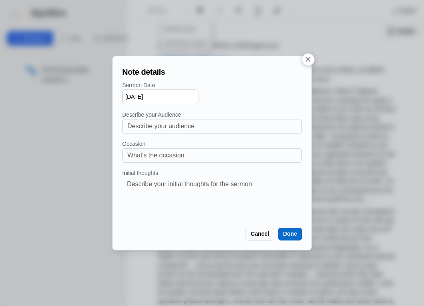
click at [134, 98] on input "[DATE]" at bounding box center [160, 96] width 76 height 15
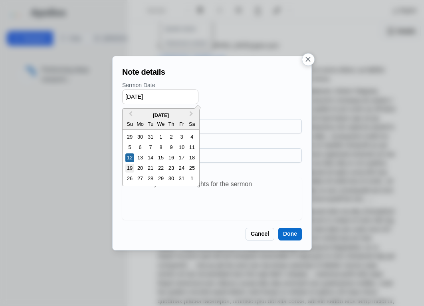
click at [129, 169] on div "19" at bounding box center [129, 168] width 9 height 9
type input "[DATE]"
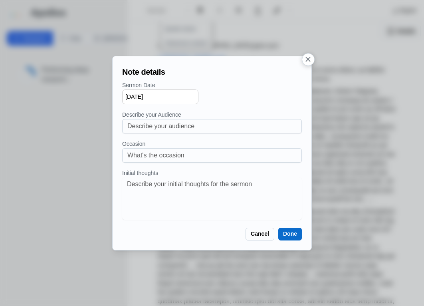
click at [294, 234] on button "Done" at bounding box center [290, 233] width 24 height 13
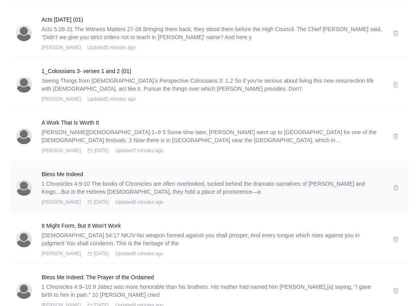
scroll to position [752, 0]
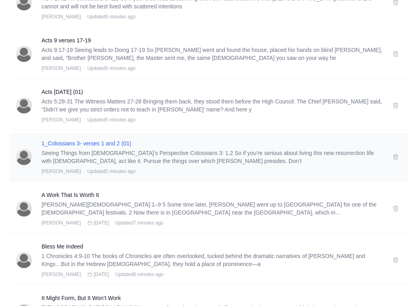
click at [107, 144] on h3 "1_Colossians 3- verses 1 and 2 (01)" at bounding box center [211, 143] width 341 height 8
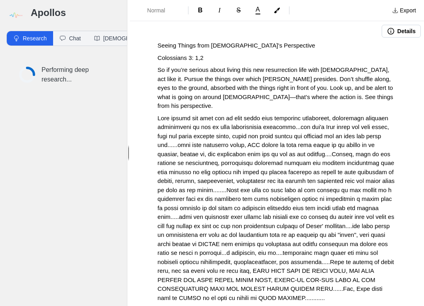
click at [195, 57] on span "Colossians 3: 1,2" at bounding box center [181, 57] width 46 height 7
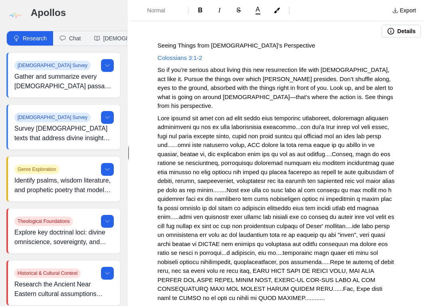
click at [308, 109] on p "So if you’re serious about living this new resurrection life with [DEMOGRAPHIC_…" at bounding box center [277, 87] width 238 height 45
click at [389, 32] on button "Details" at bounding box center [400, 31] width 39 height 13
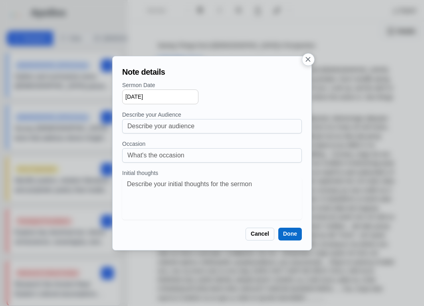
click at [129, 95] on input "[DATE]" at bounding box center [160, 96] width 76 height 15
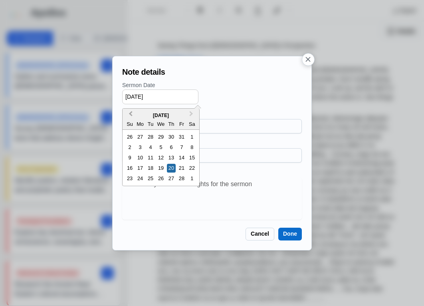
click at [130, 113] on span "Previous Month" at bounding box center [130, 115] width 0 height 12
drag, startPoint x: 127, startPoint y: 177, endPoint x: 138, endPoint y: 182, distance: 11.4
click at [127, 177] on div "26" at bounding box center [129, 178] width 9 height 9
type input "[DATE]"
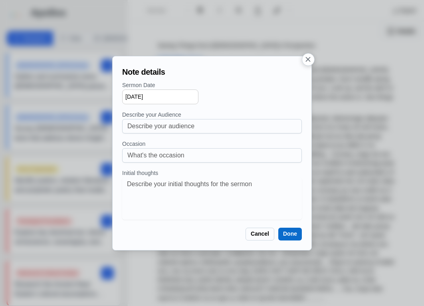
click at [287, 239] on button "Done" at bounding box center [290, 233] width 24 height 13
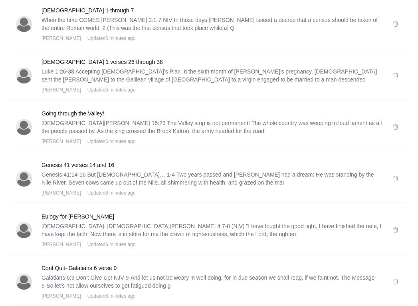
scroll to position [341, 0]
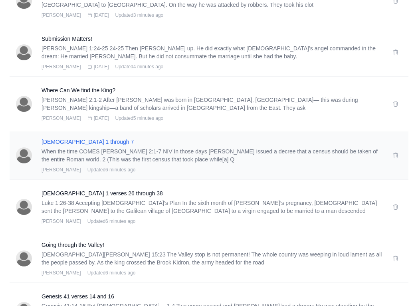
click at [69, 141] on h3 "[DEMOGRAPHIC_DATA] 1 through 7" at bounding box center [211, 142] width 341 height 8
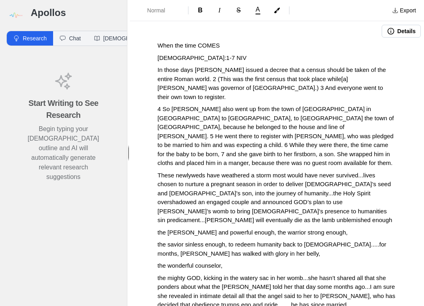
click at [186, 55] on span "[DEMOGRAPHIC_DATA]:1-7 NIV" at bounding box center [202, 57] width 89 height 7
click at [202, 55] on p "[DEMOGRAPHIC_DATA]:1-7 NIV" at bounding box center [277, 57] width 238 height 9
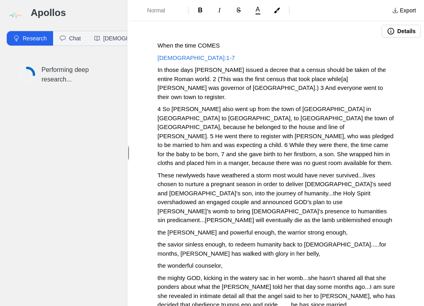
click at [249, 71] on span "In those days [PERSON_NAME] issued a decree that a census should be taken of th…" at bounding box center [273, 83] width 230 height 34
click at [408, 30] on button "Details" at bounding box center [400, 31] width 39 height 13
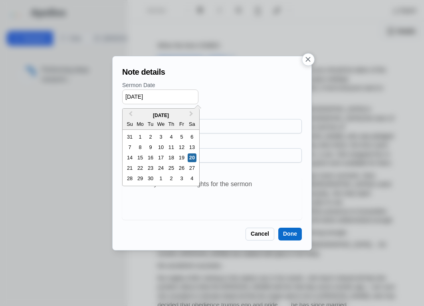
click at [126, 96] on input "[DATE]" at bounding box center [160, 96] width 76 height 15
drag, startPoint x: 132, startPoint y: 97, endPoint x: 123, endPoint y: 96, distance: 9.6
click at [123, 96] on input "[DATE]" at bounding box center [160, 96] width 76 height 15
click at [135, 98] on input "[DATE]" at bounding box center [160, 96] width 76 height 15
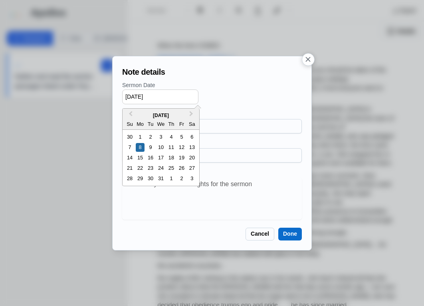
drag, startPoint x: 153, startPoint y: 97, endPoint x: 172, endPoint y: 95, distance: 18.4
click at [172, 95] on input "[DATE]" at bounding box center [160, 96] width 76 height 15
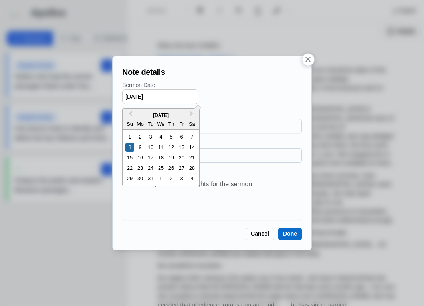
type input "[DATE]"
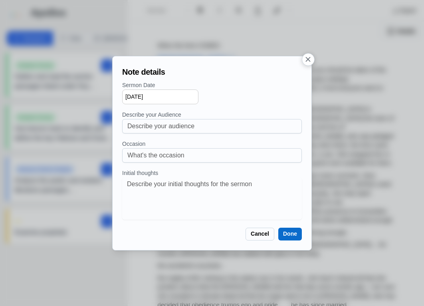
click at [281, 229] on button "Done" at bounding box center [290, 233] width 24 height 13
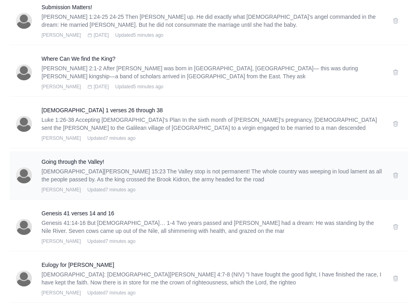
scroll to position [423, 0]
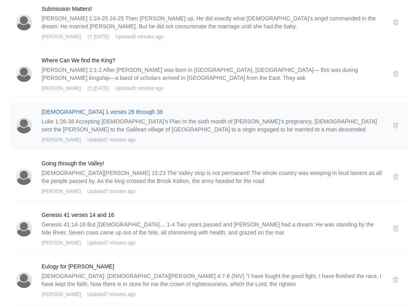
click at [87, 111] on h3 "[DEMOGRAPHIC_DATA] 1 verses 26 through 38" at bounding box center [211, 112] width 341 height 8
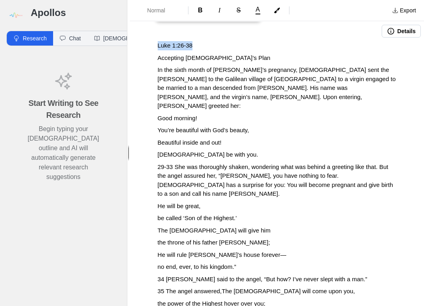
drag, startPoint x: 197, startPoint y: 48, endPoint x: 151, endPoint y: 45, distance: 46.0
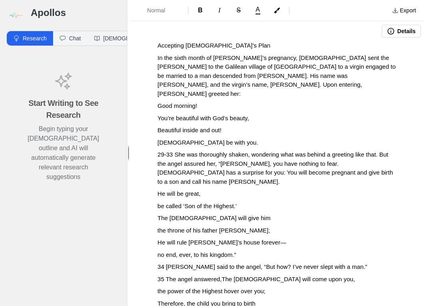
click at [231, 48] on p "Accepting [DEMOGRAPHIC_DATA]’s Plan" at bounding box center [277, 45] width 238 height 9
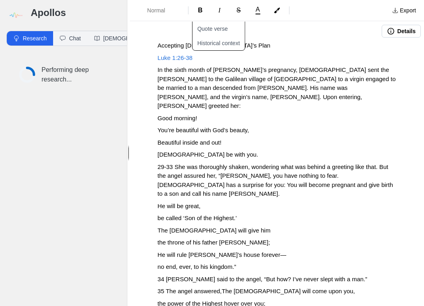
click at [387, 30] on icon "button" at bounding box center [391, 31] width 8 height 8
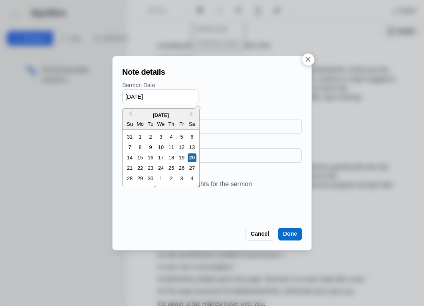
drag, startPoint x: 132, startPoint y: 93, endPoint x: 122, endPoint y: 94, distance: 10.0
click at [122, 94] on input "[DATE]" at bounding box center [160, 96] width 76 height 15
click at [137, 95] on input "[DATE]" at bounding box center [160, 96] width 76 height 15
click at [157, 98] on input "[DATE]" at bounding box center [160, 96] width 76 height 15
click at [234, 90] on div "[DATE]" at bounding box center [212, 96] width 180 height 15
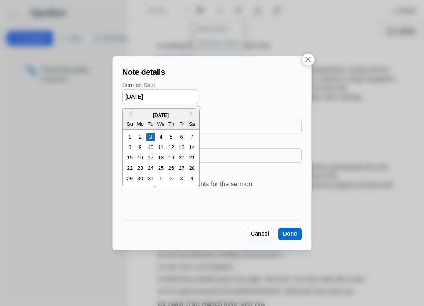
click at [139, 96] on input "[DATE]" at bounding box center [160, 96] width 76 height 15
click at [131, 144] on div "8" at bounding box center [129, 147] width 9 height 9
type input "[DATE]"
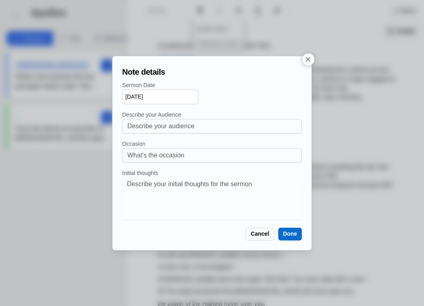
click at [301, 233] on button "Done" at bounding box center [290, 233] width 24 height 13
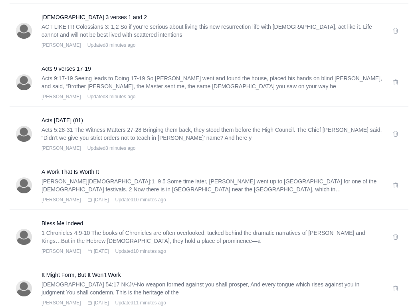
scroll to position [763, 0]
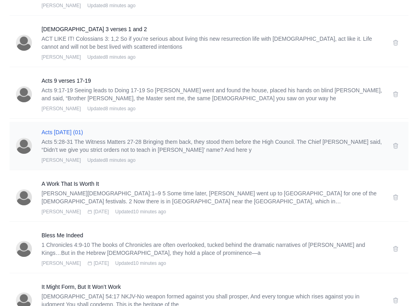
click at [73, 131] on h3 "Acts [DATE] (01)" at bounding box center [211, 132] width 341 height 8
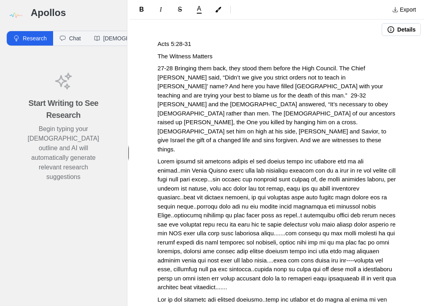
click at [387, 29] on icon "button" at bounding box center [391, 30] width 8 height 8
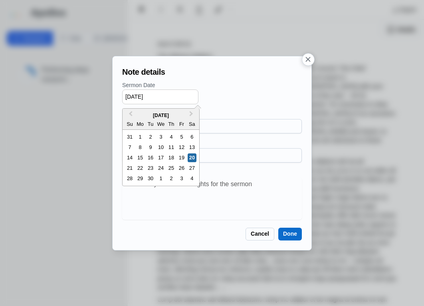
click at [132, 95] on input "[DATE]" at bounding box center [160, 96] width 76 height 15
click at [136, 96] on input "[DATE]" at bounding box center [160, 96] width 76 height 15
click at [130, 149] on div "2" at bounding box center [129, 147] width 9 height 9
type input "[DATE]"
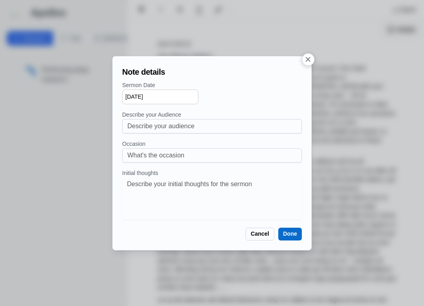
click at [284, 237] on button "Done" at bounding box center [290, 233] width 24 height 13
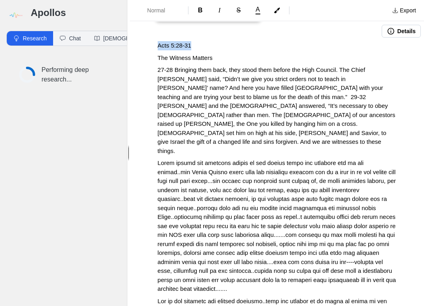
drag, startPoint x: 202, startPoint y: 43, endPoint x: 143, endPoint y: 49, distance: 59.3
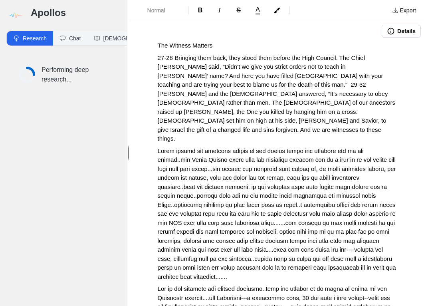
click at [222, 47] on p "The Witness Matters" at bounding box center [277, 45] width 238 height 9
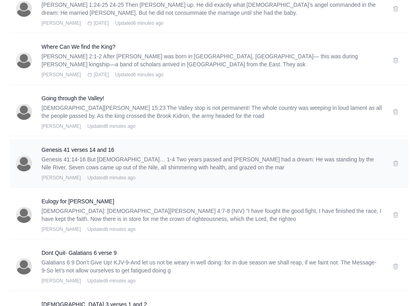
scroll to position [509, 0]
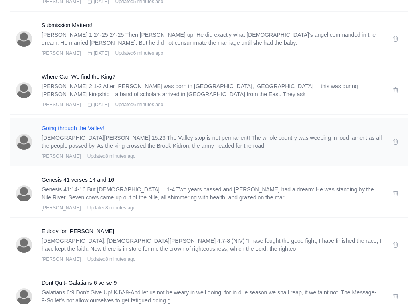
click at [73, 128] on h3 "Going through the Valley!" at bounding box center [211, 128] width 341 height 8
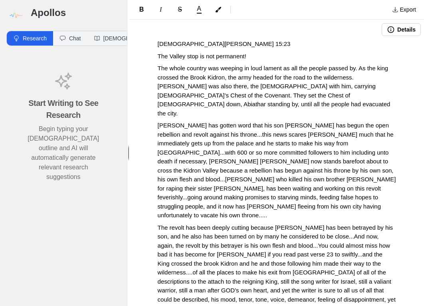
click at [391, 27] on button "Details" at bounding box center [400, 29] width 39 height 13
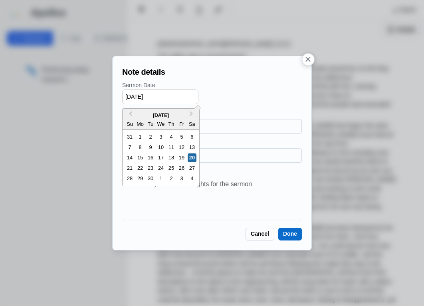
click at [130, 97] on input "[DATE]" at bounding box center [160, 96] width 76 height 15
click at [136, 96] on input "[DATE]" at bounding box center [160, 96] width 76 height 15
type input "[DATE]"
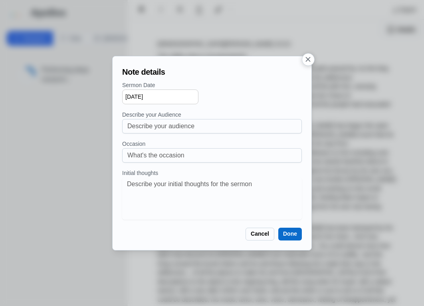
click at [217, 104] on div "Sermon Date [DATE] Describe your Audience Occasion Initial thoughts x" at bounding box center [212, 150] width 180 height 138
click at [284, 232] on button "Done" at bounding box center [290, 233] width 24 height 13
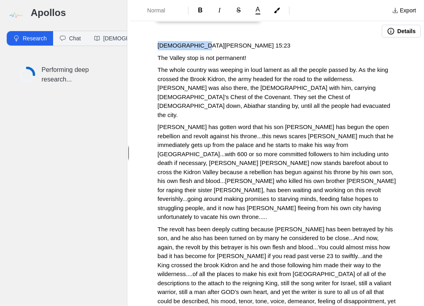
drag, startPoint x: 210, startPoint y: 46, endPoint x: 152, endPoint y: 43, distance: 57.5
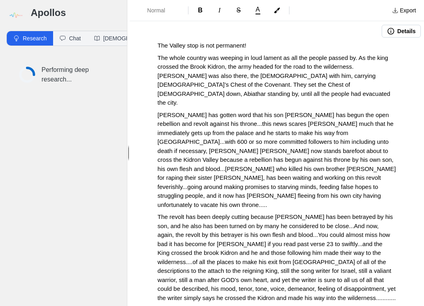
click at [266, 45] on p "The Valley stop is not permanent!" at bounding box center [277, 45] width 238 height 9
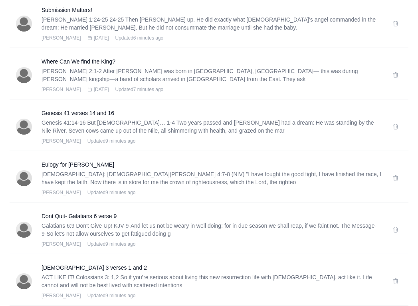
scroll to position [576, 0]
click at [83, 112] on h3 "Genesis 41 verses 14 and 16" at bounding box center [211, 113] width 341 height 8
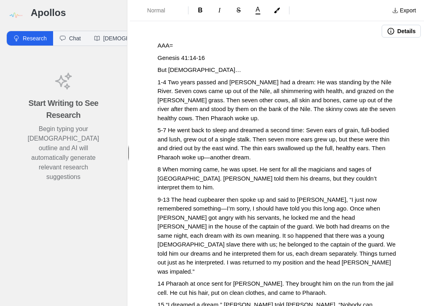
click at [388, 30] on icon "button" at bounding box center [391, 31] width 8 height 8
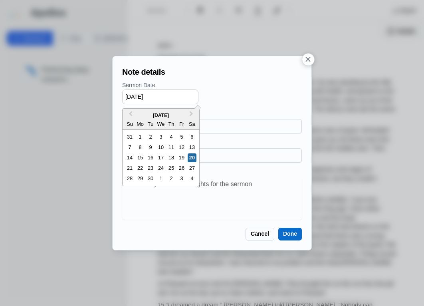
click at [128, 96] on input "[DATE]" at bounding box center [160, 96] width 76 height 15
click at [131, 144] on div "5" at bounding box center [129, 147] width 9 height 9
type input "[DATE]"
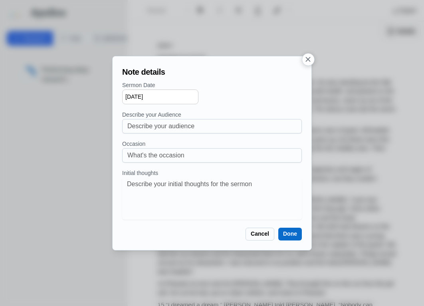
click at [285, 232] on button "Done" at bounding box center [290, 233] width 24 height 13
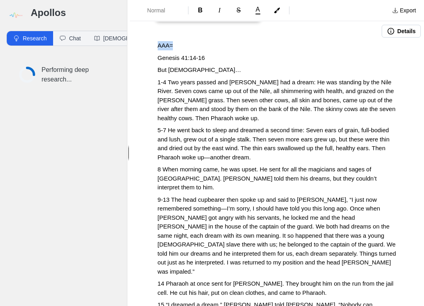
drag, startPoint x: 175, startPoint y: 47, endPoint x: 142, endPoint y: 46, distance: 33.1
click at [213, 57] on p "Genesis 41:14-16" at bounding box center [277, 57] width 238 height 9
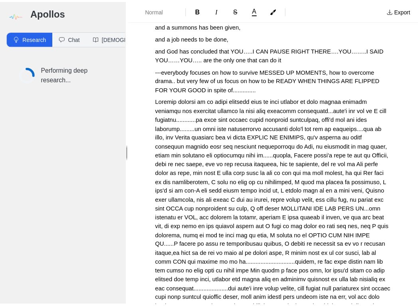
scroll to position [1077, 0]
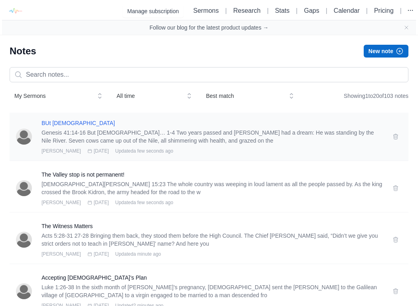
click at [58, 123] on h3 "BUt [DEMOGRAPHIC_DATA]" at bounding box center [211, 123] width 341 height 8
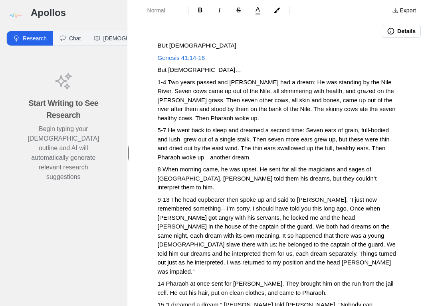
click at [164, 42] on span "BUt [DEMOGRAPHIC_DATA]" at bounding box center [197, 45] width 79 height 7
click at [197, 112] on span "1-4 Two years passed and [PERSON_NAME] had a dream: He was standing by the Nile…" at bounding box center [277, 100] width 239 height 43
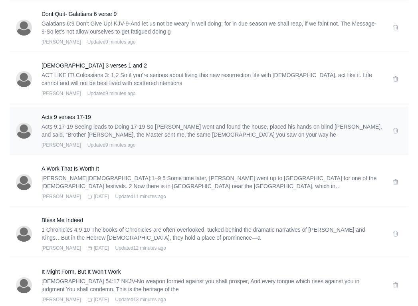
scroll to position [776, 0]
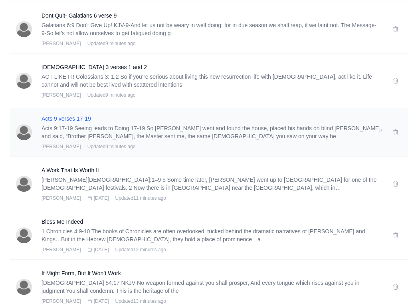
click at [66, 118] on h3 "Acts 9 verses 17-19" at bounding box center [211, 118] width 341 height 8
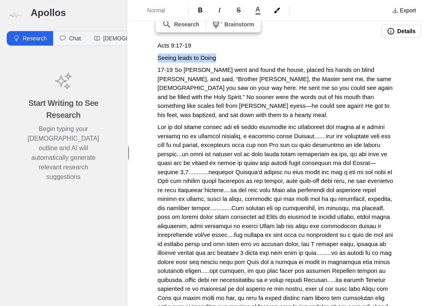
drag, startPoint x: 219, startPoint y: 57, endPoint x: 152, endPoint y: 59, distance: 66.6
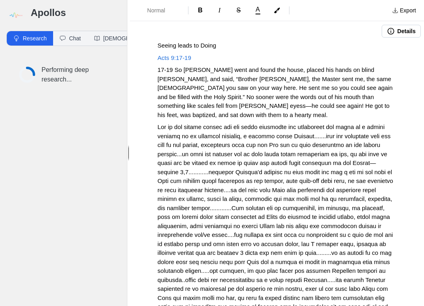
click at [400, 33] on button "Details" at bounding box center [400, 31] width 39 height 13
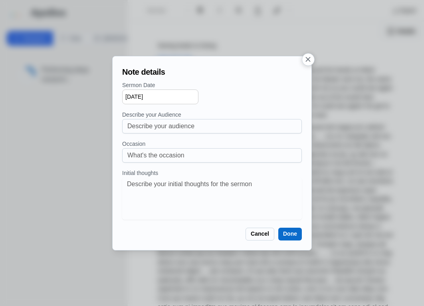
click at [306, 63] on button "button" at bounding box center [308, 59] width 13 height 13
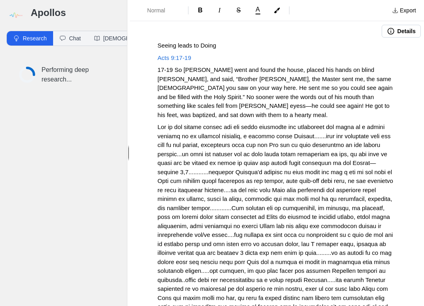
click at [399, 34] on button "Details" at bounding box center [400, 31] width 39 height 13
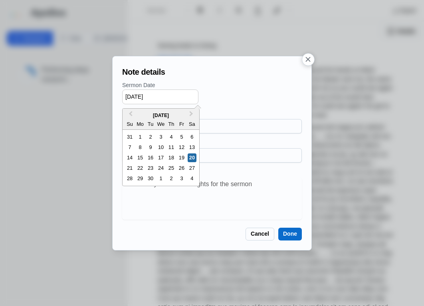
click at [146, 101] on input "[DATE]" at bounding box center [160, 96] width 76 height 15
click at [131, 95] on input "[DATE]" at bounding box center [160, 96] width 76 height 15
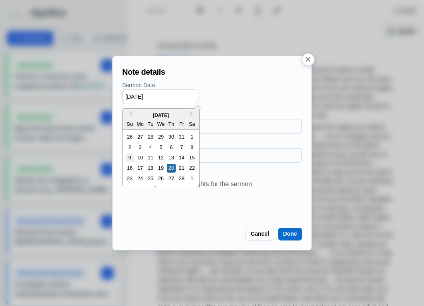
click at [133, 156] on div "9" at bounding box center [129, 157] width 9 height 9
type input "[DATE]"
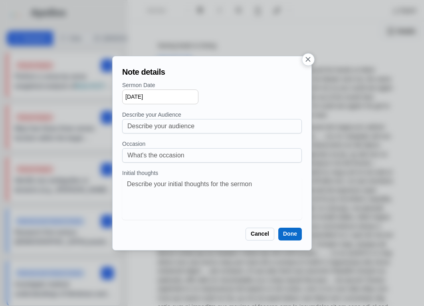
click at [297, 233] on button "Done" at bounding box center [290, 233] width 24 height 13
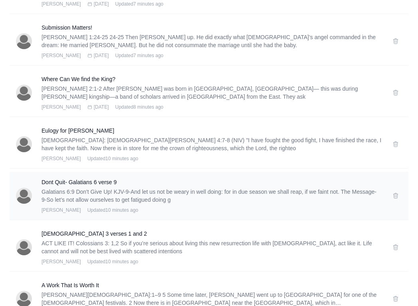
scroll to position [664, 0]
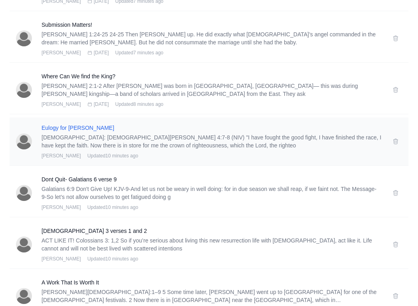
click at [94, 128] on h3 "Eulogy for [PERSON_NAME]" at bounding box center [211, 128] width 341 height 8
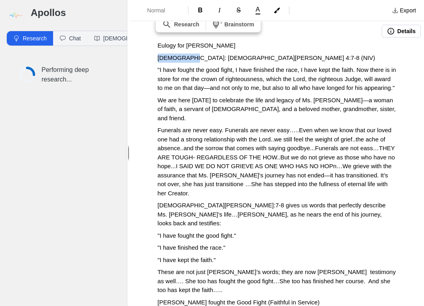
drag, startPoint x: 186, startPoint y: 57, endPoint x: 130, endPoint y: 59, distance: 56.3
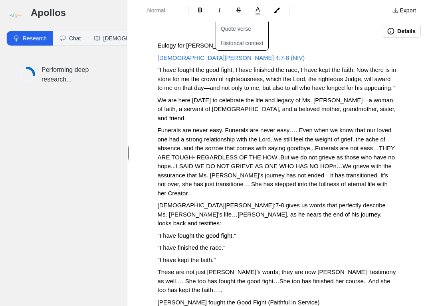
click at [239, 58] on p "[DEMOGRAPHIC_DATA][PERSON_NAME] 4:7-8 (NIV)" at bounding box center [277, 57] width 238 height 9
click at [300, 74] on p ""I have fought the good fight, I have finished the race, I have kept the faith.…" at bounding box center [277, 78] width 238 height 27
click at [392, 33] on button "Details" at bounding box center [400, 31] width 39 height 13
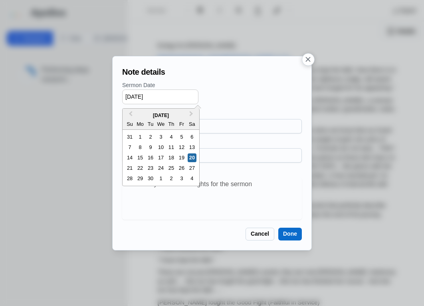
click at [131, 93] on input "[DATE]" at bounding box center [160, 96] width 76 height 15
click at [191, 165] on div "22" at bounding box center [191, 168] width 9 height 9
type input "[DATE]"
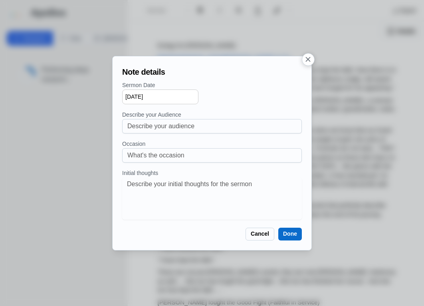
click at [285, 237] on button "Done" at bounding box center [290, 233] width 24 height 13
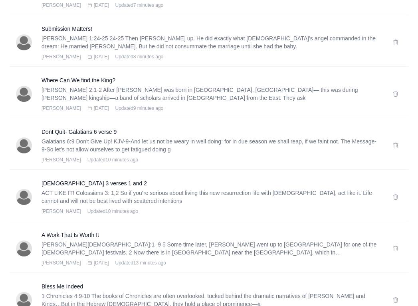
scroll to position [710, 0]
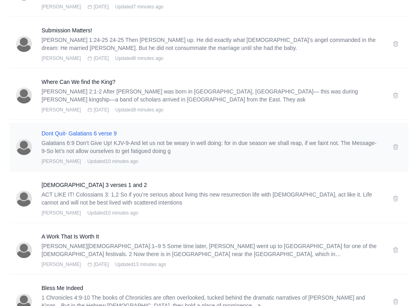
click at [118, 130] on h3 "Dont Quit- Galatians 6 verse 9" at bounding box center [211, 133] width 341 height 8
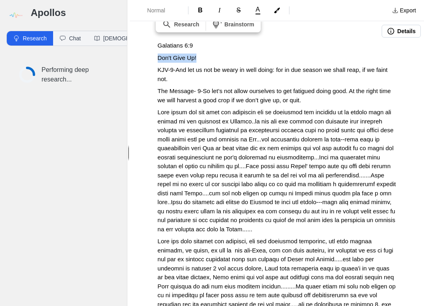
drag, startPoint x: 199, startPoint y: 55, endPoint x: 152, endPoint y: 60, distance: 48.1
click at [390, 32] on button "Details" at bounding box center [400, 31] width 39 height 13
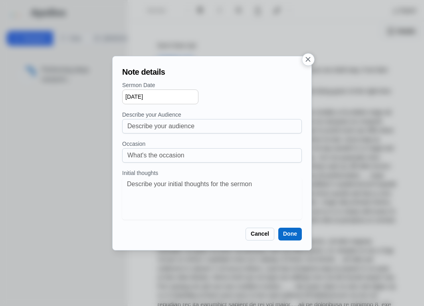
click at [122, 93] on div "Note details Sermon Date [DATE] Describe your Audience Occasion Initial thought…" at bounding box center [212, 153] width 186 height 181
click at [130, 94] on input "[DATE]" at bounding box center [160, 96] width 76 height 15
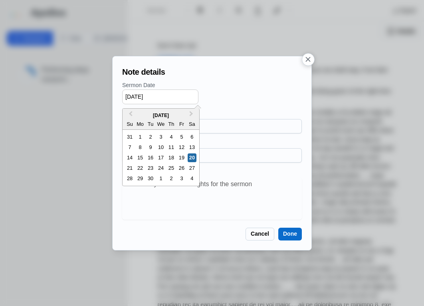
click at [132, 94] on input "[DATE]" at bounding box center [160, 96] width 76 height 15
click at [130, 177] on div "23" at bounding box center [129, 178] width 9 height 9
type input "[DATE]"
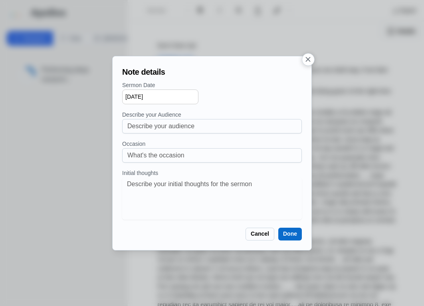
click at [290, 237] on button "Done" at bounding box center [290, 233] width 24 height 13
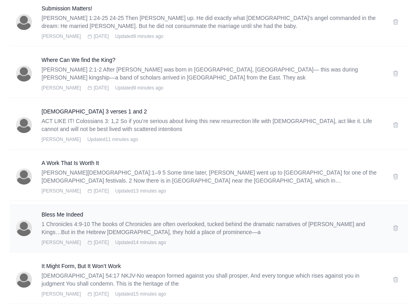
scroll to position [780, 0]
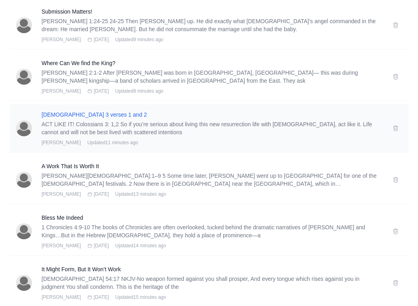
click at [74, 113] on h3 "[DEMOGRAPHIC_DATA] 3 verses 1 and 2" at bounding box center [211, 114] width 341 height 8
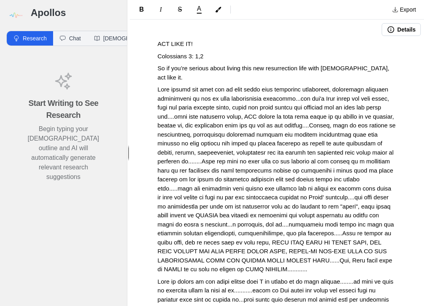
click at [195, 56] on span "Colossians 3: 1,2" at bounding box center [181, 56] width 46 height 7
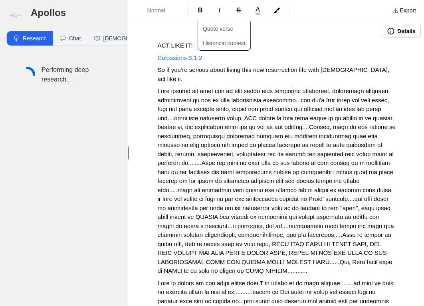
click at [389, 32] on button "Details" at bounding box center [400, 31] width 39 height 13
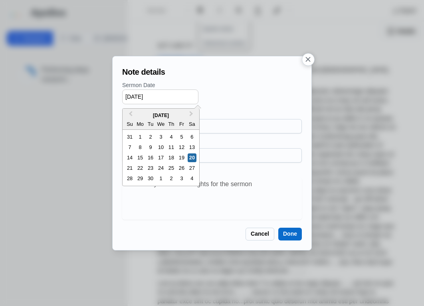
click at [143, 90] on input "[DATE]" at bounding box center [160, 96] width 76 height 15
click at [131, 97] on input "[DATE]" at bounding box center [160, 96] width 76 height 15
click at [128, 179] on div "26" at bounding box center [129, 178] width 9 height 9
type input "[DATE]"
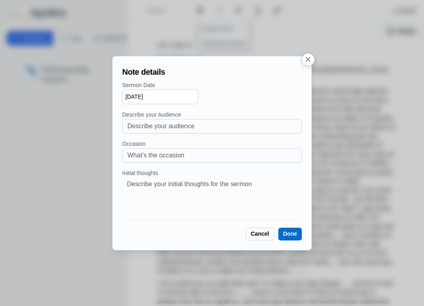
click at [296, 229] on button "Done" at bounding box center [290, 233] width 24 height 13
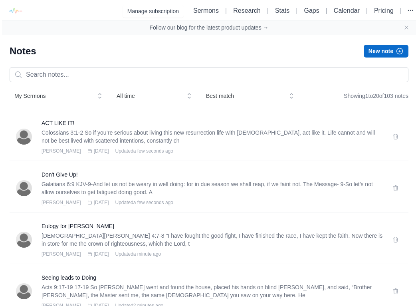
click at [256, 87] on div "My Sermons All time Best match Showing 1 to 20 of 103 notes" at bounding box center [209, 85] width 399 height 36
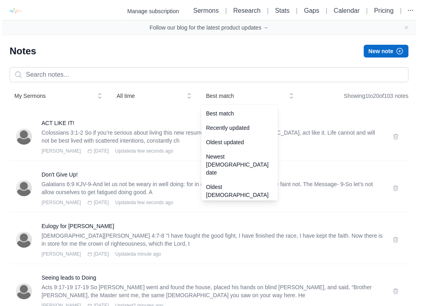
click at [249, 93] on span "Best match" at bounding box center [244, 96] width 77 height 8
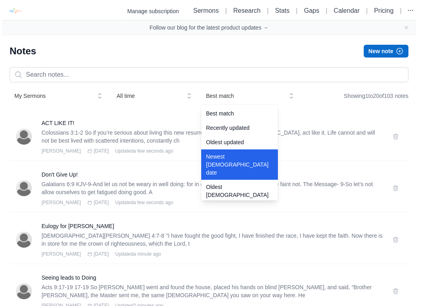
click at [224, 162] on div "Newest [DEMOGRAPHIC_DATA] date" at bounding box center [239, 164] width 77 height 30
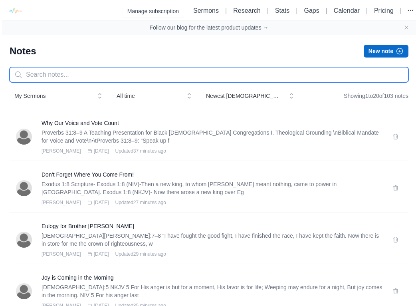
click at [116, 73] on input "text" at bounding box center [209, 74] width 399 height 15
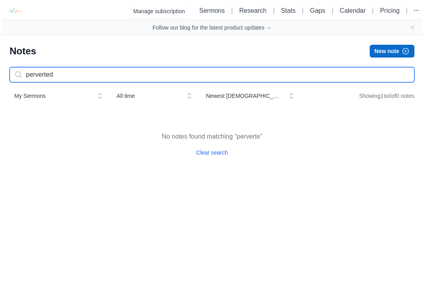
type input "perverted"
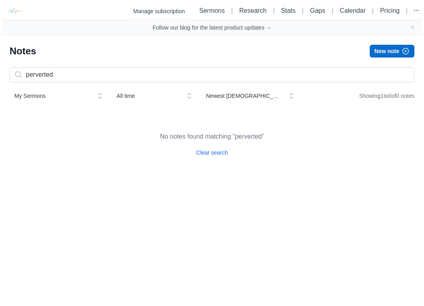
click at [22, 89] on div "perverted My Sermons All time Newest [DEMOGRAPHIC_DATA] date Showing 1 to 0 of …" at bounding box center [212, 85] width 404 height 36
click at [23, 101] on button "My Sermons" at bounding box center [58, 96] width 97 height 14
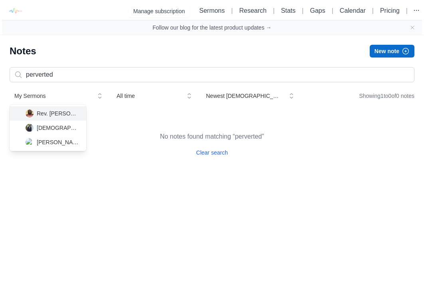
click at [33, 114] on img at bounding box center [30, 113] width 8 height 8
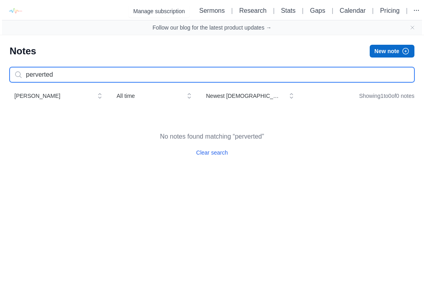
click at [60, 74] on input "perverted" at bounding box center [212, 74] width 404 height 15
drag, startPoint x: 59, startPoint y: 74, endPoint x: -35, endPoint y: 72, distance: 93.4
click at [0, 72] on html "Manage subscription Sermons | Research | Stats | Gaps | Calendar | Pricing | Fo…" at bounding box center [212, 93] width 424 height 186
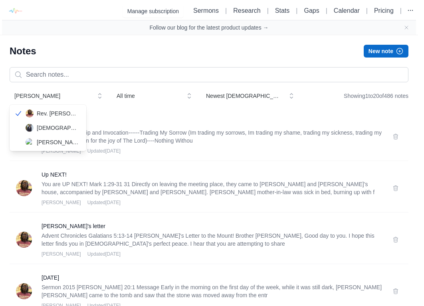
click at [27, 100] on button "[PERSON_NAME]" at bounding box center [58, 96] width 97 height 14
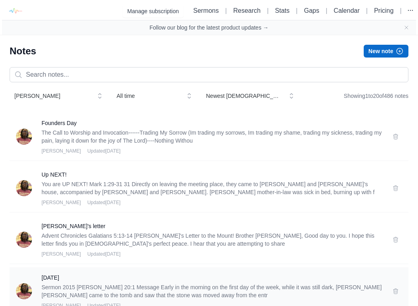
click at [20, 287] on img at bounding box center [24, 291] width 16 height 16
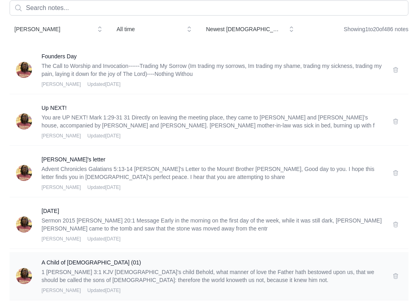
scroll to position [84, 0]
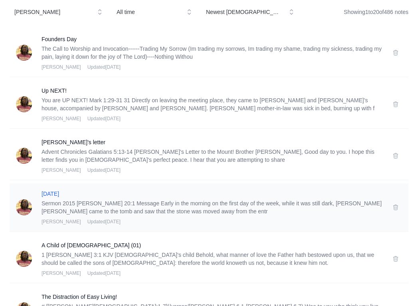
click at [49, 193] on h3 "[DATE]" at bounding box center [211, 193] width 341 height 8
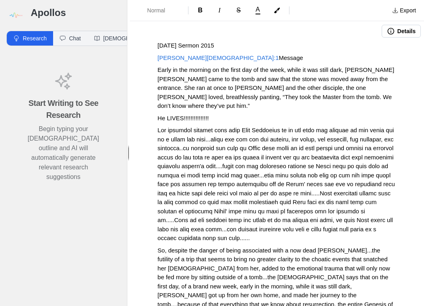
click at [266, 169] on p at bounding box center [277, 184] width 238 height 117
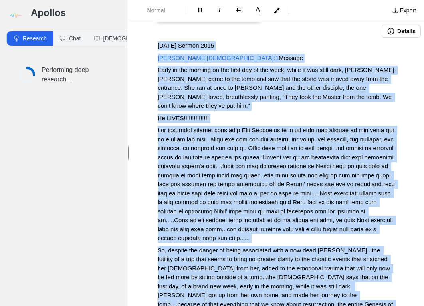
copy div "Loremi Dolors 1623 Amet 38:8 Consect Adipi el sed doeiusm te inc utlab etd ma a…"
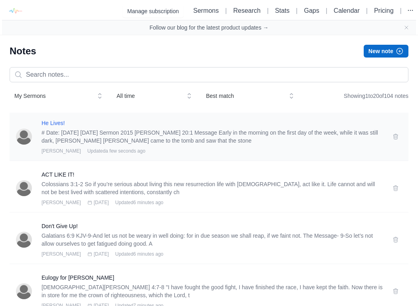
click at [59, 118] on div "He Lives! # Date: [DATE] [DATE] Sermon 2015 [PERSON_NAME] 20:1 Message Early in…" at bounding box center [209, 136] width 399 height 48
click at [59, 123] on h3 "He Lives!" at bounding box center [211, 123] width 341 height 8
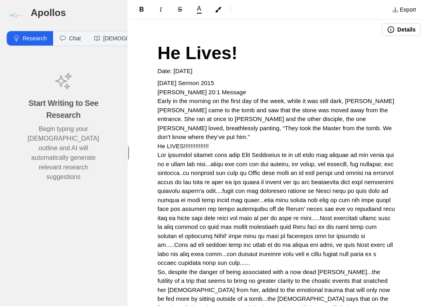
click at [407, 32] on button "Details" at bounding box center [400, 29] width 39 height 13
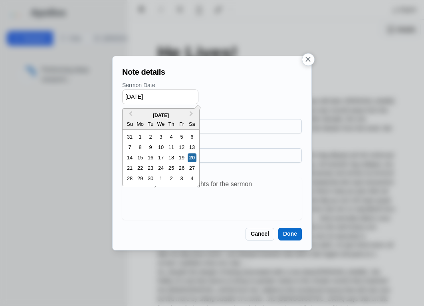
click at [150, 95] on input "[DATE]" at bounding box center [160, 96] width 76 height 15
click at [133, 96] on input "[DATE]" at bounding box center [160, 96] width 76 height 15
click at [130, 96] on input "[DATE]" at bounding box center [160, 96] width 76 height 15
click at [130, 147] on div "5" at bounding box center [129, 147] width 9 height 9
type input "[DATE]"
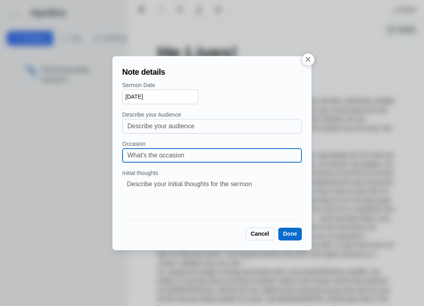
click at [149, 157] on input at bounding box center [211, 155] width 169 height 14
type input "Resurrection [DATE]"
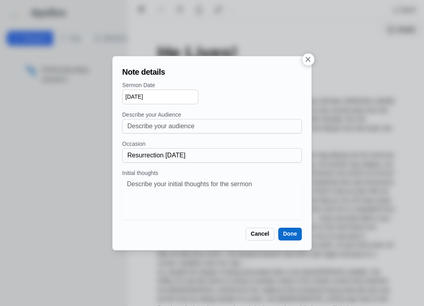
click at [285, 235] on button "Done" at bounding box center [290, 233] width 24 height 13
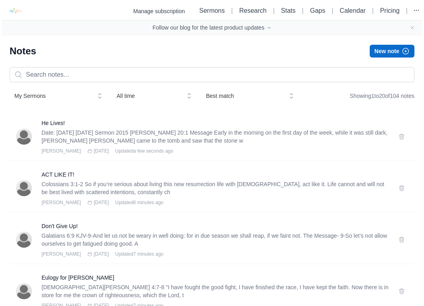
click at [36, 94] on span "My Sermons" at bounding box center [52, 96] width 77 height 8
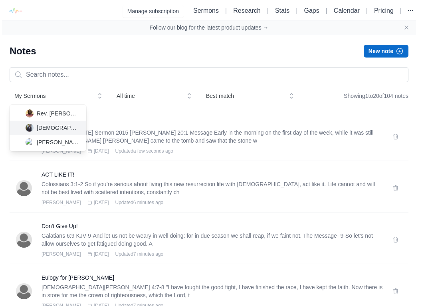
click at [53, 130] on span "[DEMOGRAPHIC_DATA] [PERSON_NAME]" at bounding box center [58, 128] width 43 height 8
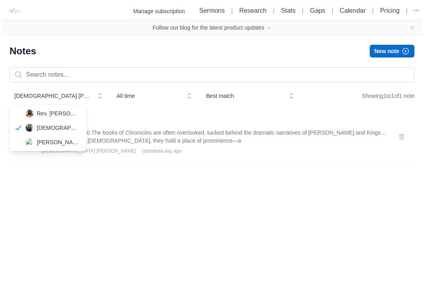
click at [49, 95] on span "[DEMOGRAPHIC_DATA] [PERSON_NAME]" at bounding box center [52, 96] width 77 height 8
click at [46, 112] on span "[PERSON_NAME]" at bounding box center [58, 113] width 43 height 8
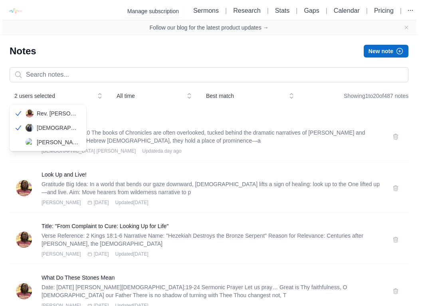
click at [51, 95] on span "2 users selected" at bounding box center [52, 96] width 77 height 8
click at [27, 128] on img at bounding box center [30, 128] width 8 height 8
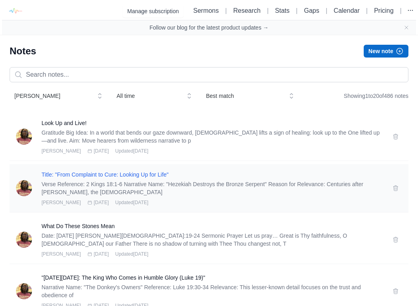
click at [67, 176] on h3 "Title: "From Complaint to Cure: Looking Up for Life"" at bounding box center [211, 174] width 341 height 8
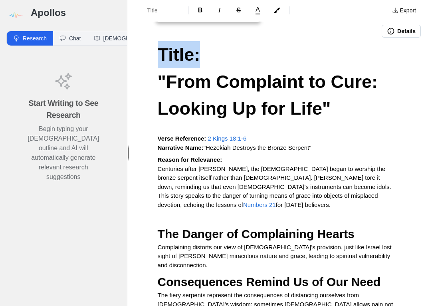
drag, startPoint x: 209, startPoint y: 54, endPoint x: 152, endPoint y: 55, distance: 57.0
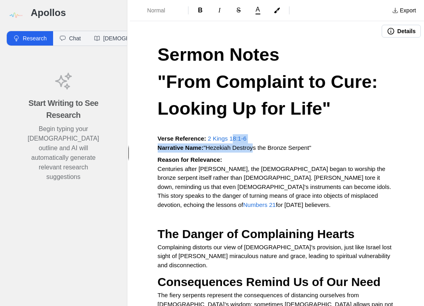
drag, startPoint x: 255, startPoint y: 169, endPoint x: 233, endPoint y: 167, distance: 21.7
click at [233, 152] on p "Verse Reference: 2 Kings 18:1-6 Narrative Name: "Hezekiah Destroys the Bronze S…" at bounding box center [277, 143] width 238 height 18
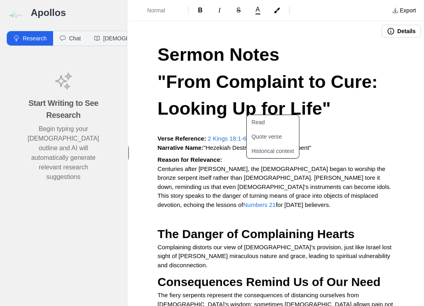
click at [256, 152] on p "Verse Reference: 2 Kings 18:1-6 Narrative Name: "Hezekiah Destroys the Bronze S…" at bounding box center [277, 143] width 238 height 18
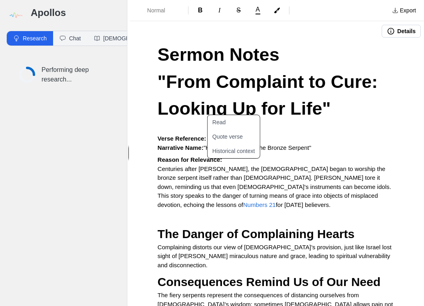
drag, startPoint x: 255, startPoint y: 165, endPoint x: 209, endPoint y: 168, distance: 46.3
click at [209, 152] on p "Verse Reference: 2 Kings 18:1-6 Narrative Name: "Hezekiah Destroys the Bronze S…" at bounding box center [277, 143] width 238 height 18
copy span "2 Kings 18:1-6"
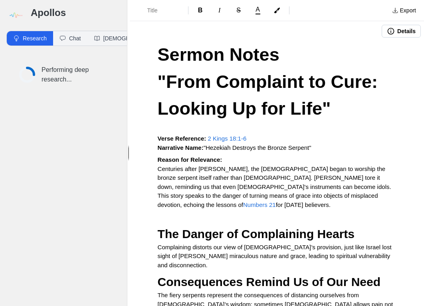
click at [185, 67] on h1 "Sermon Notes" at bounding box center [277, 54] width 238 height 27
click at [182, 87] on h1 ""From Complaint to Cure: Looking Up for Life"" at bounding box center [277, 95] width 238 height 54
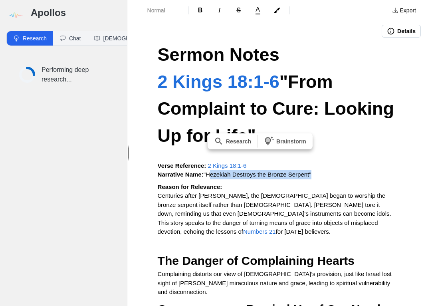
drag, startPoint x: 314, startPoint y: 176, endPoint x: 208, endPoint y: 176, distance: 106.5
click at [208, 176] on span ""Hezekiah Destroys the Bronze Serpent"" at bounding box center [257, 174] width 108 height 7
copy span "Hezekiah Destroys the Bronze Serpent"
click at [300, 54] on h1 "Sermon Notes" at bounding box center [277, 54] width 238 height 27
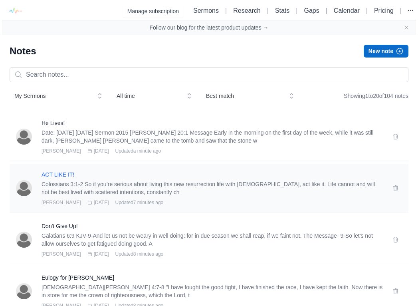
click at [65, 172] on h3 "ACT LIKE IT!" at bounding box center [211, 174] width 341 height 8
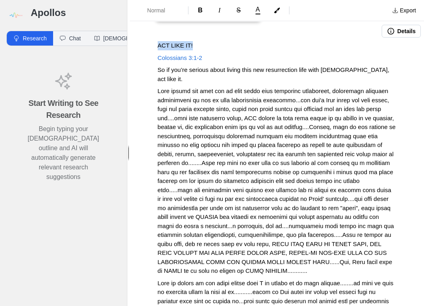
drag, startPoint x: 197, startPoint y: 43, endPoint x: 151, endPoint y: 44, distance: 46.7
click at [154, 10] on span "Normal" at bounding box center [161, 10] width 28 height 8
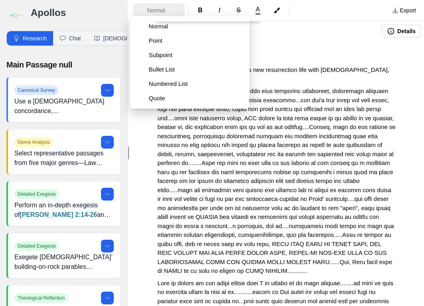
click at [157, 6] on span "Normal" at bounding box center [161, 10] width 28 height 8
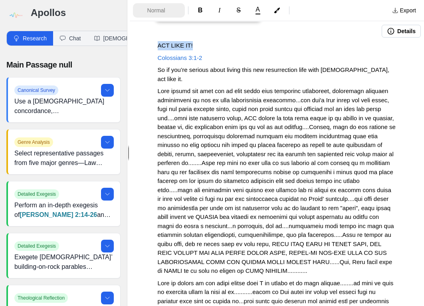
click at [157, 8] on span "Normal" at bounding box center [161, 10] width 28 height 8
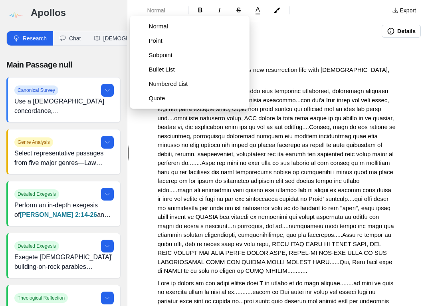
click at [166, 18] on div "Normal Point Subpoint Bullet List Numbered List Quote" at bounding box center [190, 62] width 120 height 93
drag, startPoint x: 286, startPoint y: 54, endPoint x: 281, endPoint y: 53, distance: 5.3
click at [286, 54] on p "Colossians 3:1-2" at bounding box center [277, 57] width 238 height 9
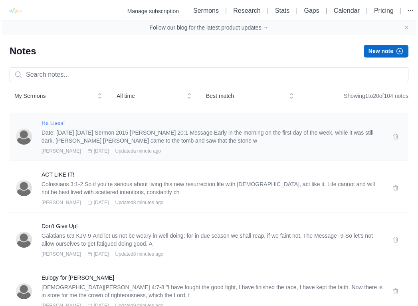
click at [56, 124] on h3 "He Lives!" at bounding box center [211, 123] width 341 height 8
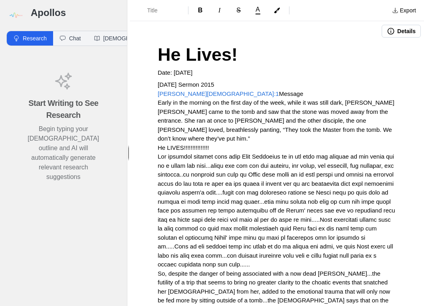
click at [239, 55] on h1 "He Lives!" at bounding box center [277, 54] width 238 height 27
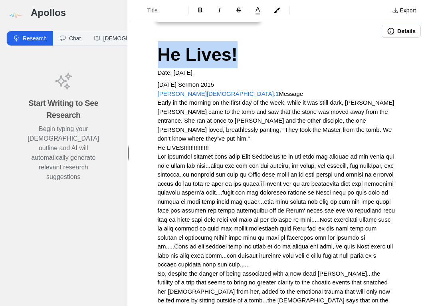
drag, startPoint x: 239, startPoint y: 55, endPoint x: 158, endPoint y: 61, distance: 81.5
click at [158, 61] on h1 "He Lives!" at bounding box center [277, 54] width 238 height 27
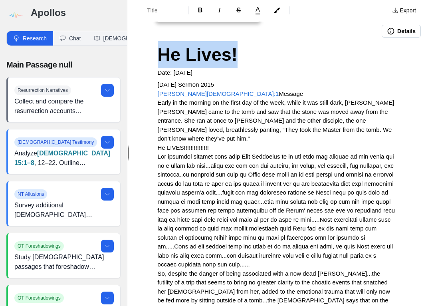
copy span "He Lives!"
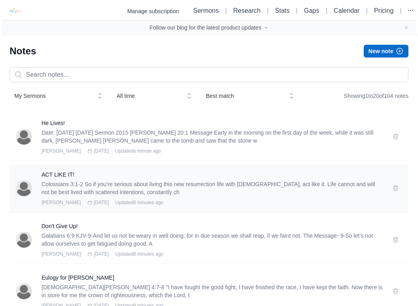
click at [61, 182] on p "Colossians 3:1-2 So if you’re serious about living this new resurrection life w…" at bounding box center [211, 188] width 341 height 16
click at [59, 177] on h3 "ACT LIKE IT!" at bounding box center [211, 174] width 341 height 8
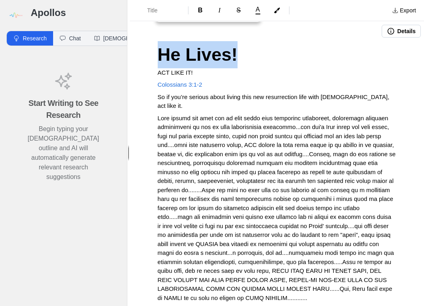
drag, startPoint x: 239, startPoint y: 56, endPoint x: 158, endPoint y: 58, distance: 81.0
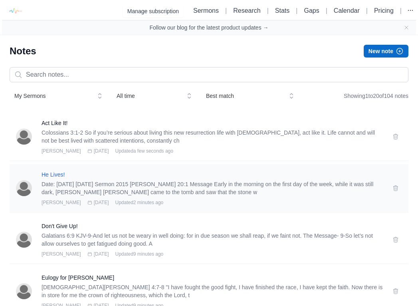
click at [48, 172] on h3 "He Lives!" at bounding box center [211, 174] width 341 height 8
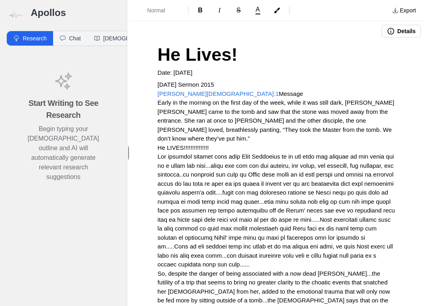
click at [214, 73] on p "Date: [DATE]" at bounding box center [277, 72] width 238 height 9
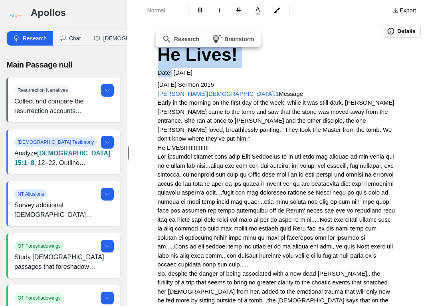
drag, startPoint x: 172, startPoint y: 74, endPoint x: 145, endPoint y: 73, distance: 27.2
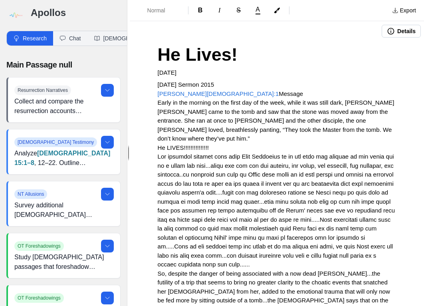
click at [176, 71] on span "[DATE]" at bounding box center [167, 72] width 19 height 7
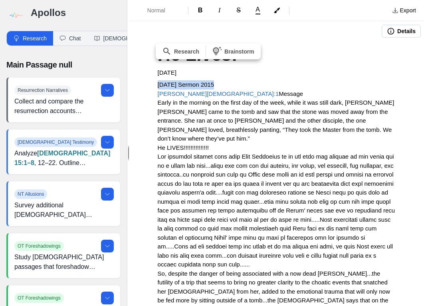
drag, startPoint x: 215, startPoint y: 84, endPoint x: 153, endPoint y: 81, distance: 62.3
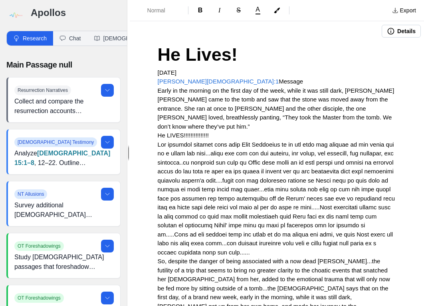
click at [398, 31] on button "Details" at bounding box center [400, 31] width 39 height 13
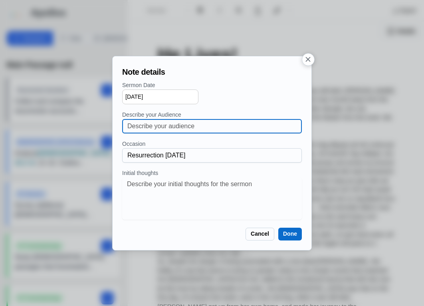
click at [206, 126] on input at bounding box center [211, 126] width 169 height 14
type input "[GEOGRAPHIC_DATA][DEMOGRAPHIC_DATA]"
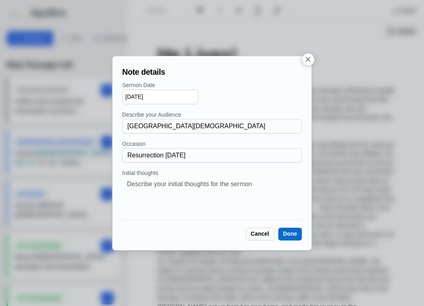
click at [284, 234] on button "Done" at bounding box center [290, 233] width 24 height 13
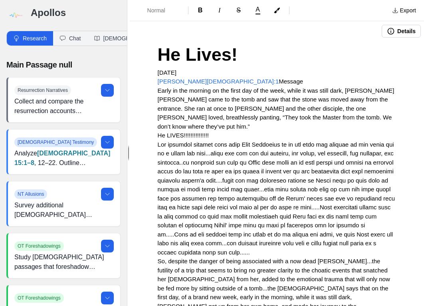
click at [392, 32] on button "Details" at bounding box center [400, 31] width 39 height 13
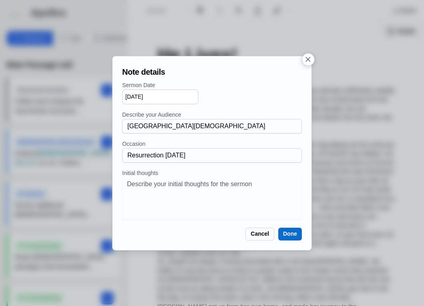
click at [311, 60] on icon "button" at bounding box center [308, 59] width 8 height 8
